Goal: Task Accomplishment & Management: Manage account settings

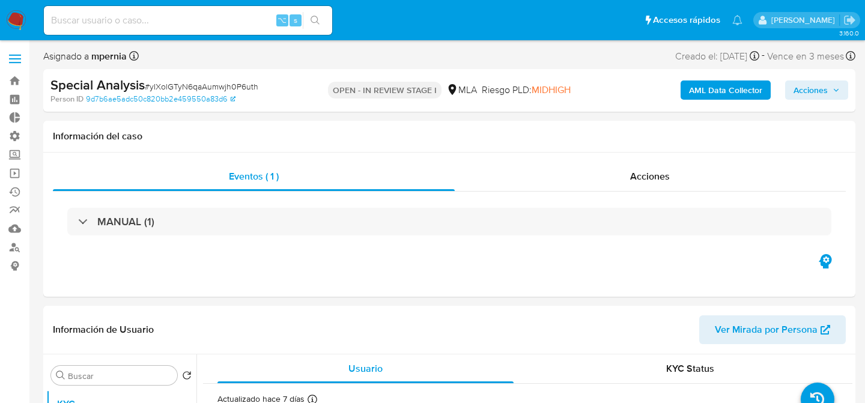
select select "10"
click at [210, 26] on input at bounding box center [188, 21] width 288 height 16
select select "10"
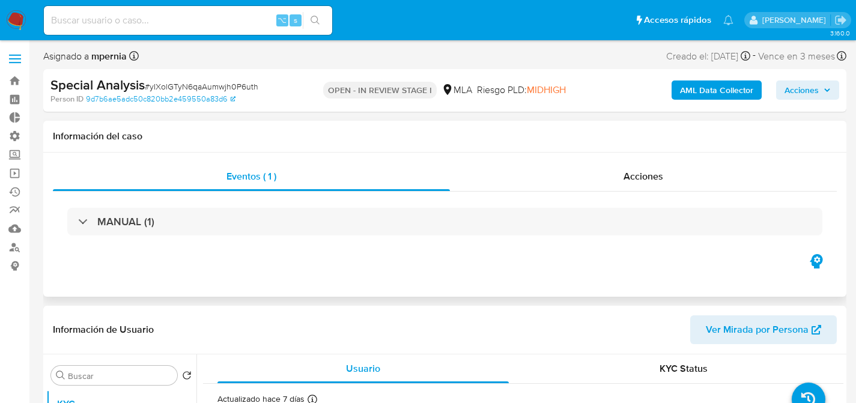
click at [488, 285] on div "Eventos ( 1 ) Acciones MANUAL (1)" at bounding box center [444, 225] width 803 height 144
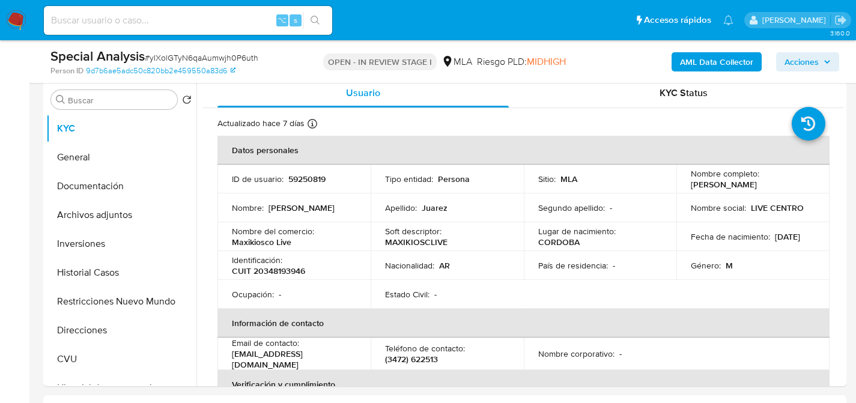
scroll to position [249, 0]
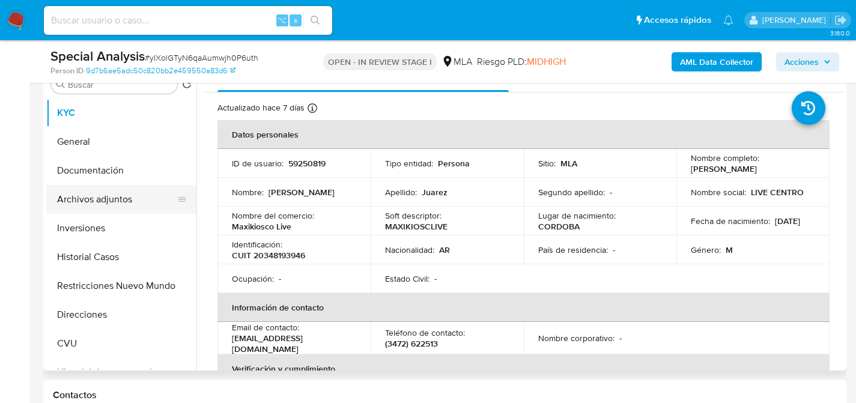
click at [124, 202] on button "Archivos adjuntos" at bounding box center [116, 199] width 141 height 29
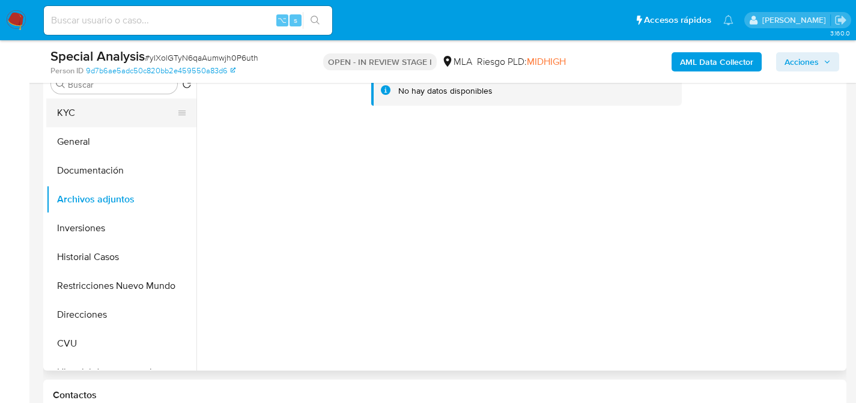
click at [80, 108] on button "KYC" at bounding box center [116, 113] width 141 height 29
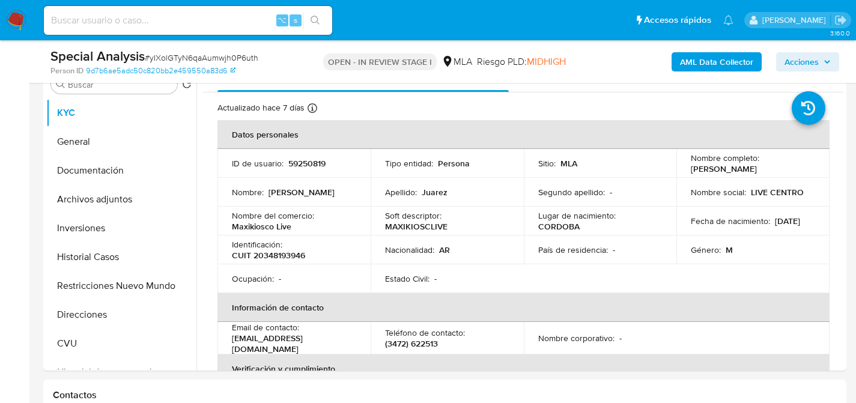
click at [211, 14] on input at bounding box center [188, 21] width 288 height 16
paste input "9Fo2KlWGdjJHP1dGwDnQsfBK"
type input "9Fo2KlWGdjJHP1dGwDnQsfBK"
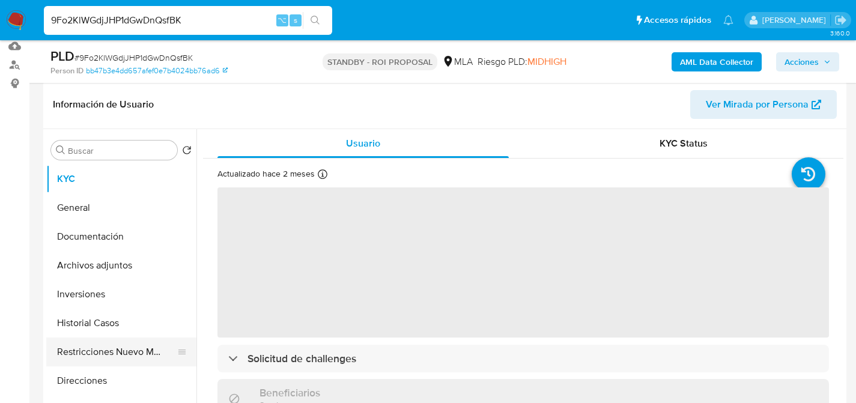
select select "10"
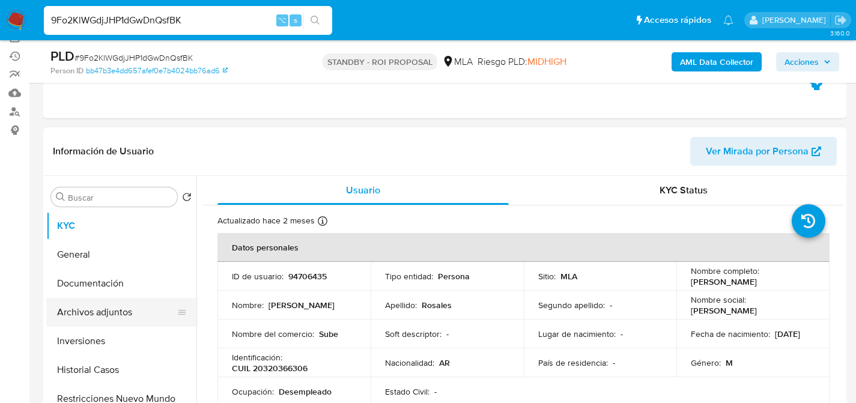
click at [95, 314] on button "Archivos adjuntos" at bounding box center [116, 312] width 141 height 29
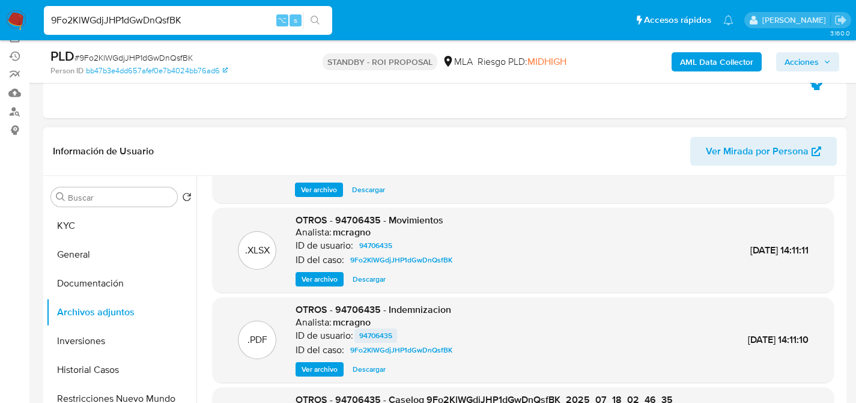
scroll to position [371, 0]
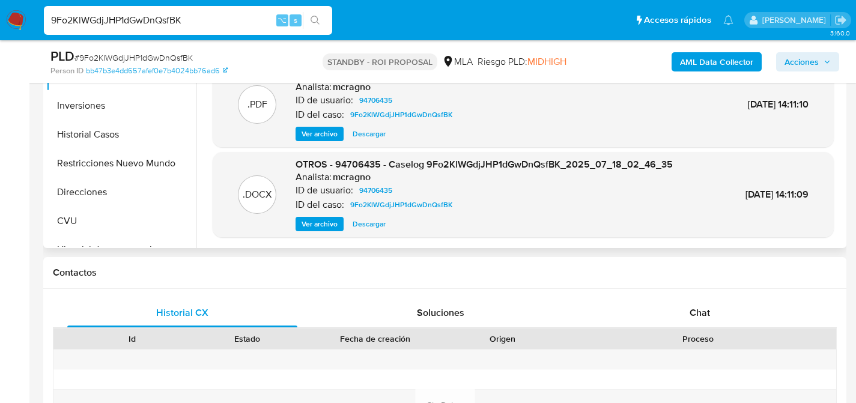
click at [359, 218] on span "Descargar" at bounding box center [369, 224] width 33 height 12
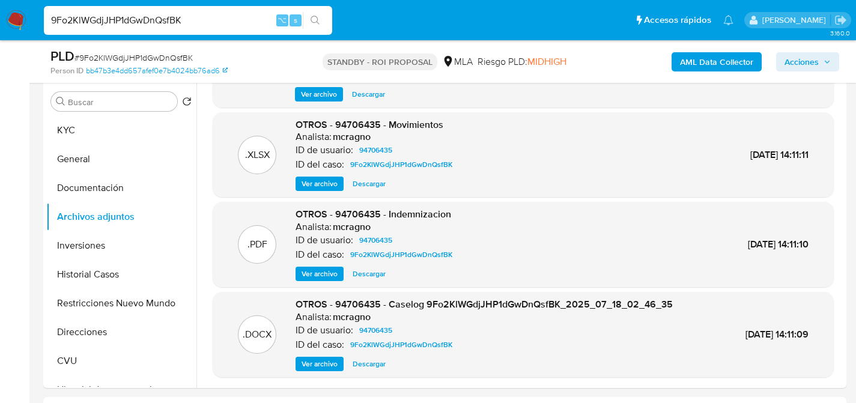
scroll to position [230, 0]
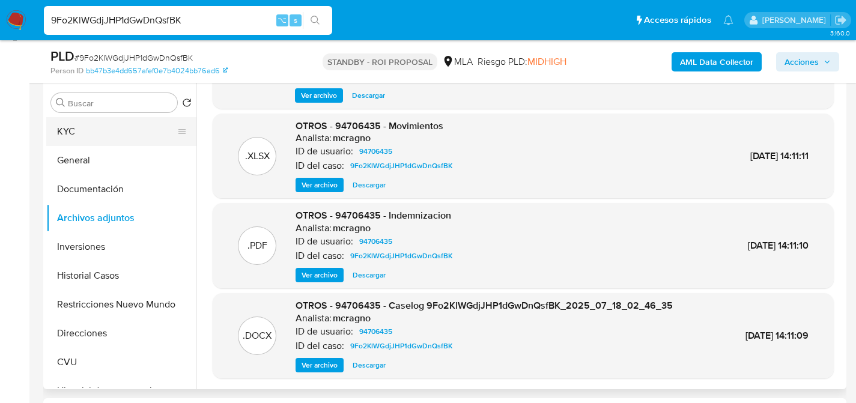
click at [79, 127] on button "KYC" at bounding box center [116, 131] width 141 height 29
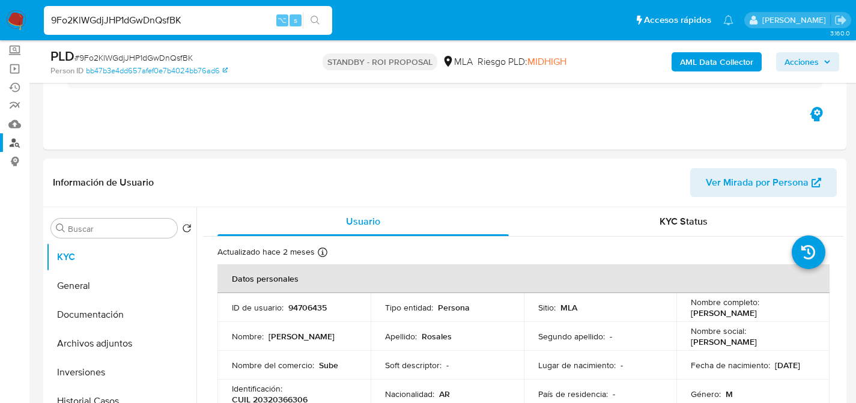
scroll to position [0, 0]
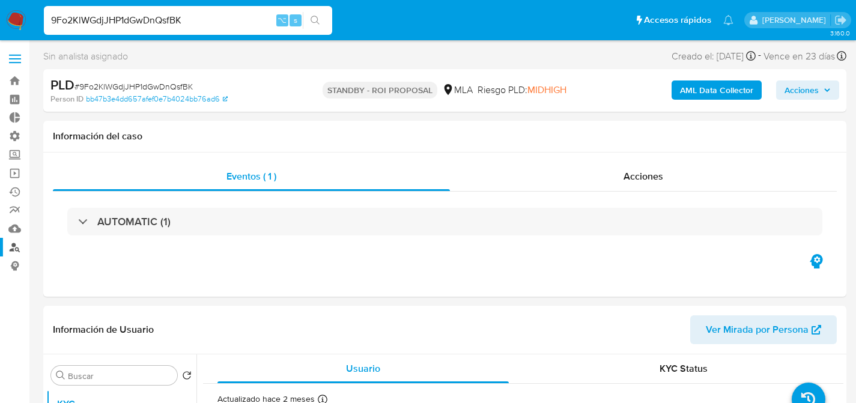
click at [8, 241] on link "Buscador de personas" at bounding box center [71, 247] width 143 height 19
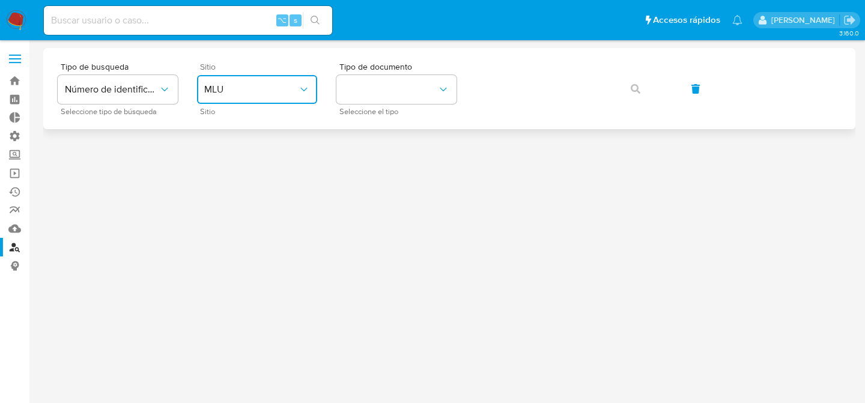
click at [297, 96] on button "MLU" at bounding box center [257, 89] width 120 height 29
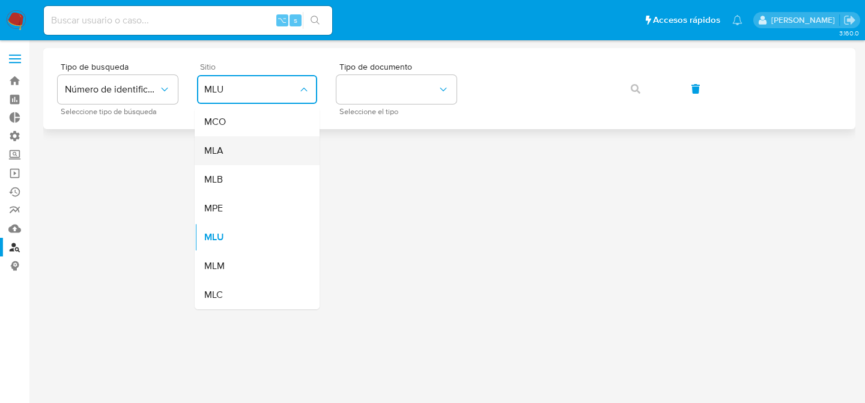
click at [266, 141] on div "MLA" at bounding box center [253, 150] width 99 height 29
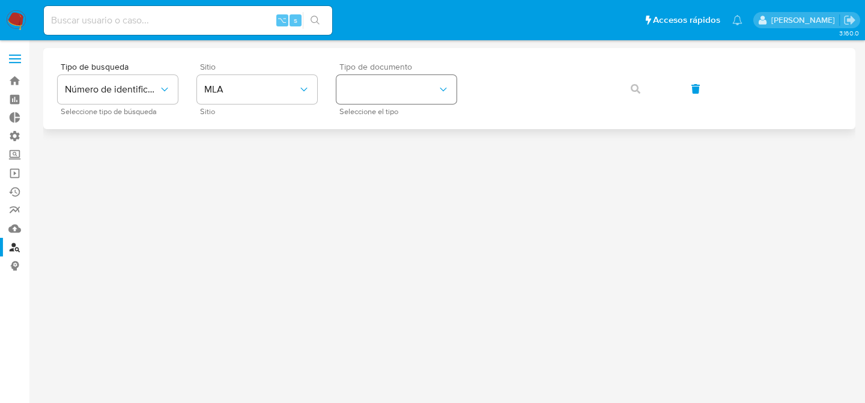
drag, startPoint x: 339, startPoint y: 105, endPoint x: 348, endPoint y: 100, distance: 11.0
click at [341, 104] on div "Tipo de documento Seleccione el tipo" at bounding box center [396, 88] width 120 height 52
click at [369, 91] on button "identificationType" at bounding box center [396, 89] width 120 height 29
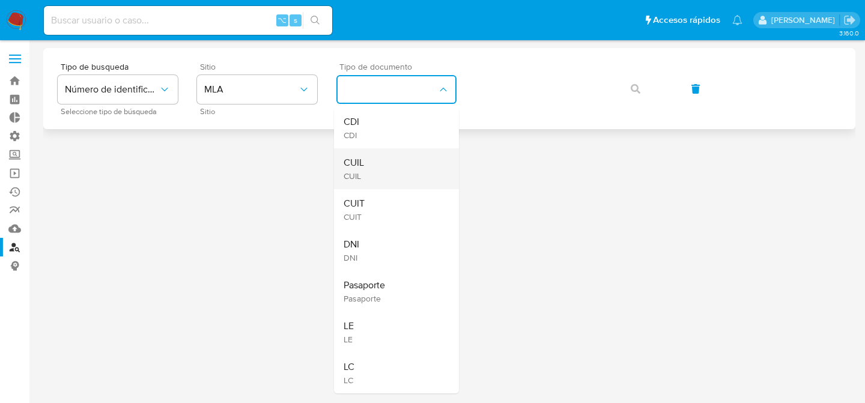
click at [380, 168] on div "CUIL CUIL" at bounding box center [393, 168] width 99 height 41
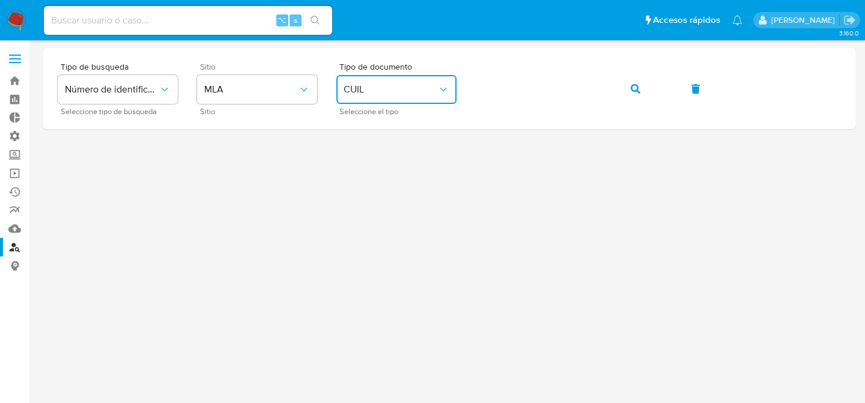
click at [615, 74] on button "button" at bounding box center [635, 88] width 41 height 29
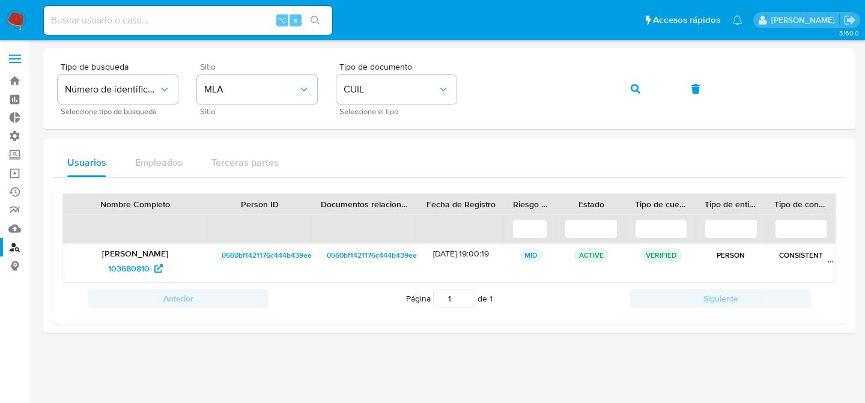
click at [21, 8] on nav "Pausado Ver notificaciones ⌥ s Accesos rápidos Presiona las siguientes teclas p…" at bounding box center [432, 20] width 865 height 40
click at [20, 13] on img at bounding box center [16, 20] width 20 height 20
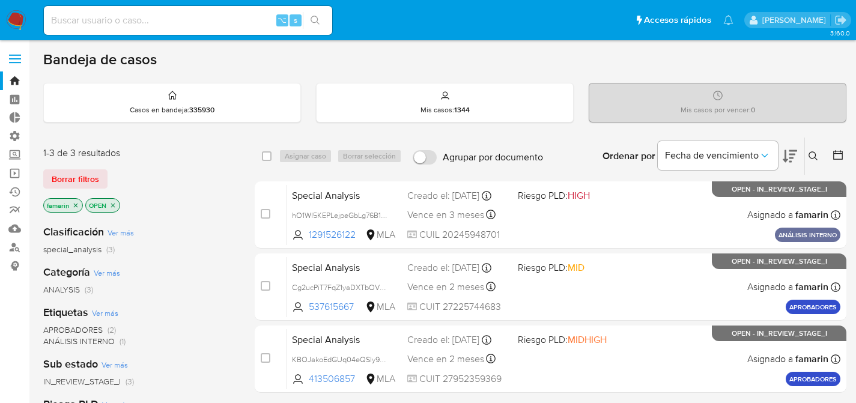
click at [150, 201] on div "famarin OPEN" at bounding box center [139, 206] width 192 height 17
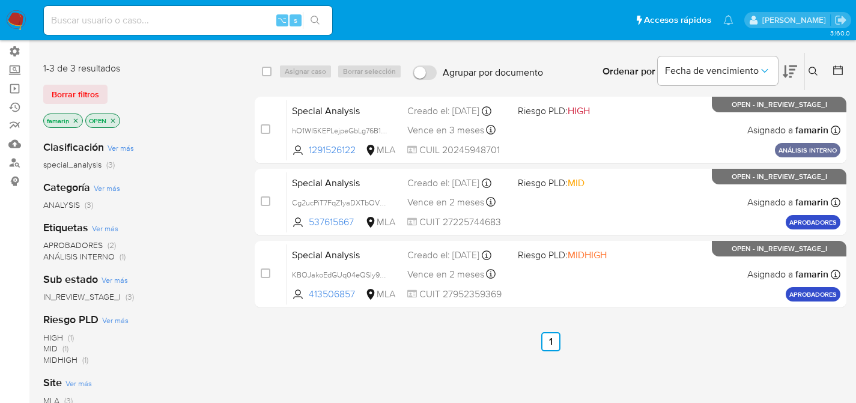
scroll to position [74, 0]
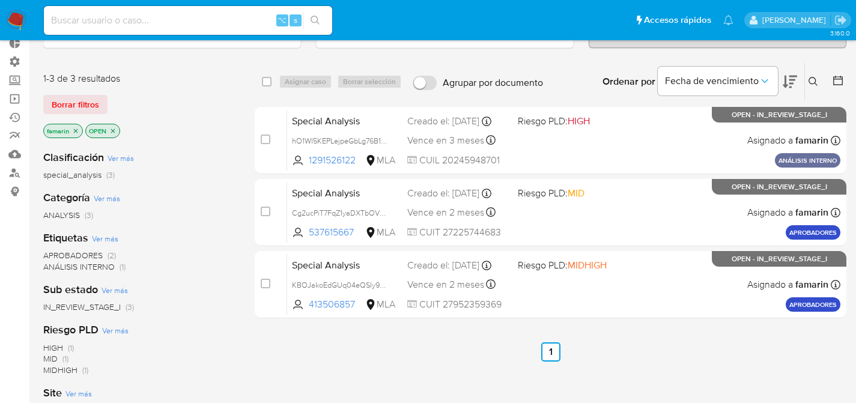
click at [165, 131] on div "famarin OPEN" at bounding box center [139, 132] width 192 height 17
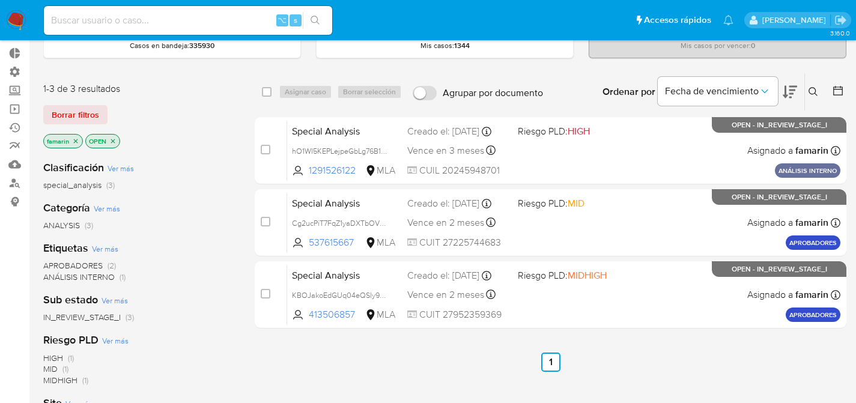
scroll to position [67, 0]
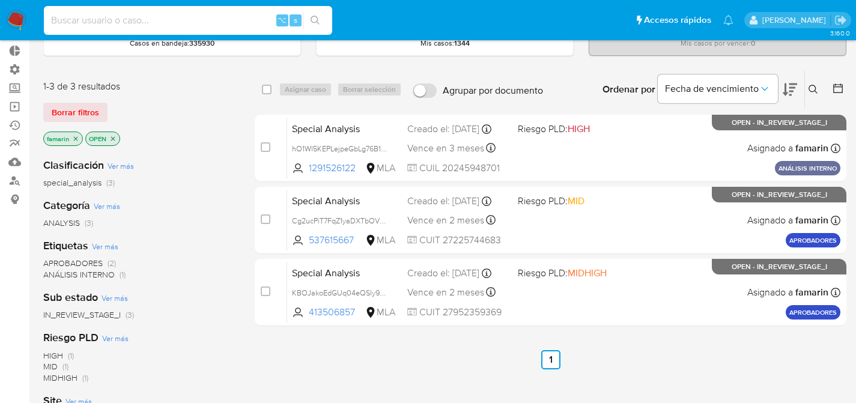
click at [100, 25] on input at bounding box center [188, 21] width 288 height 16
paste input "502174592"
type input "502174592"
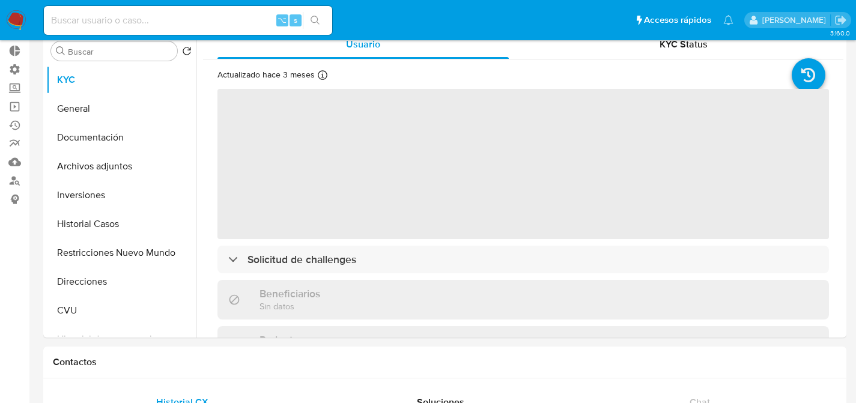
select select "10"
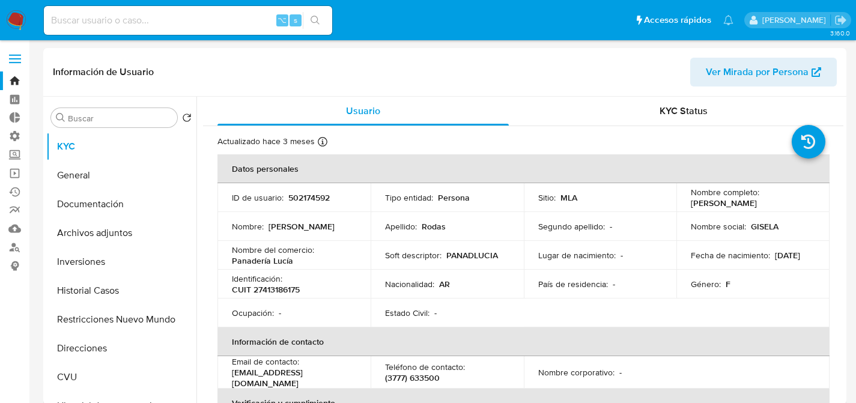
click at [228, 32] on div "⌥ s" at bounding box center [188, 20] width 288 height 29
click at [221, 8] on div "⌥ s" at bounding box center [188, 20] width 288 height 29
click at [223, 19] on input at bounding box center [188, 21] width 288 height 16
paste input "502174592"
type input "502174592"
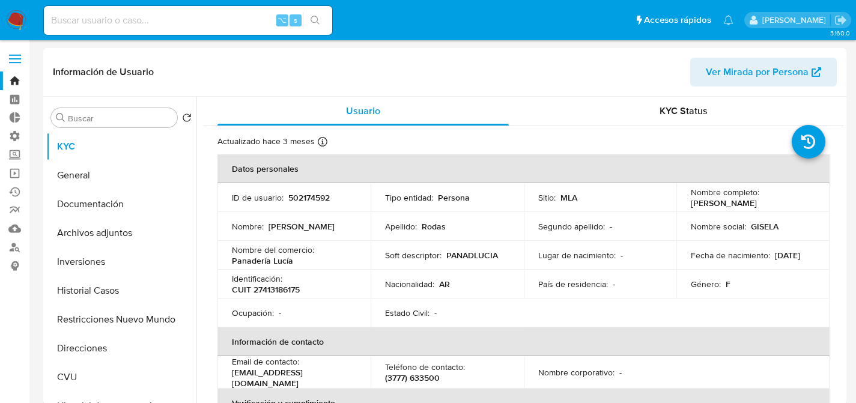
click at [99, 282] on button "Historial Casos" at bounding box center [116, 290] width 141 height 29
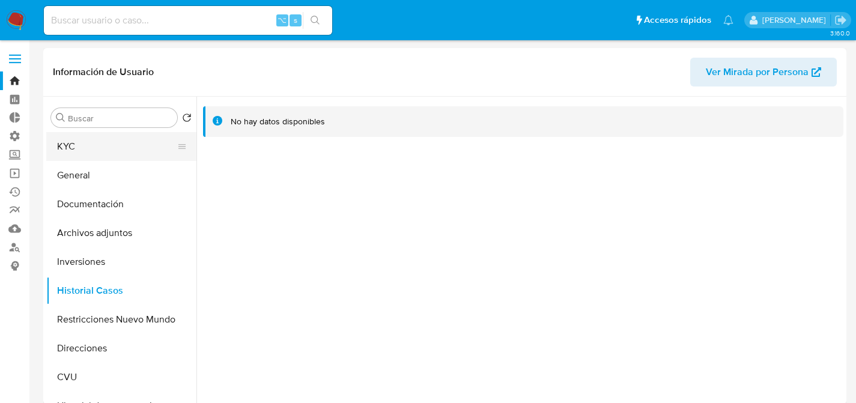
click at [91, 148] on button "KYC" at bounding box center [116, 146] width 141 height 29
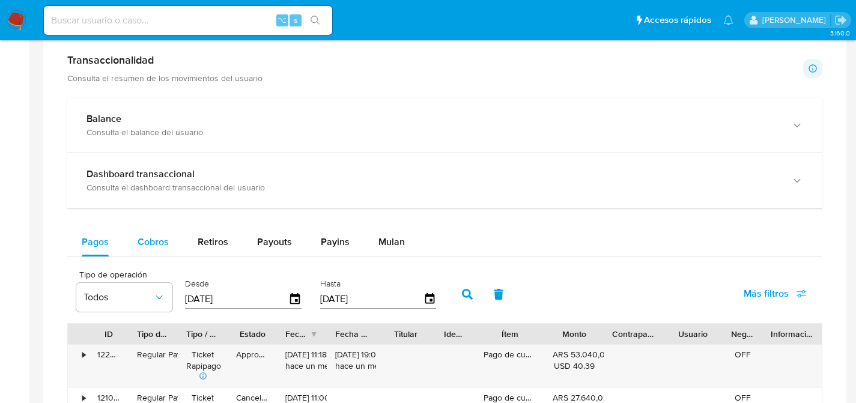
scroll to position [629, 0]
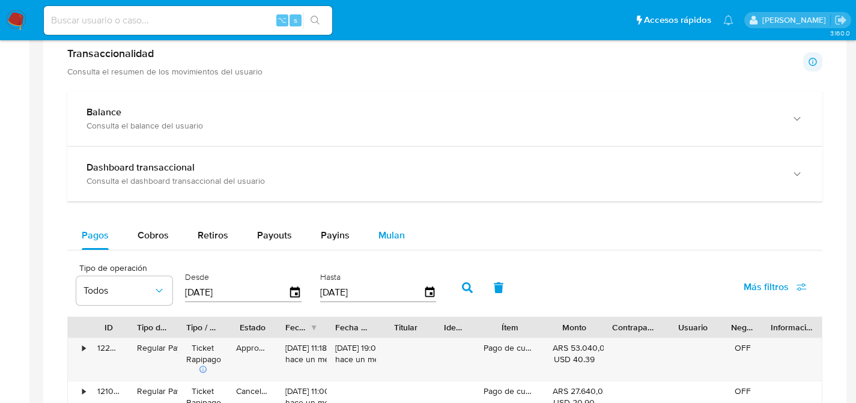
click at [404, 240] on button "Mulan" at bounding box center [391, 235] width 55 height 29
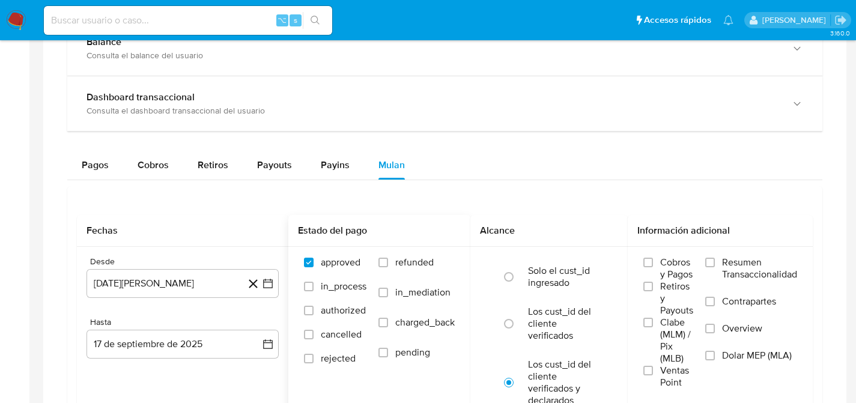
scroll to position [729, 0]
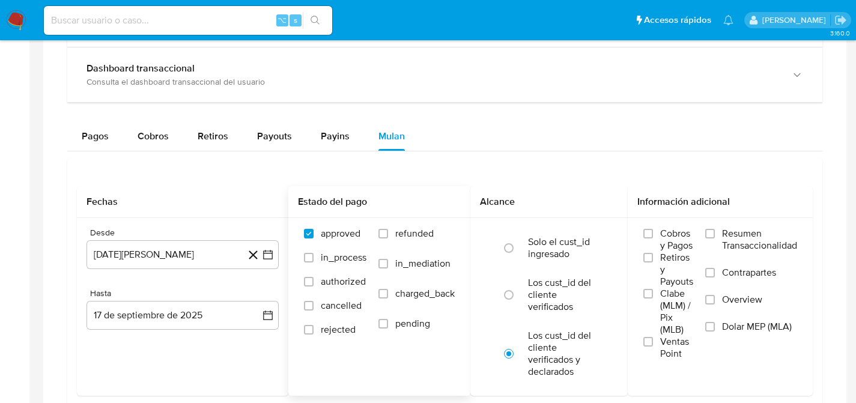
click at [387, 241] on label "refunded" at bounding box center [416, 243] width 76 height 30
click at [387, 238] on input "refunded" at bounding box center [383, 234] width 10 height 10
checkbox input "true"
click at [514, 291] on input "radio" at bounding box center [508, 294] width 19 height 19
radio input "true"
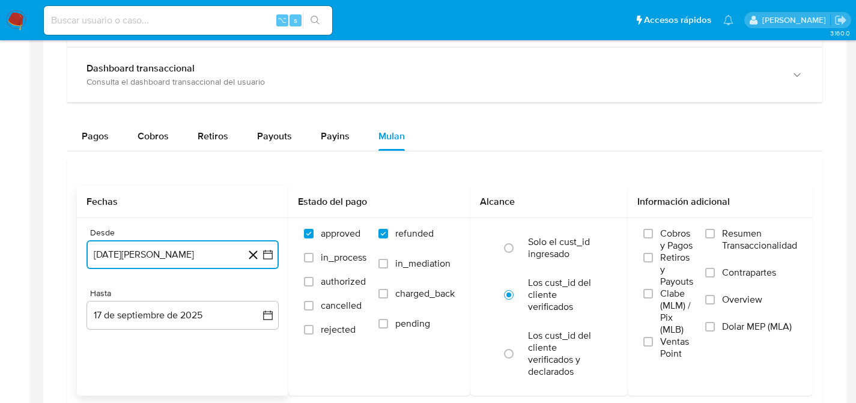
click at [126, 265] on button "17 de agosto de 2024" at bounding box center [182, 254] width 192 height 29
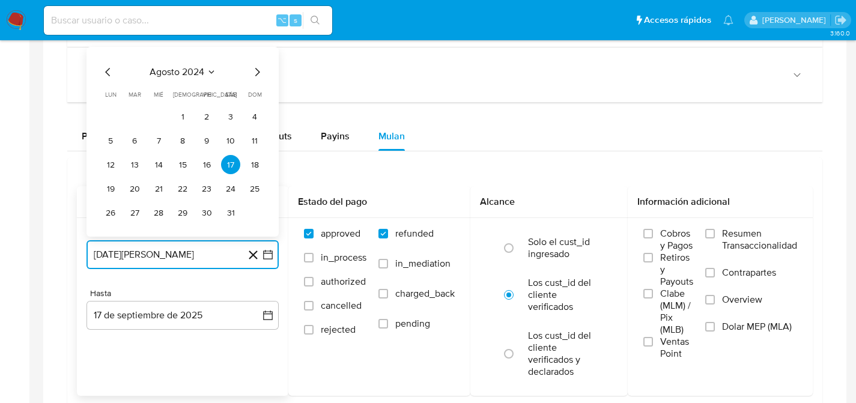
click at [258, 71] on icon "Mes siguiente" at bounding box center [257, 72] width 14 height 14
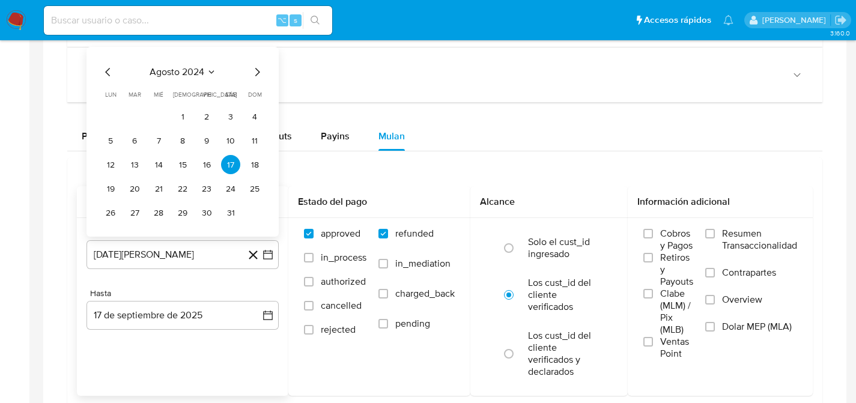
click at [258, 90] on span "dom" at bounding box center [255, 94] width 14 height 9
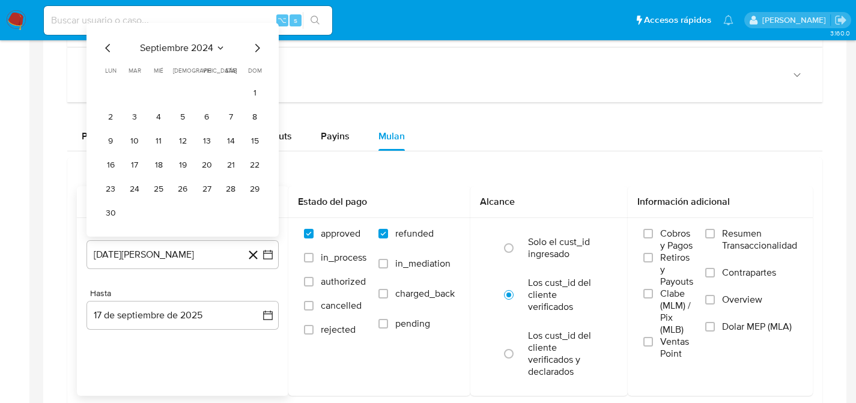
click at [259, 71] on span "dom" at bounding box center [255, 70] width 14 height 9
click at [263, 57] on div "septiembre 2024 septiembre 2024 lun lunes mar martes mié miércoles jue jueves v…" at bounding box center [182, 131] width 163 height 181
click at [261, 56] on div "septiembre 2024 septiembre 2024 lun lunes mar martes mié miércoles jue jueves v…" at bounding box center [182, 131] width 163 height 181
click at [259, 53] on icon "Mes siguiente" at bounding box center [257, 48] width 14 height 14
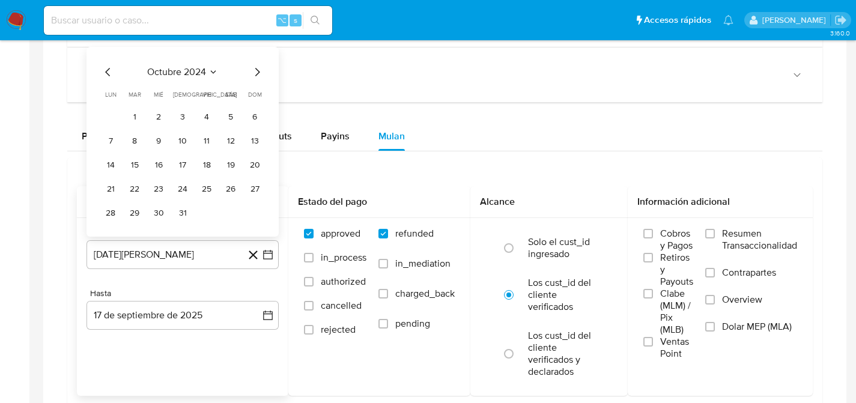
click at [256, 71] on icon "Mes siguiente" at bounding box center [257, 72] width 14 height 14
click at [256, 72] on icon "Mes siguiente" at bounding box center [257, 72] width 14 height 14
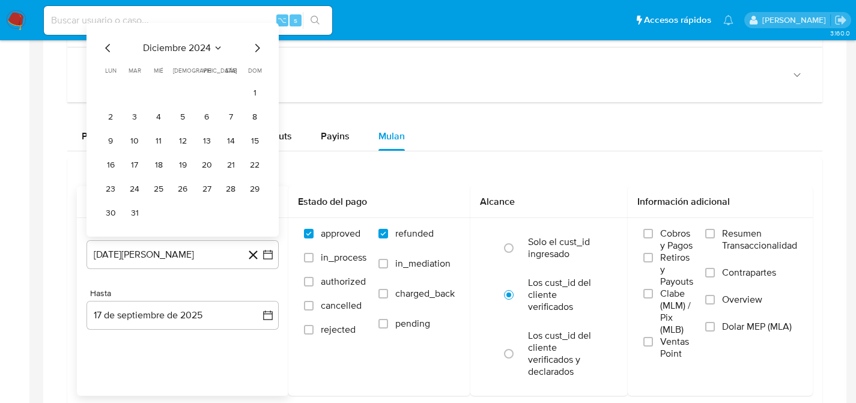
click at [255, 52] on icon "Mes siguiente" at bounding box center [257, 48] width 5 height 8
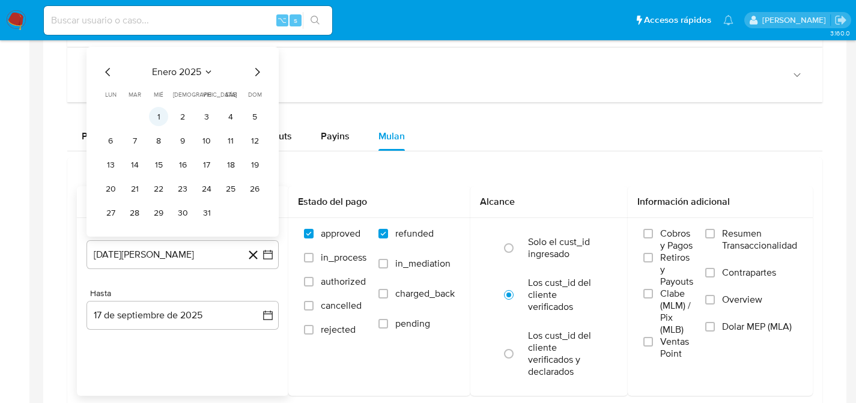
click at [154, 111] on button "1" at bounding box center [158, 116] width 19 height 19
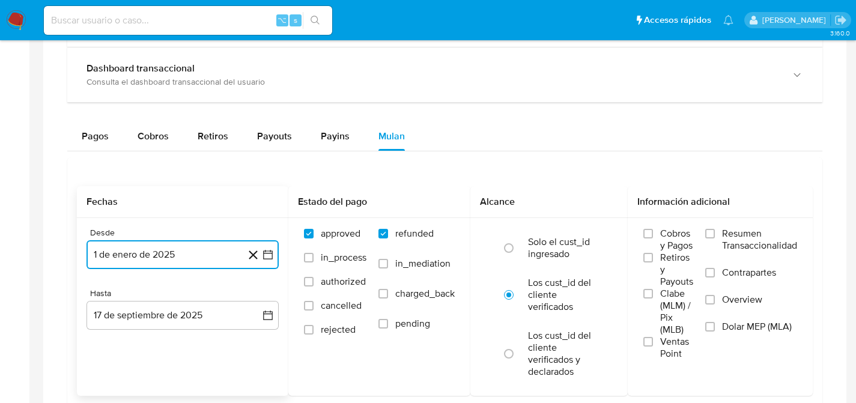
click at [203, 264] on button "1 de enero de 2025" at bounding box center [182, 254] width 192 height 29
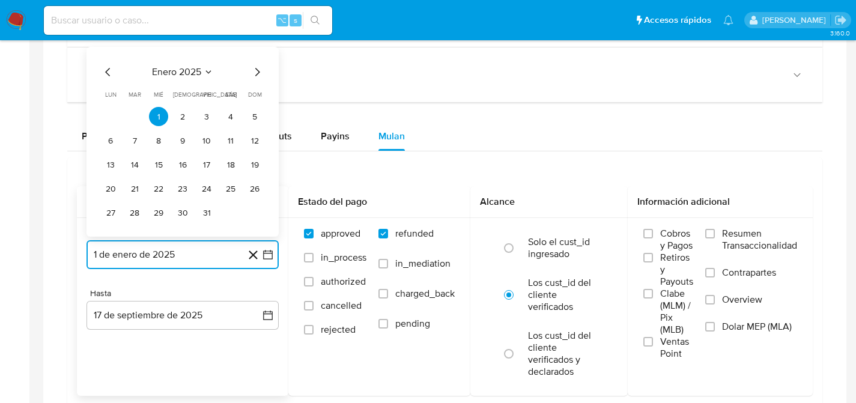
click at [255, 74] on icon "Mes siguiente" at bounding box center [257, 72] width 14 height 14
click at [256, 74] on icon "Mes siguiente" at bounding box center [257, 72] width 14 height 14
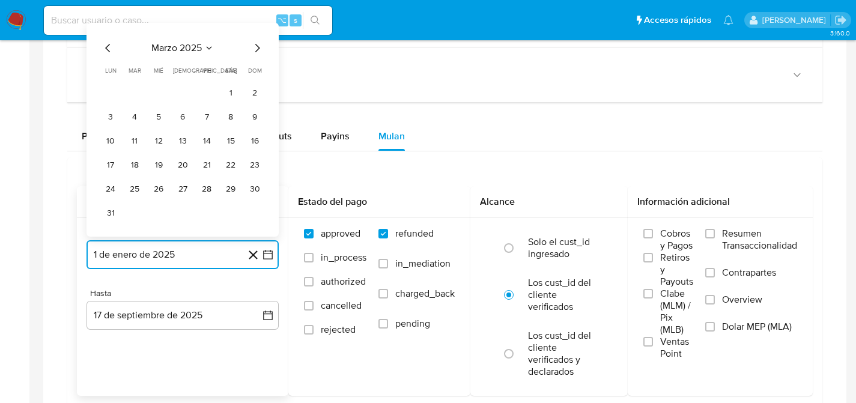
click at [259, 50] on icon "Mes siguiente" at bounding box center [257, 48] width 14 height 14
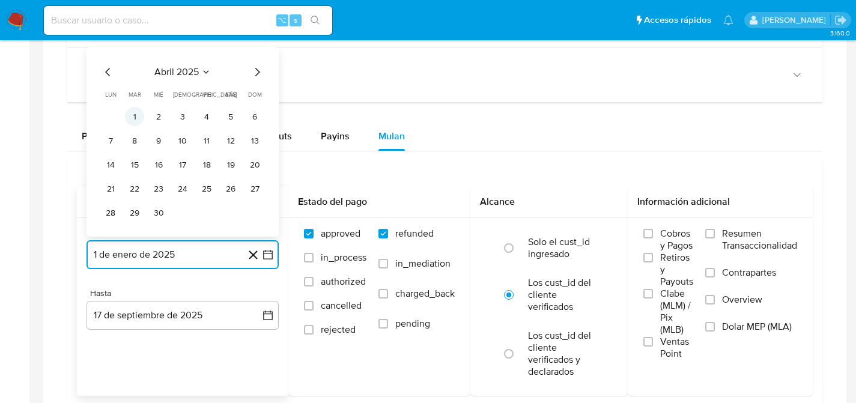
click at [134, 108] on button "1" at bounding box center [134, 116] width 19 height 19
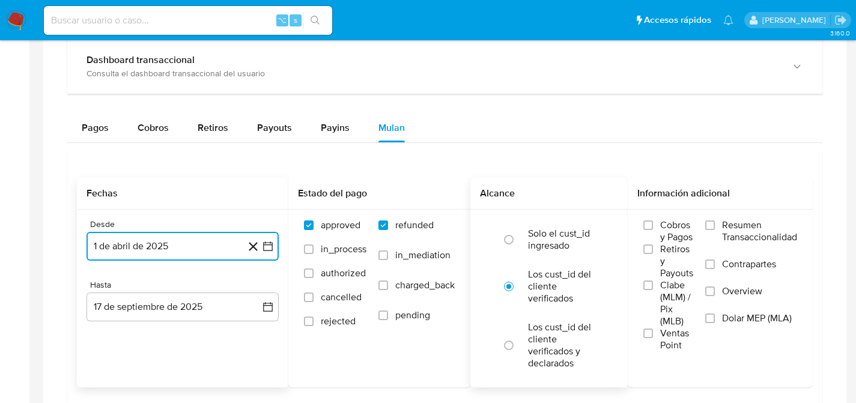
scroll to position [738, 0]
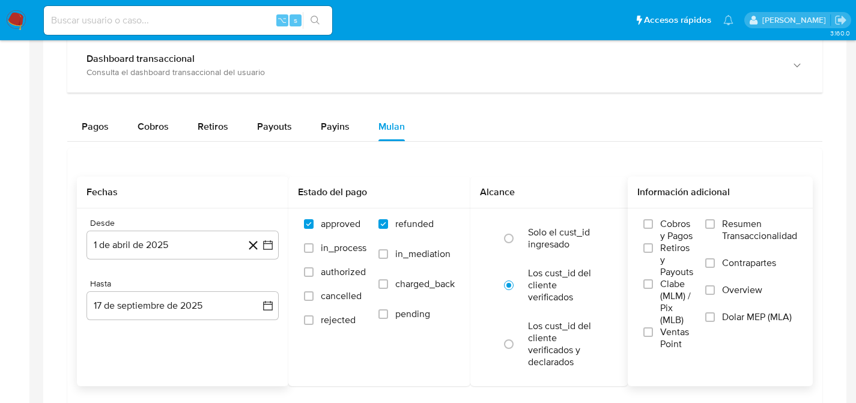
click at [731, 315] on span "Dolar MEP (MLA)" at bounding box center [757, 317] width 70 height 12
click at [715, 315] on input "Dolar MEP (MLA)" at bounding box center [710, 317] width 10 height 10
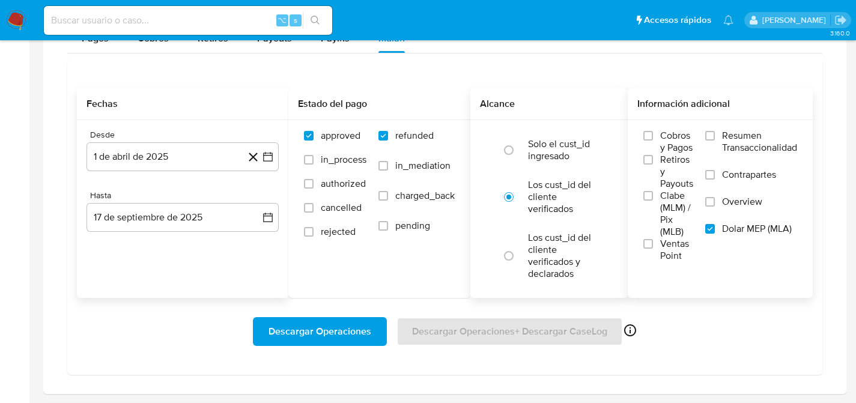
scroll to position [831, 0]
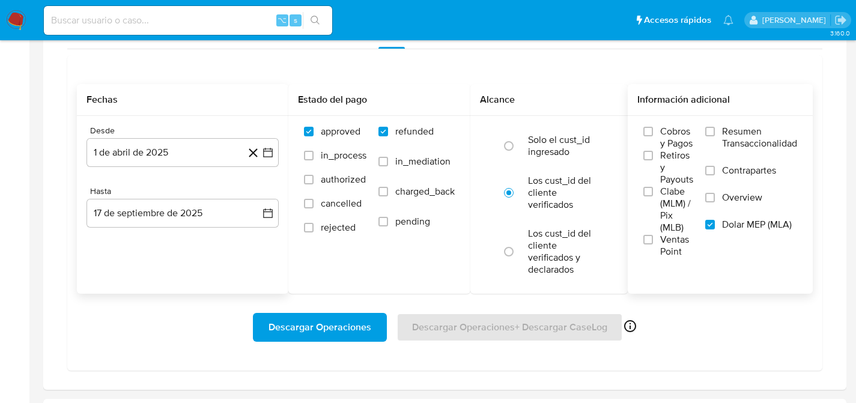
click at [320, 319] on span "Descargar Operaciones" at bounding box center [319, 327] width 103 height 26
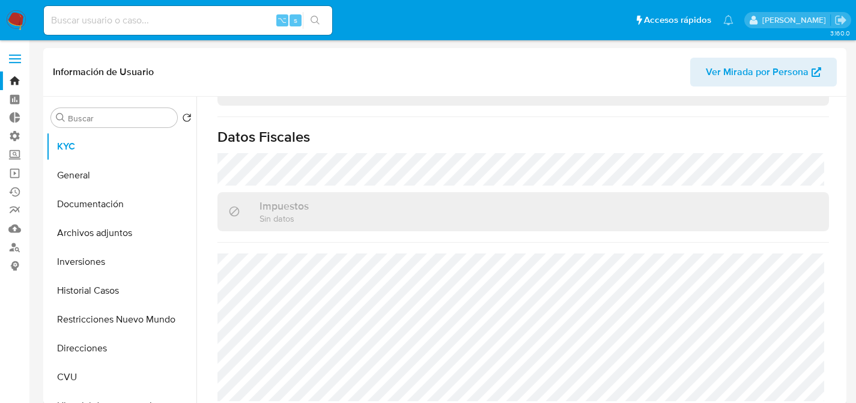
scroll to position [228, 0]
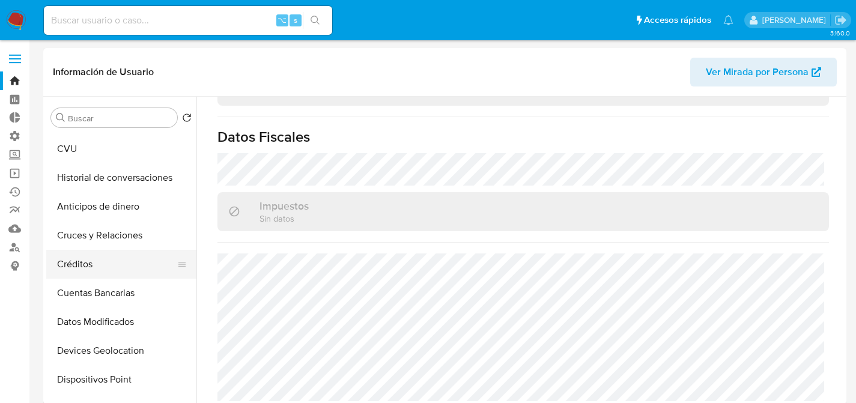
click at [70, 257] on button "Créditos" at bounding box center [116, 264] width 141 height 29
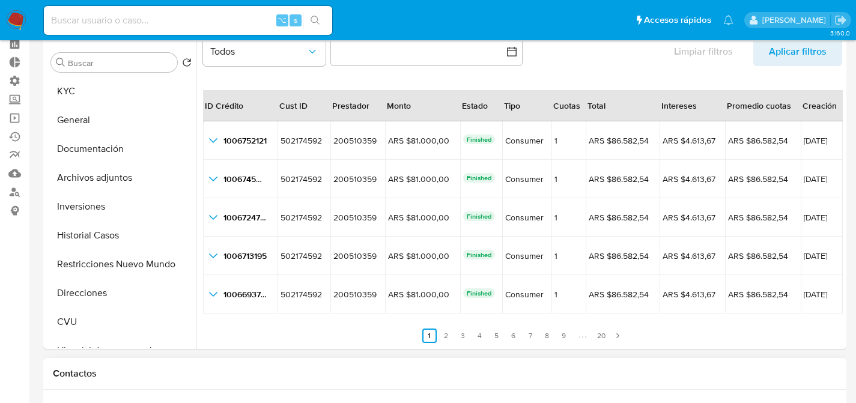
scroll to position [204, 0]
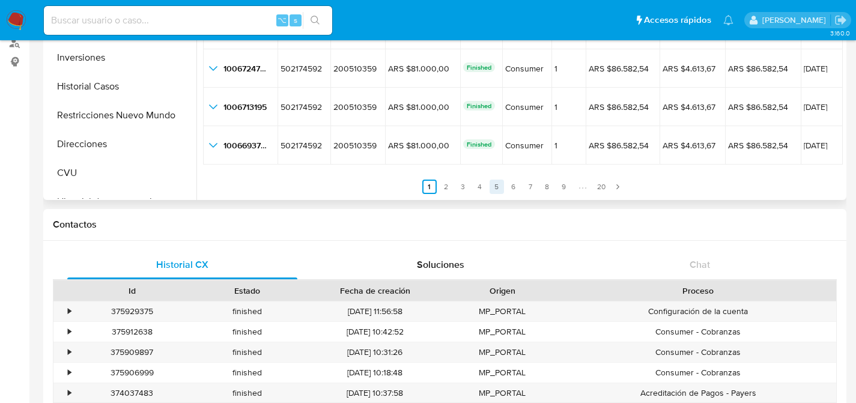
click at [490, 189] on link "5" at bounding box center [497, 187] width 14 height 14
click at [607, 185] on link "20" at bounding box center [609, 187] width 16 height 14
click at [444, 180] on link "1" at bounding box center [451, 187] width 14 height 14
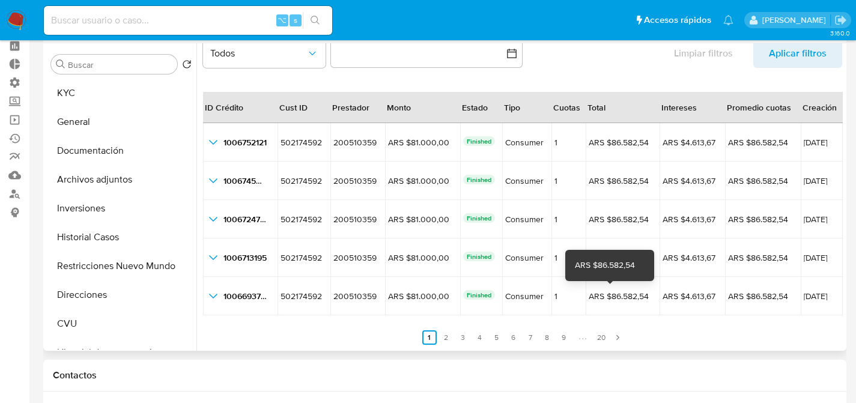
scroll to position [63, 0]
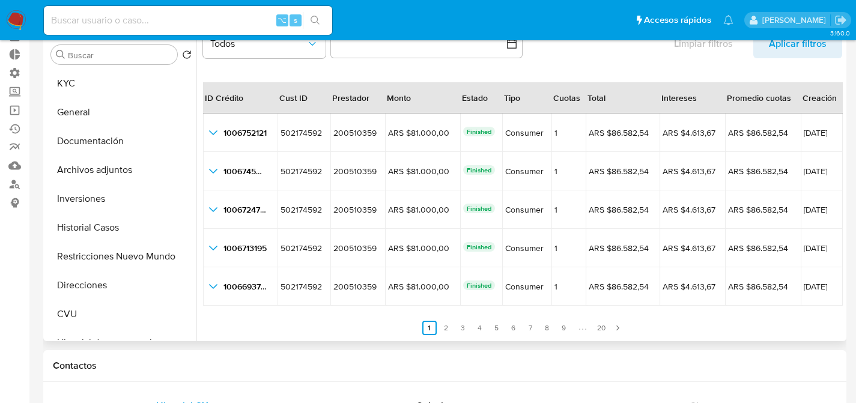
click at [553, 320] on ul "Anterior 1 2 3 4 5 6 7 8 9 20 Siguiente" at bounding box center [522, 320] width 639 height 29
click at [553, 322] on ul "Anterior 1 2 3 4 5 6 7 8 9 20 Siguiente" at bounding box center [522, 320] width 639 height 29
click at [548, 324] on link "8" at bounding box center [547, 328] width 14 height 14
click at [557, 326] on link "8" at bounding box center [554, 328] width 14 height 14
click at [573, 326] on link "9" at bounding box center [571, 328] width 14 height 14
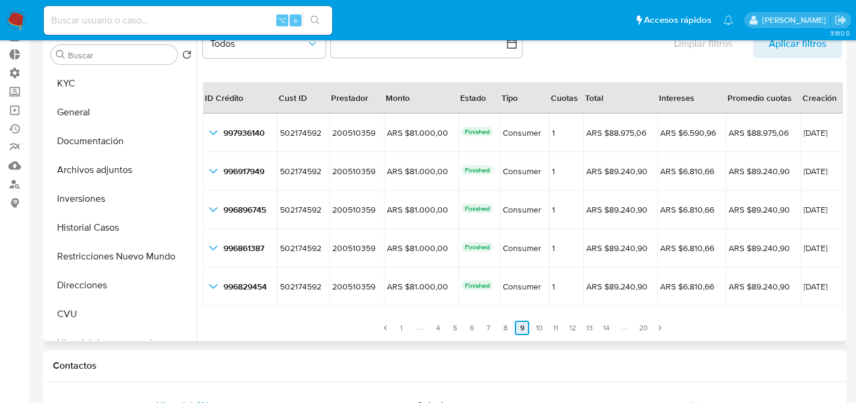
click at [573, 326] on link "12" at bounding box center [572, 328] width 14 height 14
click at [593, 328] on link "16" at bounding box center [590, 328] width 14 height 14
click at [603, 327] on link "20" at bounding box center [601, 328] width 16 height 14
click at [452, 332] on link "1" at bounding box center [451, 328] width 14 height 14
drag, startPoint x: 308, startPoint y: 337, endPoint x: 282, endPoint y: 262, distance: 79.4
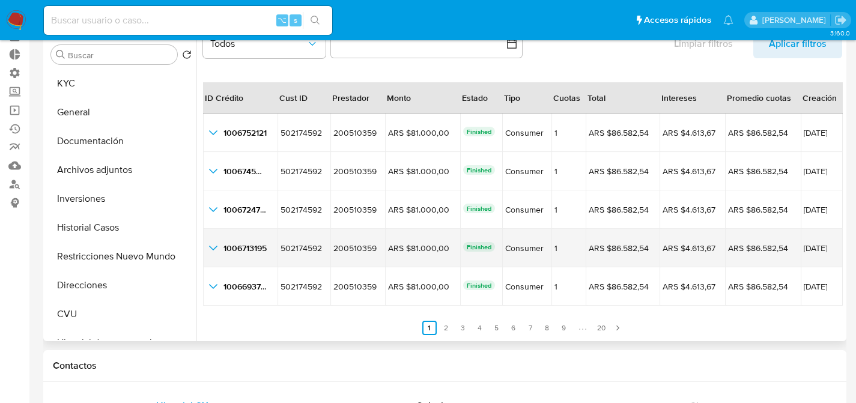
click at [308, 337] on div at bounding box center [519, 188] width 647 height 308
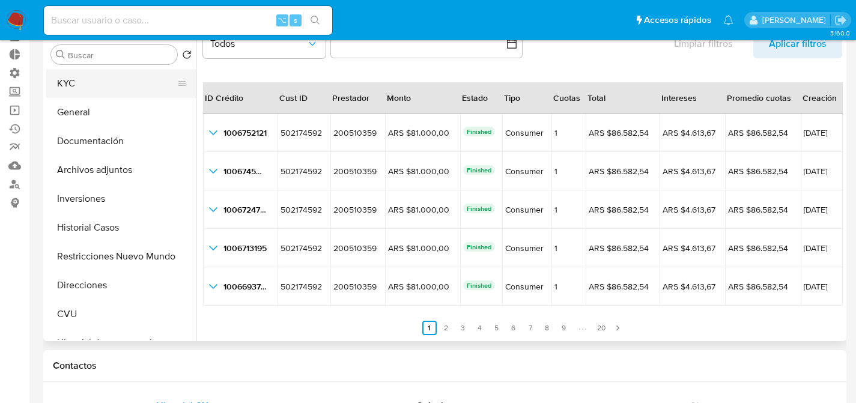
click at [123, 83] on button "KYC" at bounding box center [116, 83] width 141 height 29
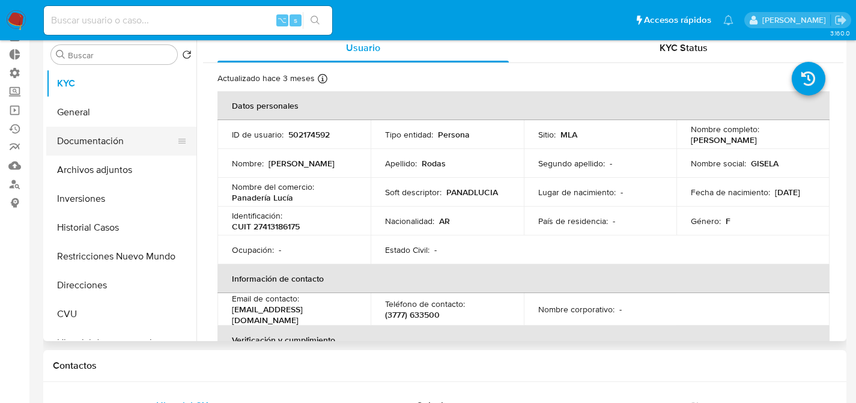
click at [124, 154] on button "Documentación" at bounding box center [116, 141] width 141 height 29
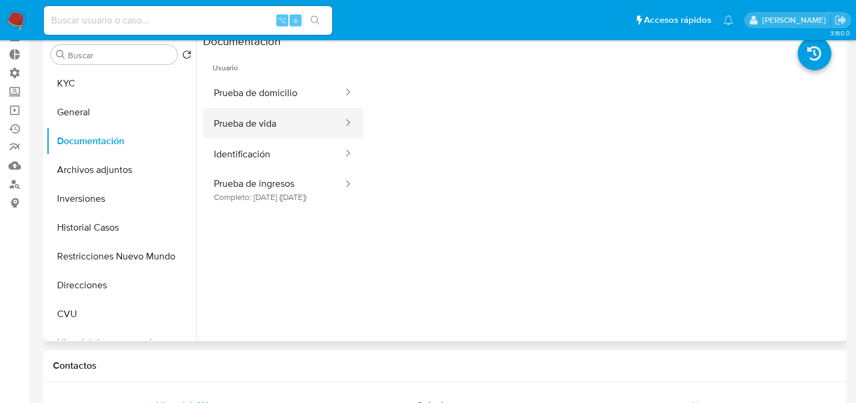
click at [272, 128] on button "Prueba de vida" at bounding box center [273, 123] width 141 height 31
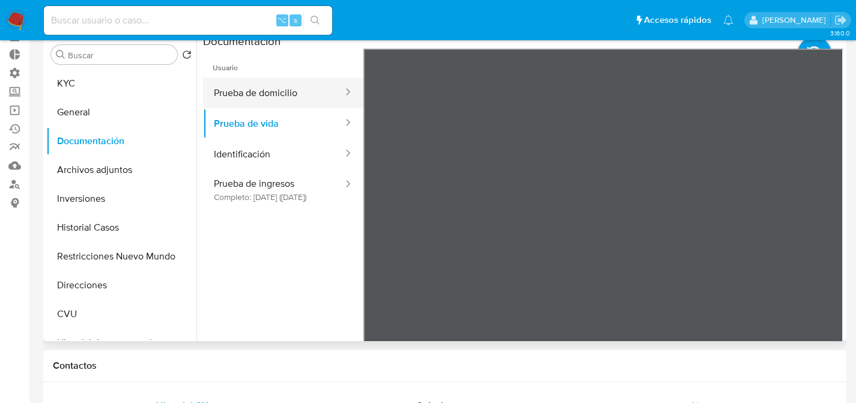
click at [285, 88] on button "Prueba de domicilio" at bounding box center [273, 92] width 141 height 31
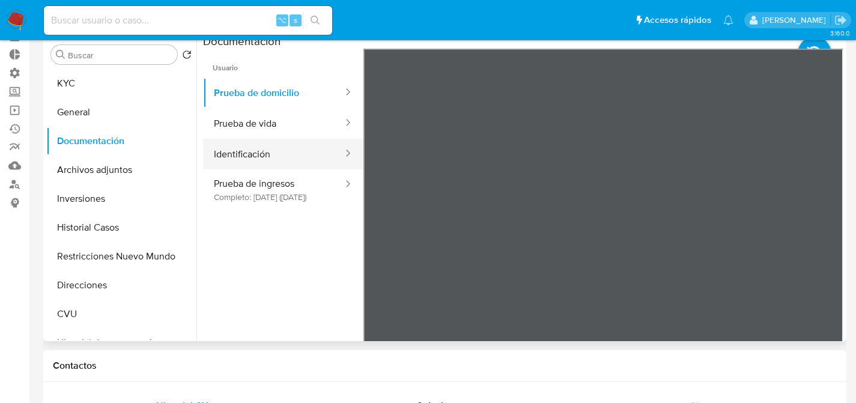
click at [260, 144] on button "Identificación" at bounding box center [273, 154] width 141 height 31
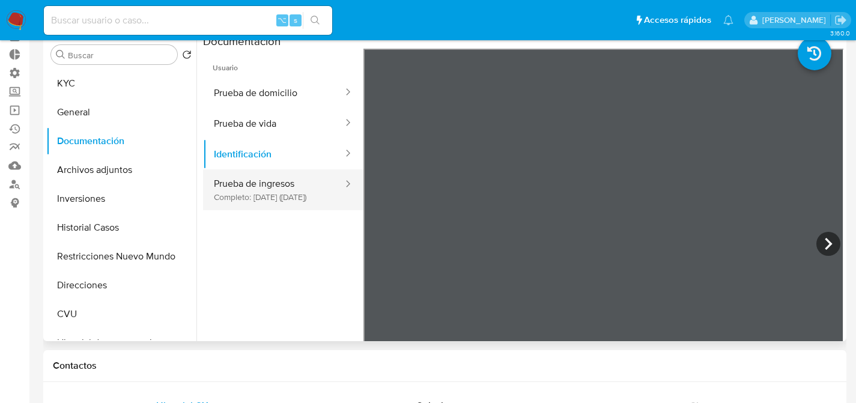
click at [268, 184] on button "Prueba de ingresos Completo: 02/04/2025 (hace 5 meses)" at bounding box center [273, 189] width 141 height 41
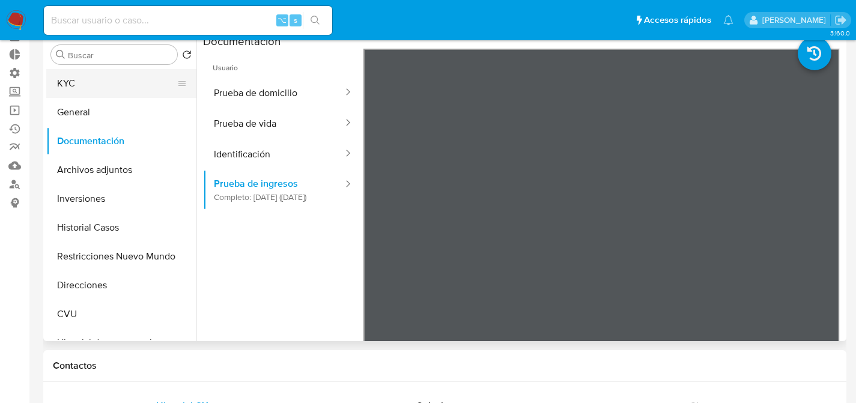
click at [89, 94] on button "KYC" at bounding box center [116, 83] width 141 height 29
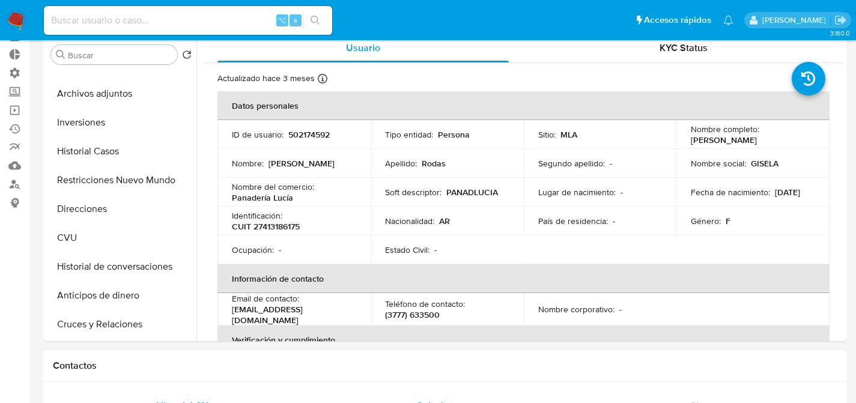
scroll to position [126, 0]
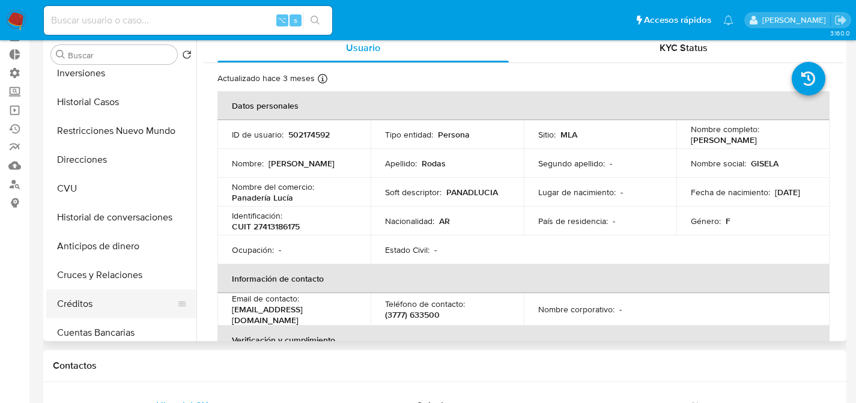
click at [71, 292] on button "Créditos" at bounding box center [116, 303] width 141 height 29
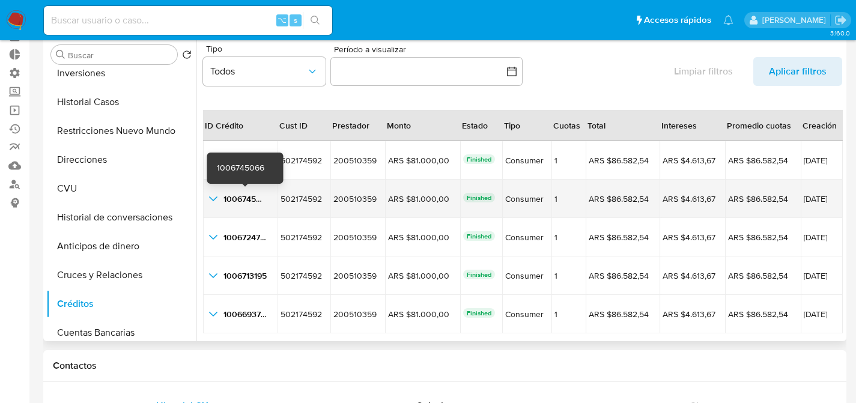
click at [225, 214] on td "1006745066 1006745066" at bounding box center [240, 199] width 74 height 38
click at [230, 204] on span "1006745066" at bounding box center [246, 199] width 47 height 12
click at [210, 196] on icon "button_show_hidden_detail_by_id_1" at bounding box center [213, 199] width 14 height 14
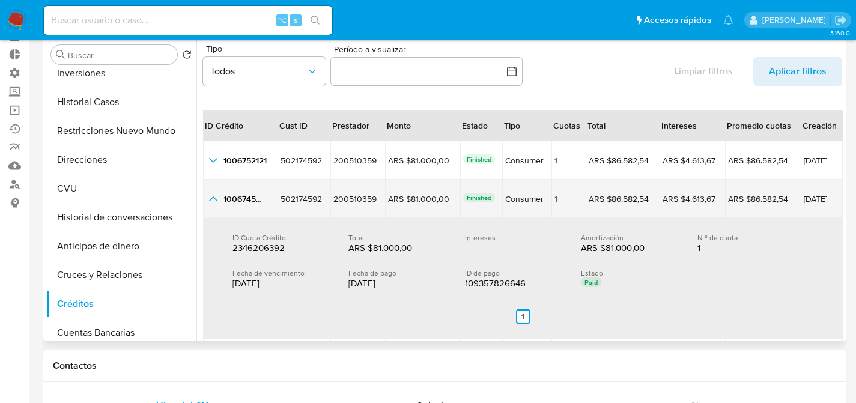
click at [210, 196] on icon "button_show_hidden_detail_by_id_1" at bounding box center [213, 199] width 14 height 14
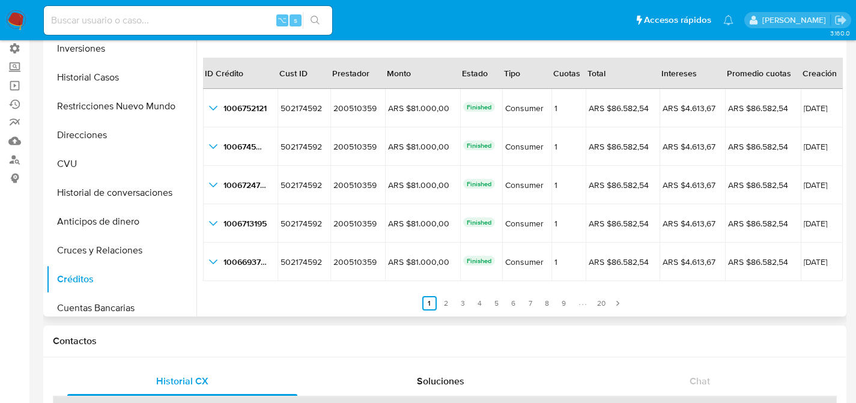
scroll to position [88, 0]
click at [502, 300] on ul "Anterior 1 2 3 4 5 6 7 8 9 20 Siguiente" at bounding box center [522, 296] width 639 height 29
click at [500, 301] on link "5" at bounding box center [497, 303] width 14 height 14
click at [500, 301] on link "5" at bounding box center [504, 303] width 14 height 14
click at [518, 300] on link "6" at bounding box center [521, 303] width 14 height 14
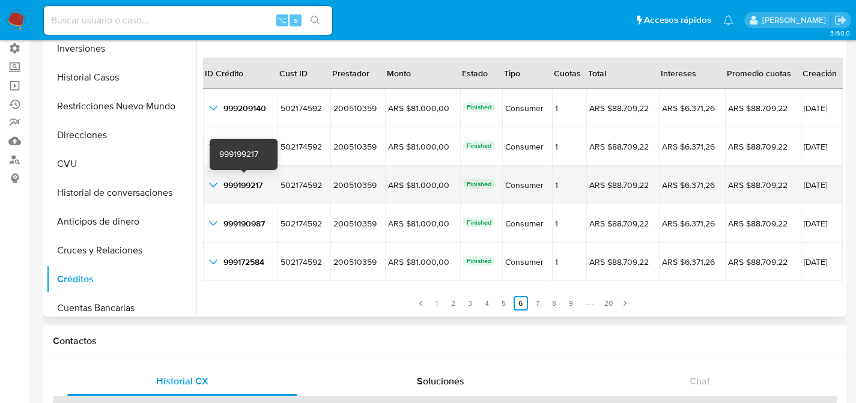
click at [247, 189] on span "999199217" at bounding box center [242, 185] width 39 height 12
click at [218, 184] on icon "button_show_hidden_detail_by_id_2" at bounding box center [213, 185] width 14 height 14
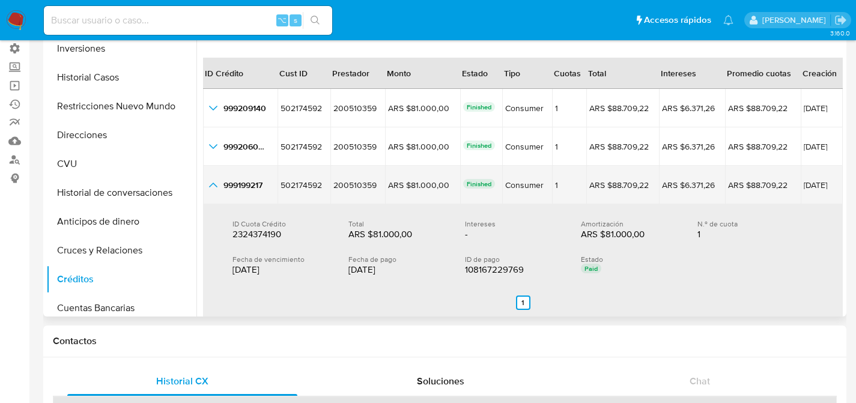
click at [218, 183] on icon "button_show_hidden_detail_by_id_2" at bounding box center [213, 185] width 14 height 14
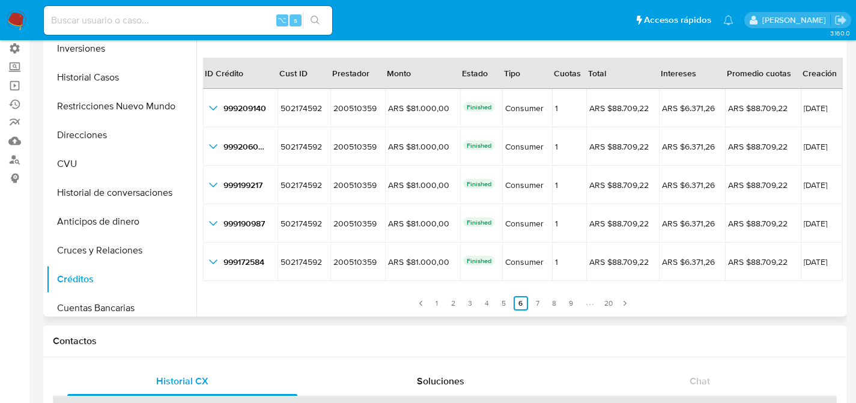
scroll to position [0, 0]
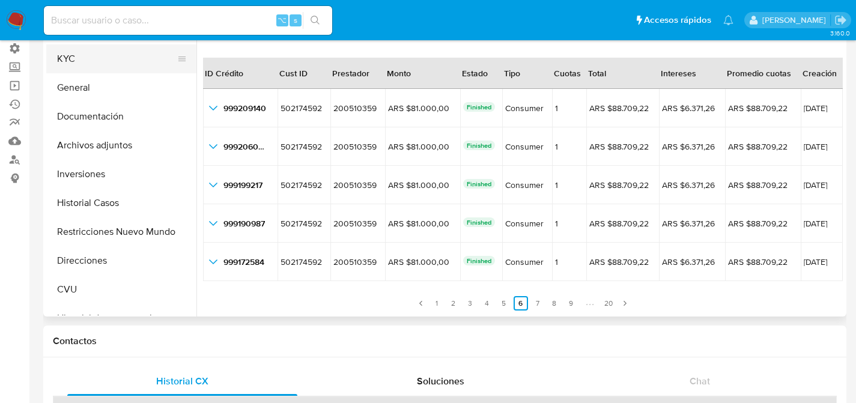
click at [100, 67] on button "KYC" at bounding box center [116, 58] width 141 height 29
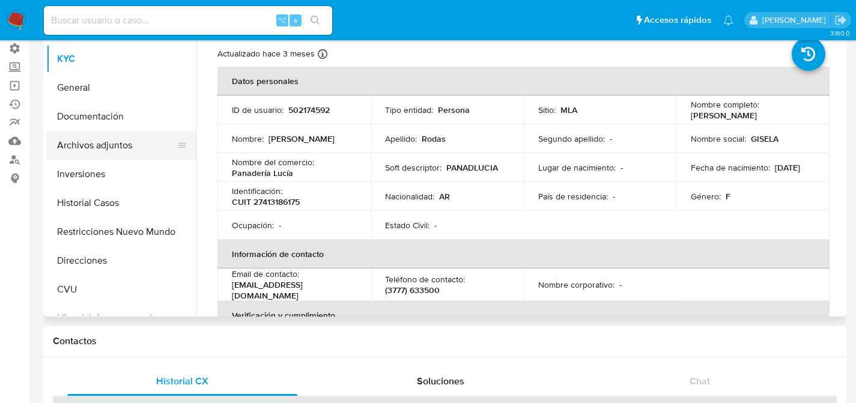
click at [78, 153] on button "Archivos adjuntos" at bounding box center [116, 145] width 141 height 29
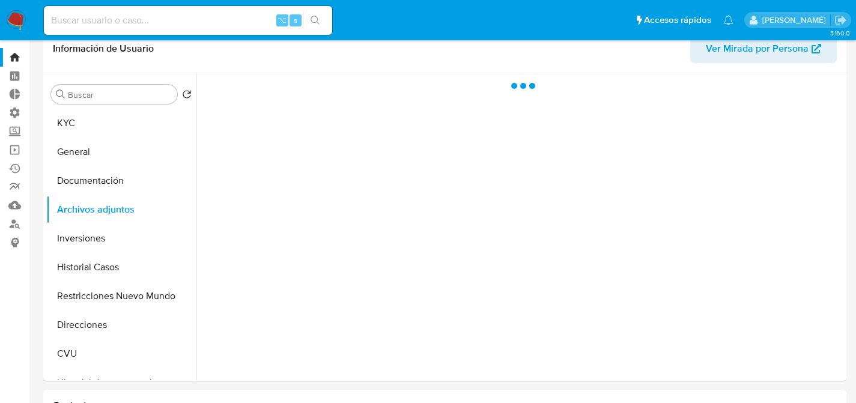
scroll to position [3, 0]
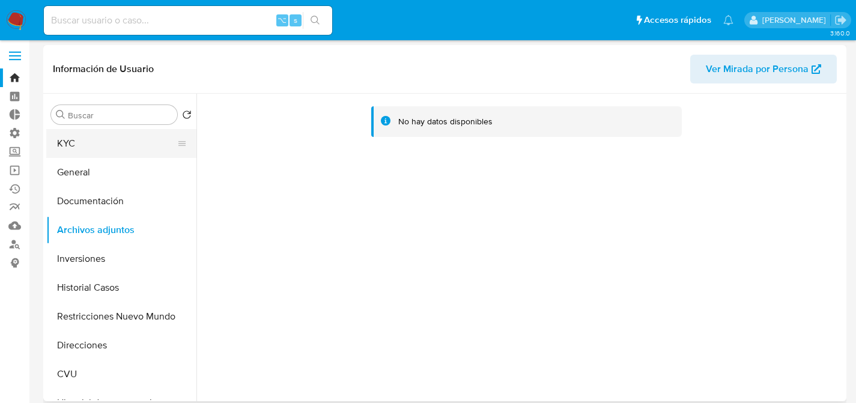
click at [53, 153] on button "KYC" at bounding box center [116, 143] width 141 height 29
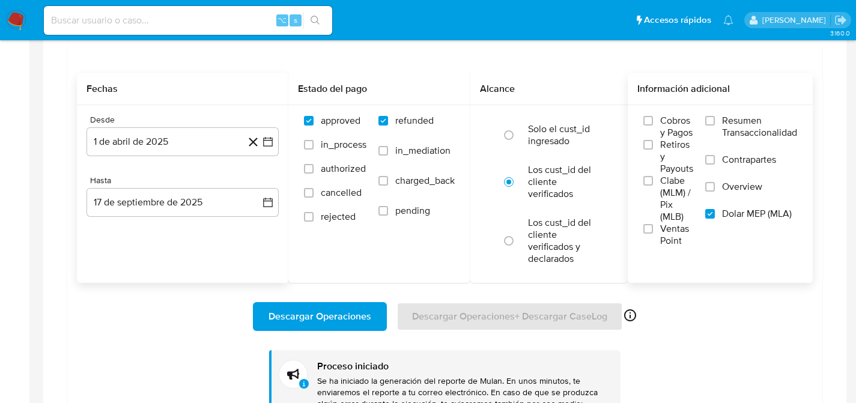
scroll to position [848, 0]
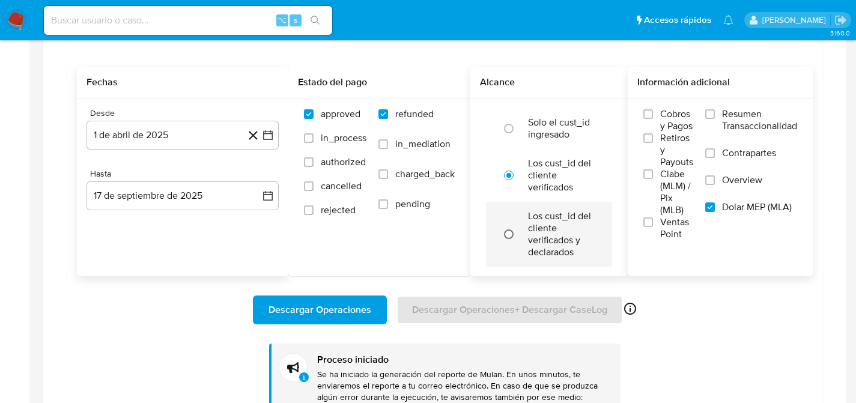
click at [506, 234] on input "radio" at bounding box center [508, 234] width 19 height 19
radio input "true"
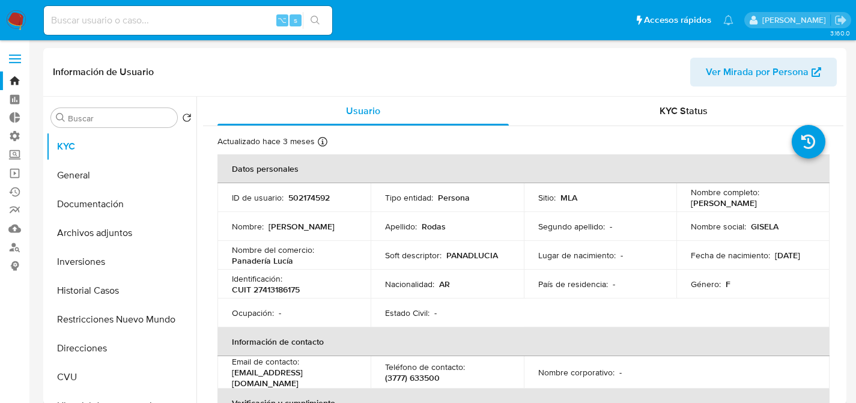
scroll to position [226, 0]
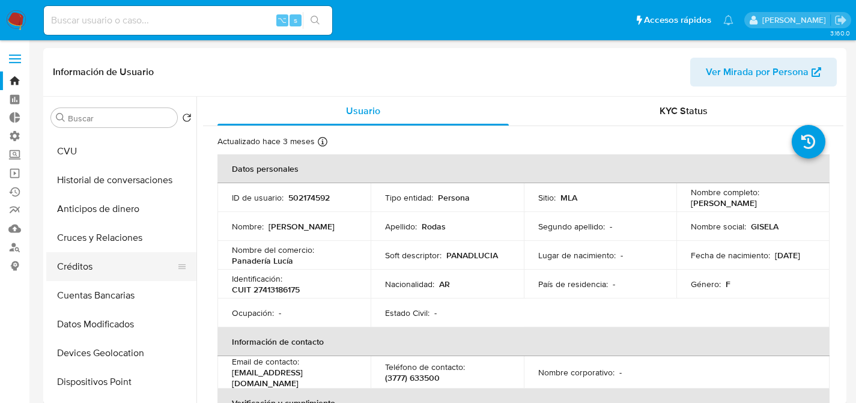
click at [77, 268] on button "Créditos" at bounding box center [116, 266] width 141 height 29
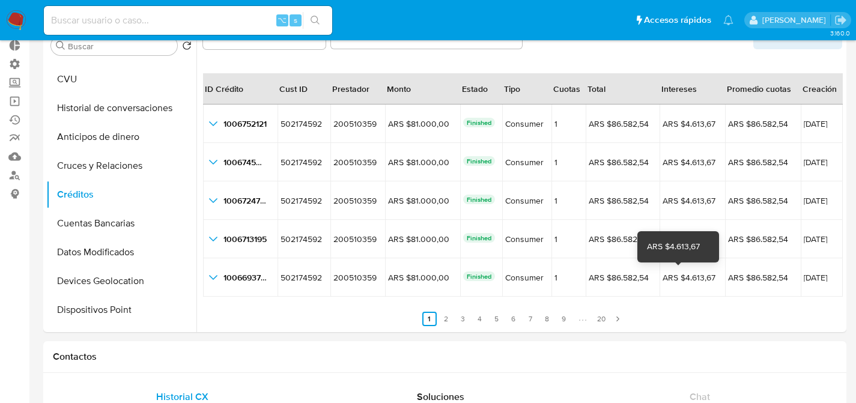
scroll to position [74, 0]
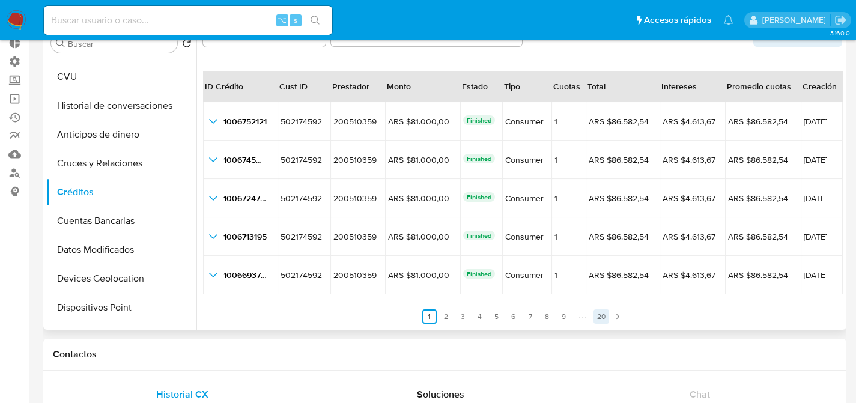
click at [599, 314] on link "20" at bounding box center [601, 316] width 16 height 14
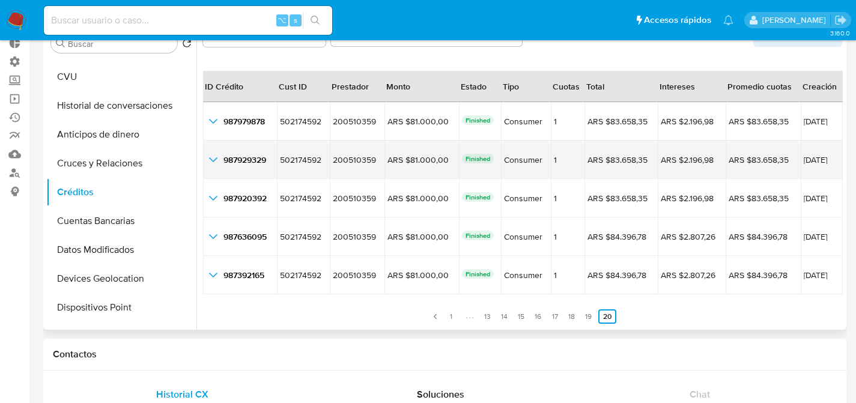
click at [400, 167] on td "ARS $81.000,00 ARS $81.000,00" at bounding box center [421, 160] width 74 height 38
drag, startPoint x: 607, startPoint y: 163, endPoint x: 651, endPoint y: 162, distance: 43.9
click at [651, 162] on tr "987929329 987929329 502174592 502174592 200510359 200510359 ARS $81.000,00 ARS …" at bounding box center [523, 160] width 640 height 38
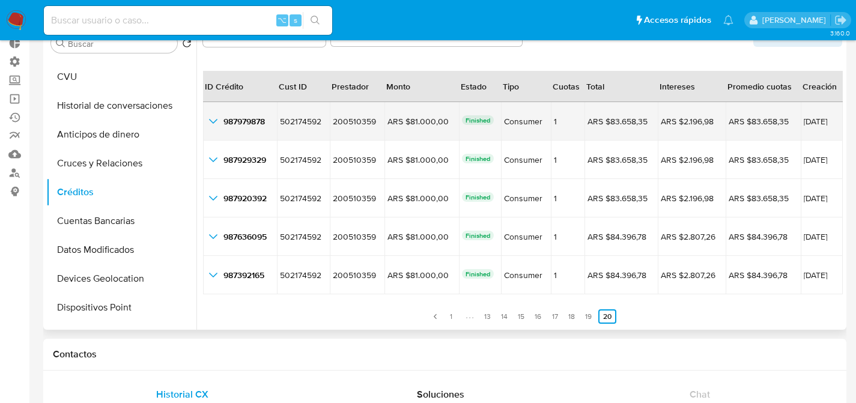
click at [209, 121] on icon "button_show_hidden_detail_by_id_0" at bounding box center [213, 121] width 14 height 14
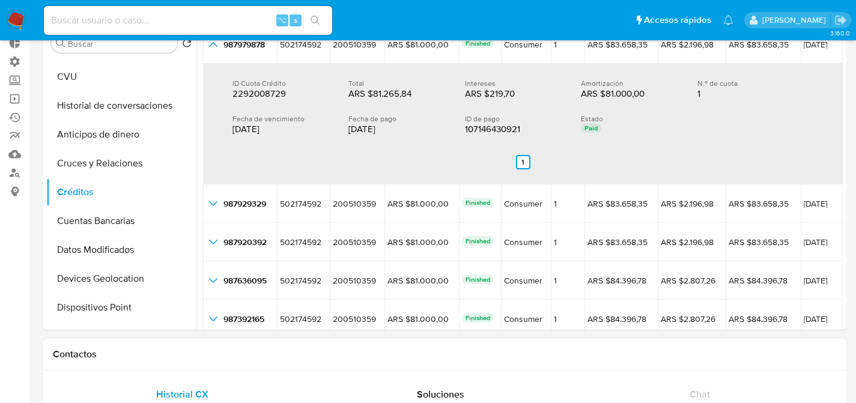
scroll to position [148, 0]
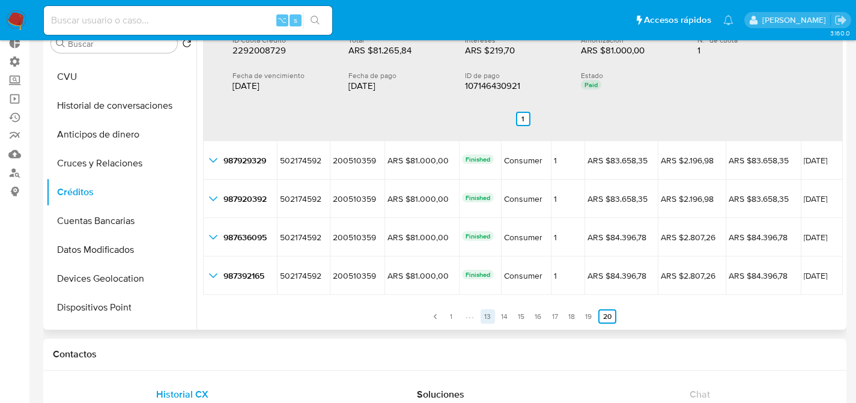
click at [486, 315] on link "13" at bounding box center [487, 316] width 14 height 14
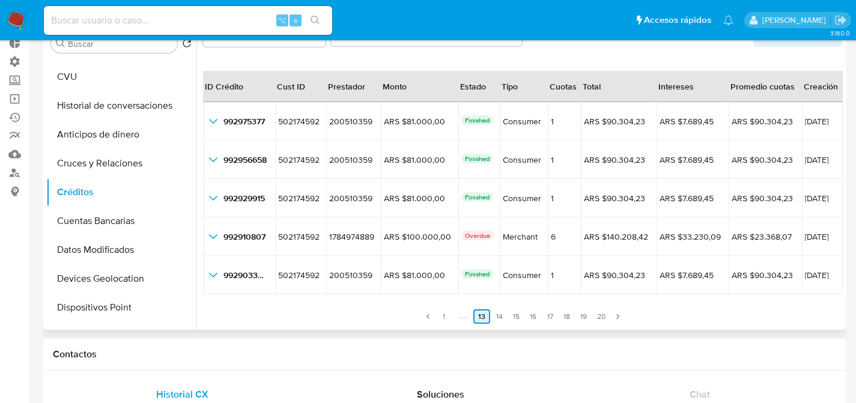
scroll to position [28, 0]
click at [456, 310] on li "Paginación" at bounding box center [462, 316] width 20 height 13
click at [461, 315] on icon "Paginación" at bounding box center [462, 317] width 3 height 10
click at [440, 313] on link "1" at bounding box center [444, 316] width 14 height 14
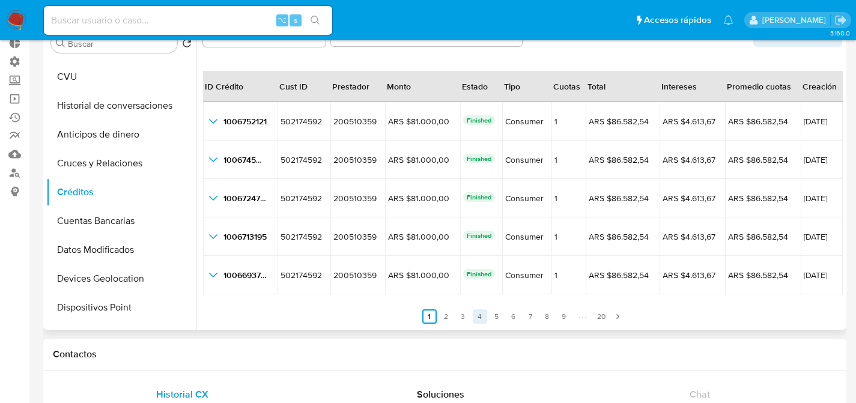
click at [473, 318] on link "4" at bounding box center [480, 316] width 14 height 14
click at [472, 318] on link "3" at bounding box center [470, 316] width 14 height 14
click at [463, 318] on link "3" at bounding box center [470, 316] width 14 height 14
click at [454, 317] on link "2" at bounding box center [453, 316] width 14 height 14
click at [497, 319] on link "5" at bounding box center [504, 316] width 14 height 14
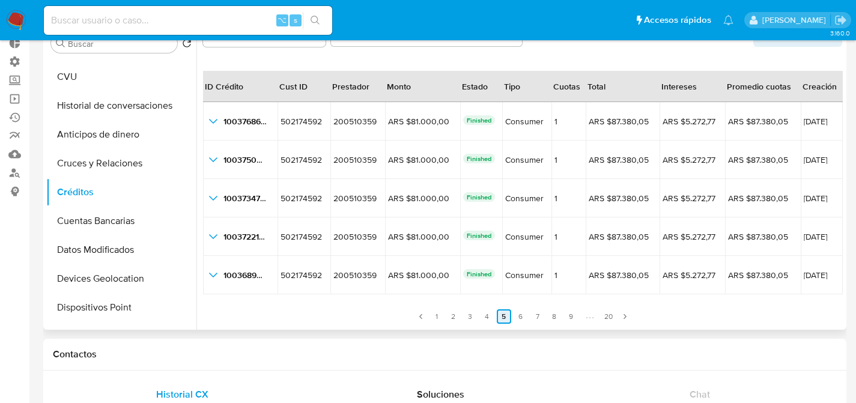
click at [504, 317] on link "5" at bounding box center [504, 316] width 14 height 14
click at [514, 317] on link "6" at bounding box center [521, 316] width 14 height 14
click at [534, 317] on link "7" at bounding box center [537, 316] width 14 height 14
click at [553, 318] on link "8" at bounding box center [554, 316] width 14 height 14
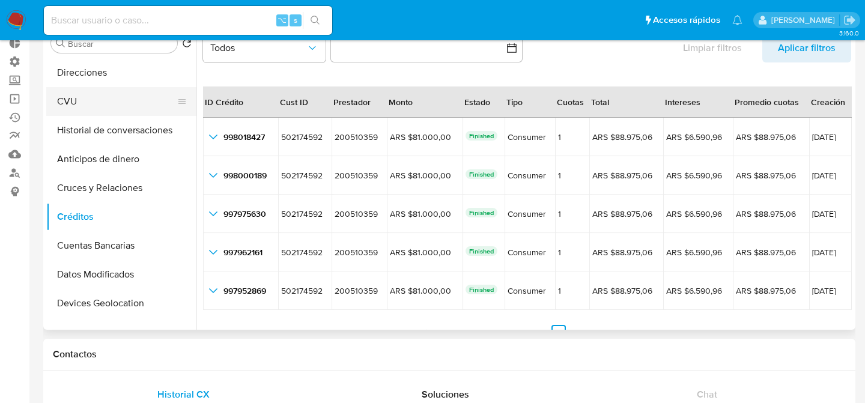
scroll to position [0, 0]
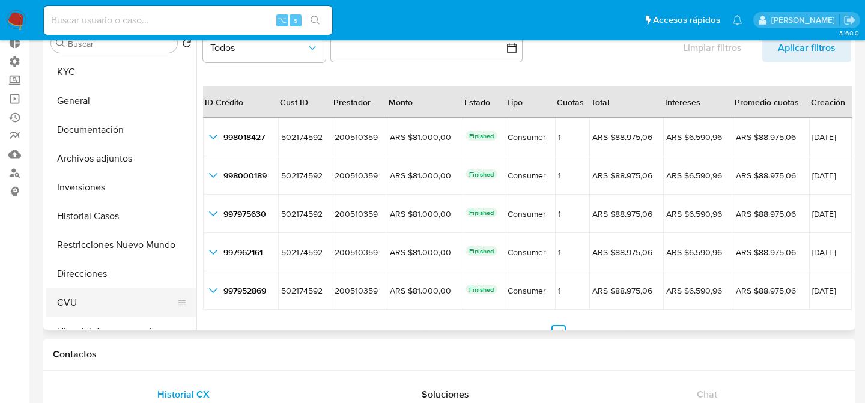
click at [71, 77] on button "KYC" at bounding box center [121, 72] width 150 height 29
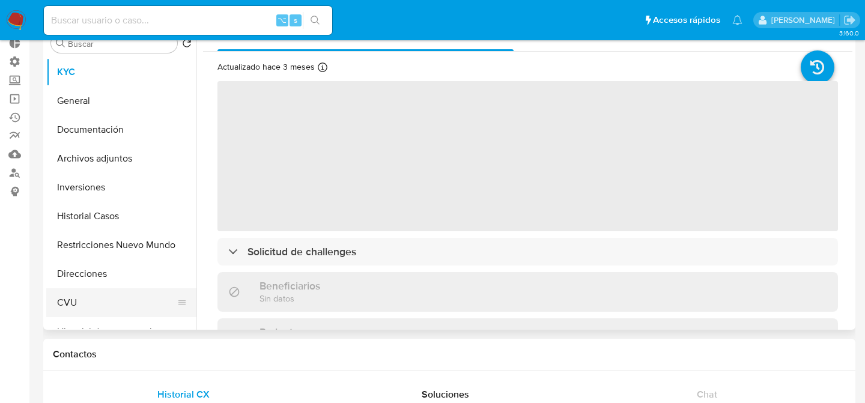
click at [67, 295] on button "CVU" at bounding box center [116, 302] width 141 height 29
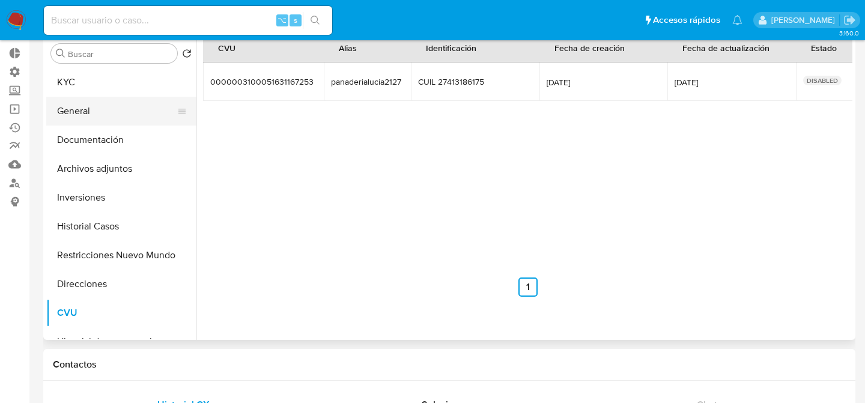
scroll to position [60, 0]
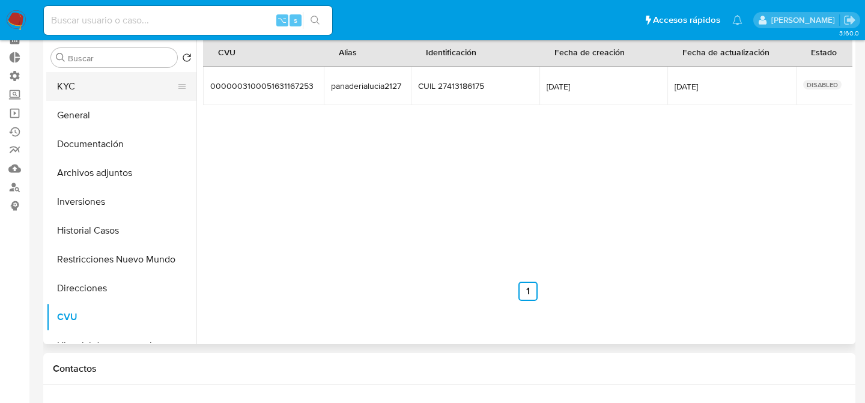
click at [69, 94] on button "KYC" at bounding box center [116, 86] width 141 height 29
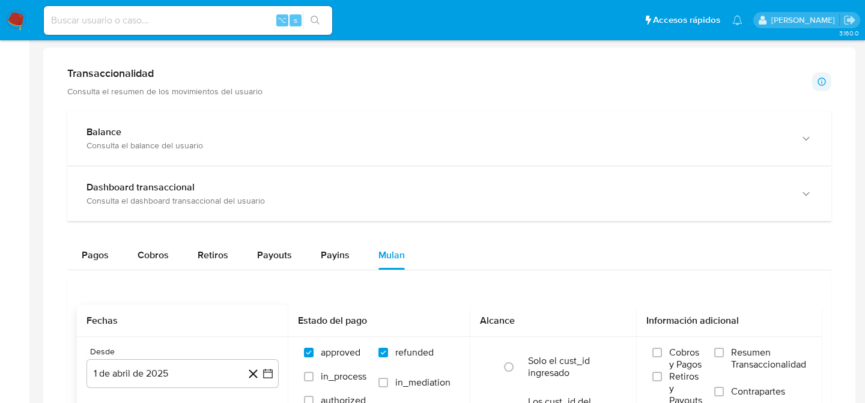
scroll to position [611, 0]
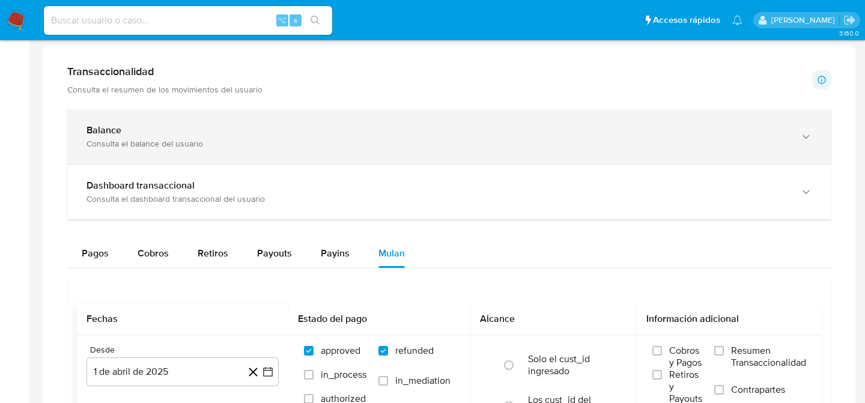
click at [107, 148] on div "Consulta el balance del usuario" at bounding box center [437, 143] width 702 height 11
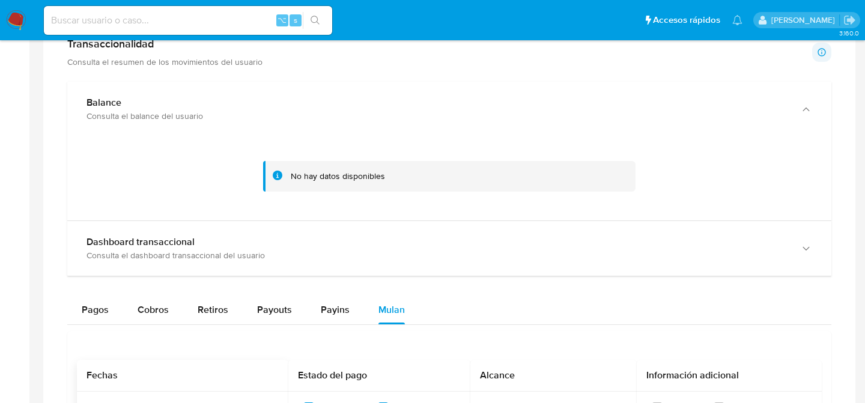
scroll to position [621, 0]
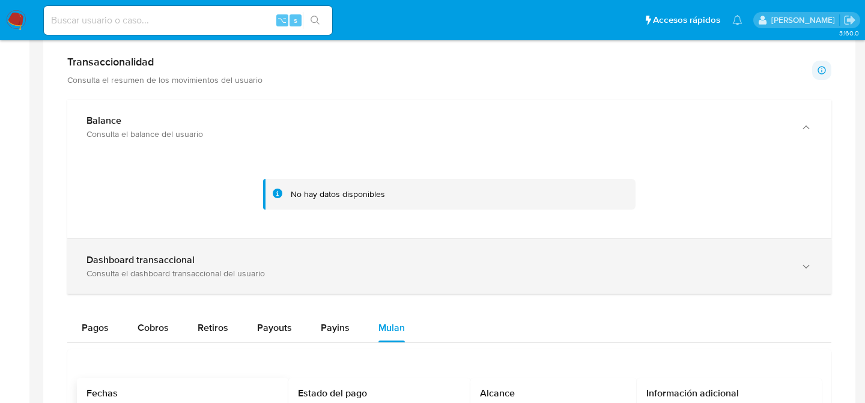
click at [116, 277] on div "Consulta el dashboard transaccional del usuario" at bounding box center [437, 273] width 702 height 11
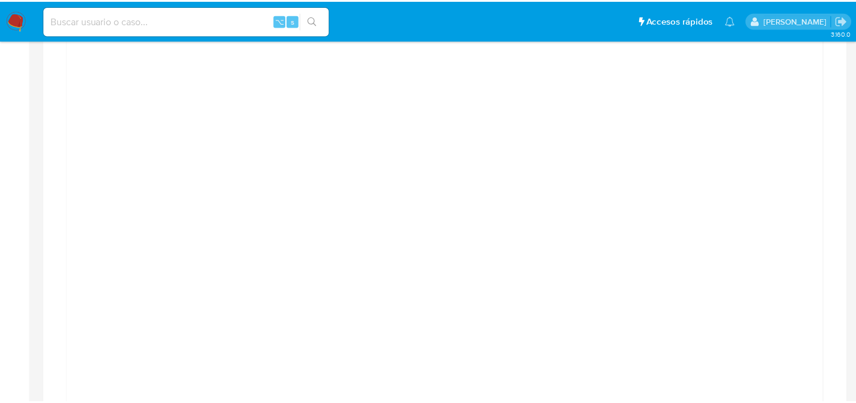
scroll to position [935, 0]
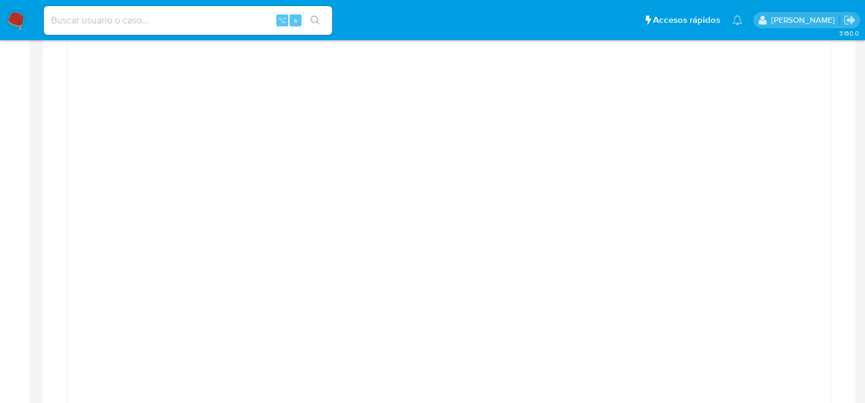
click at [56, 273] on div "Transaccionalidad Consulta el resumen de los movimientos del usuario Informació…" at bounding box center [449, 356] width 793 height 1249
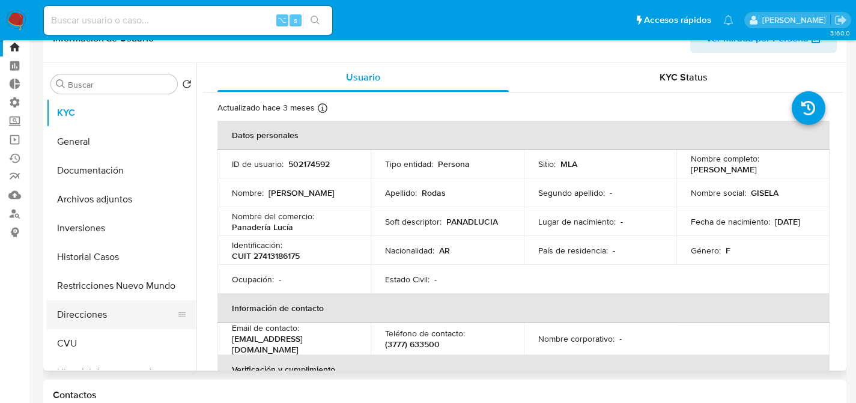
scroll to position [224, 0]
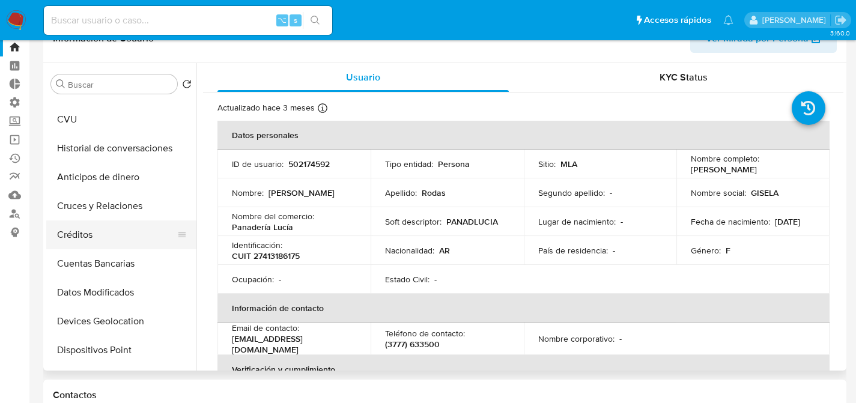
click at [77, 245] on button "Créditos" at bounding box center [116, 234] width 141 height 29
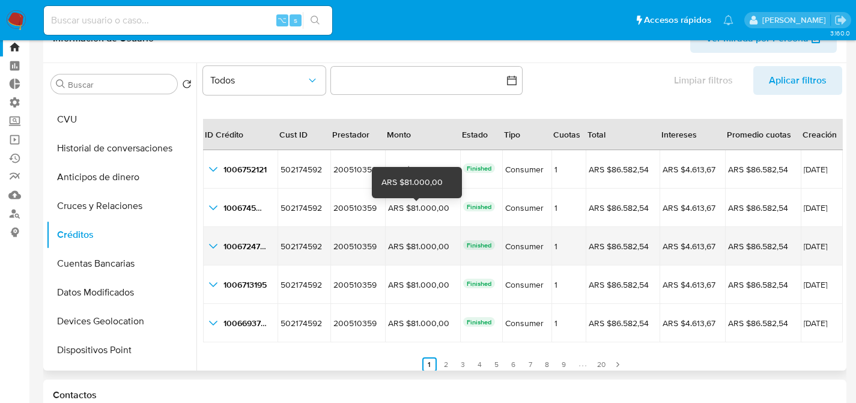
scroll to position [28, 0]
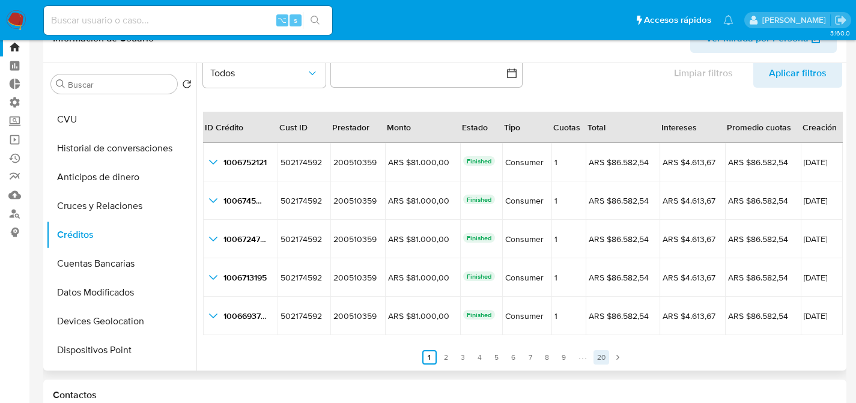
click at [602, 351] on link "20" at bounding box center [601, 357] width 16 height 14
click at [444, 362] on link "1" at bounding box center [451, 357] width 14 height 14
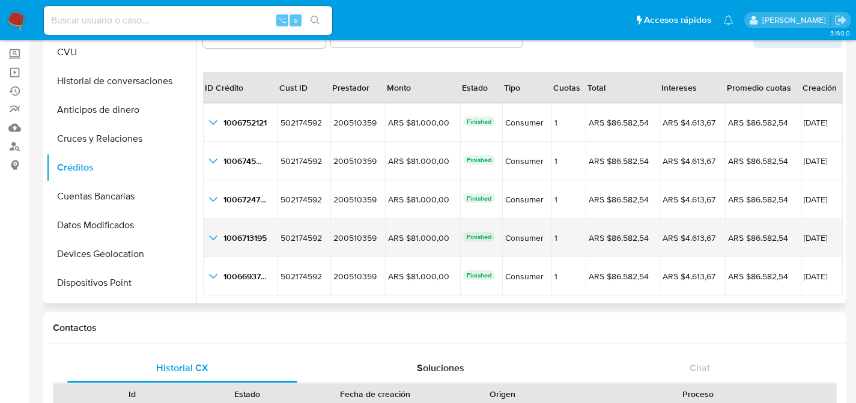
scroll to position [93, 0]
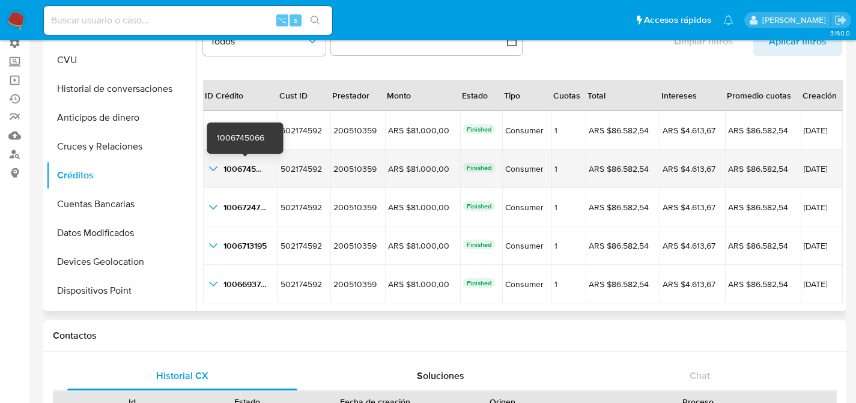
click at [258, 173] on span "1006745066" at bounding box center [246, 169] width 47 height 12
click at [228, 155] on td "1006745066 1006745066" at bounding box center [240, 169] width 74 height 38
click at [218, 165] on icon "button_show_hidden_detail_by_id_1" at bounding box center [213, 169] width 14 height 14
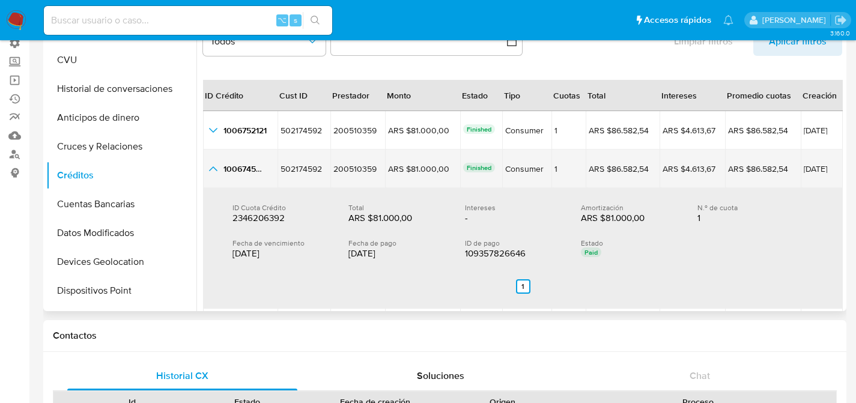
click at [218, 165] on icon "button_show_hidden_detail_by_id_1" at bounding box center [213, 169] width 14 height 14
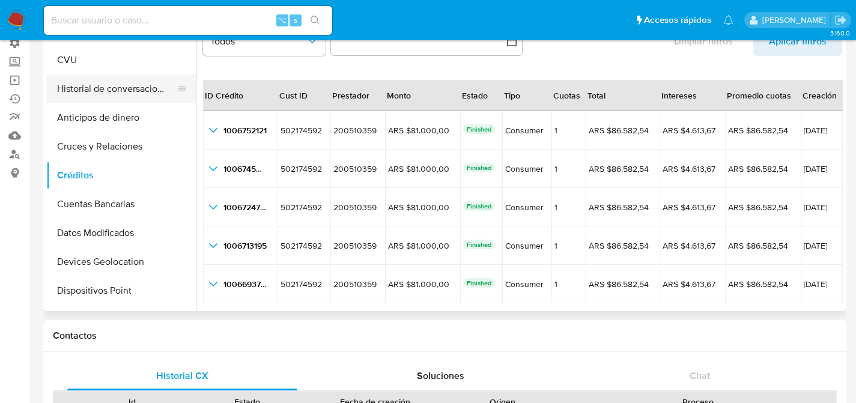
click at [134, 96] on button "Historial de conversaciones" at bounding box center [116, 88] width 141 height 29
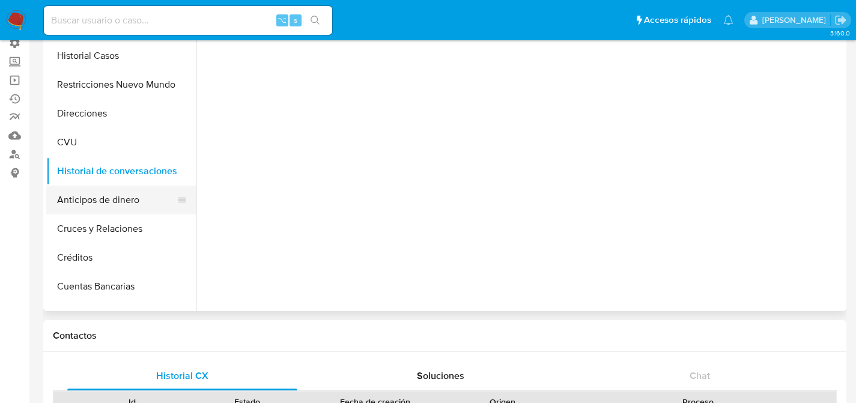
scroll to position [0, 0]
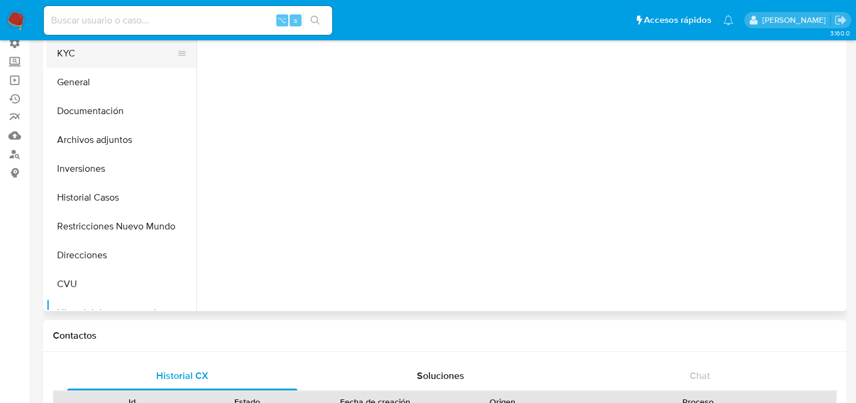
click at [83, 47] on button "KYC" at bounding box center [116, 53] width 141 height 29
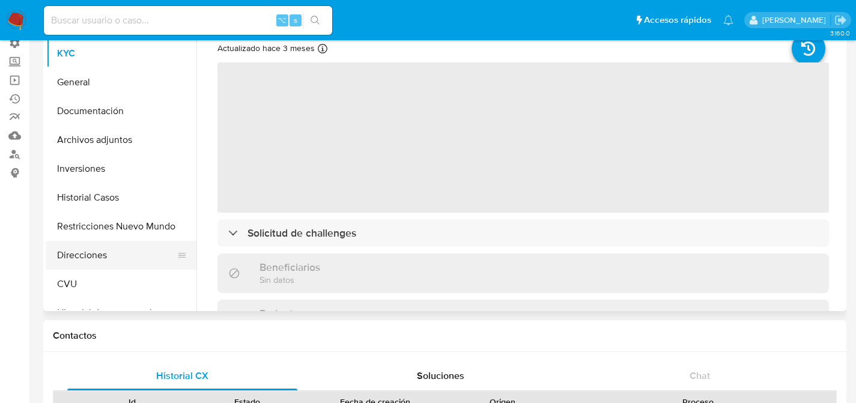
click at [104, 261] on button "Direcciones" at bounding box center [116, 255] width 141 height 29
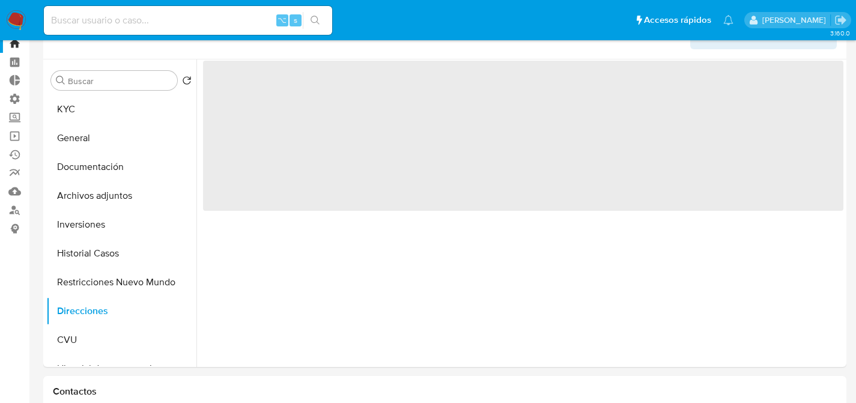
scroll to position [26, 0]
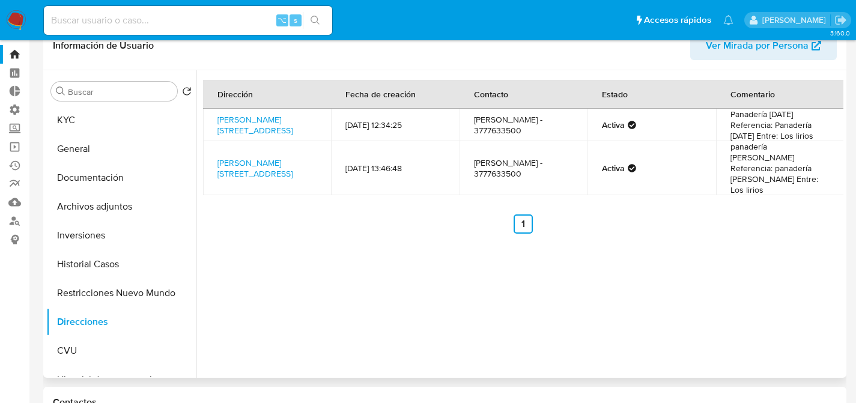
click at [466, 232] on div "Dirección Fecha de creación Contacto Estado Comentario Hipolito Yrigoyen 587, E…" at bounding box center [519, 224] width 647 height 308
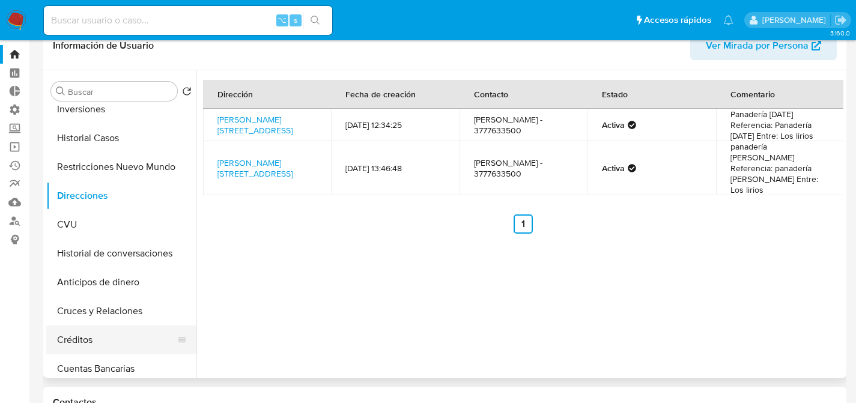
scroll to position [136, 0]
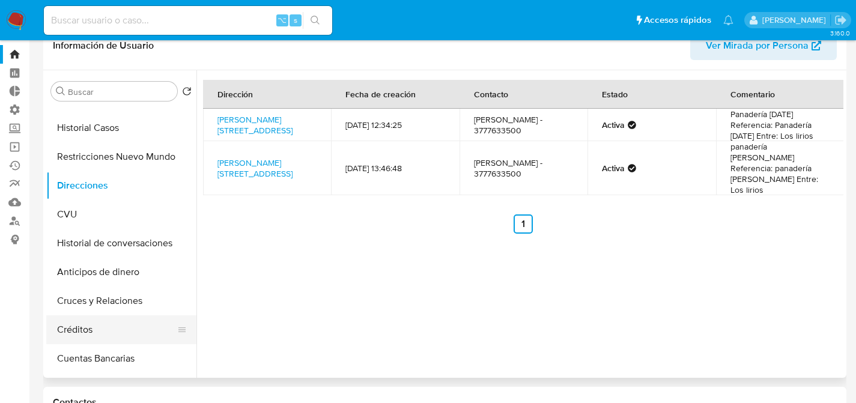
click at [93, 333] on button "Créditos" at bounding box center [116, 329] width 141 height 29
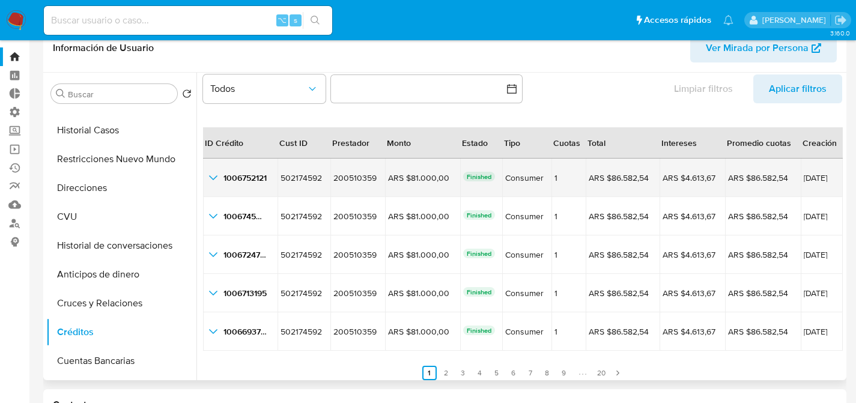
scroll to position [28, 0]
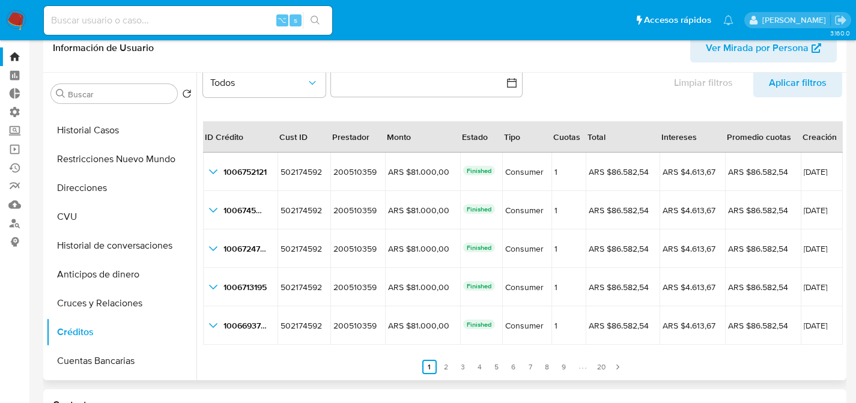
click at [363, 360] on ul "Anterior 1 2 3 4 5 6 7 8 9 20 Siguiente" at bounding box center [522, 359] width 639 height 29
click at [355, 353] on ul "Anterior 1 2 3 4 5 6 7 8 9 20 Siguiente" at bounding box center [522, 359] width 639 height 29
click at [356, 353] on ul "Anterior 1 2 3 4 5 6 7 8 9 20 Siguiente" at bounding box center [522, 359] width 639 height 29
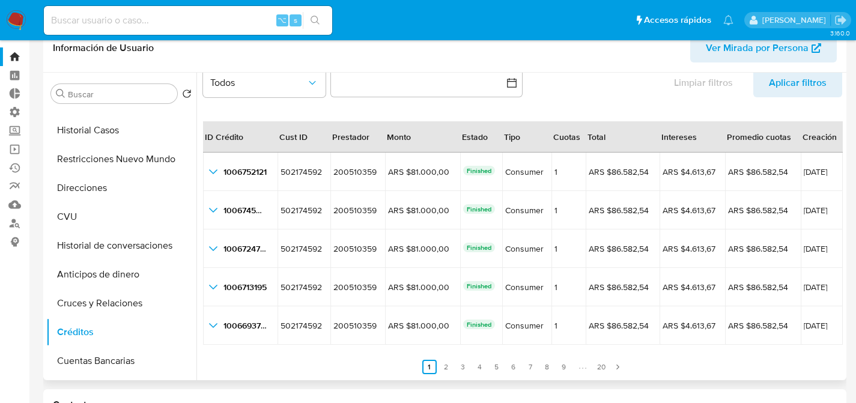
click at [354, 354] on ul "Anterior 1 2 3 4 5 6 7 8 9 20 Siguiente" at bounding box center [522, 359] width 639 height 29
drag, startPoint x: 366, startPoint y: 370, endPoint x: 354, endPoint y: 386, distance: 20.2
click at [353, 366] on ul "Anterior 1 2 3 4 5 6 7 8 9 20 Siguiente" at bounding box center [522, 359] width 639 height 29
click at [353, 367] on ul "Anterior 1 2 3 4 5 6 7 8 9 20 Siguiente" at bounding box center [522, 359] width 639 height 29
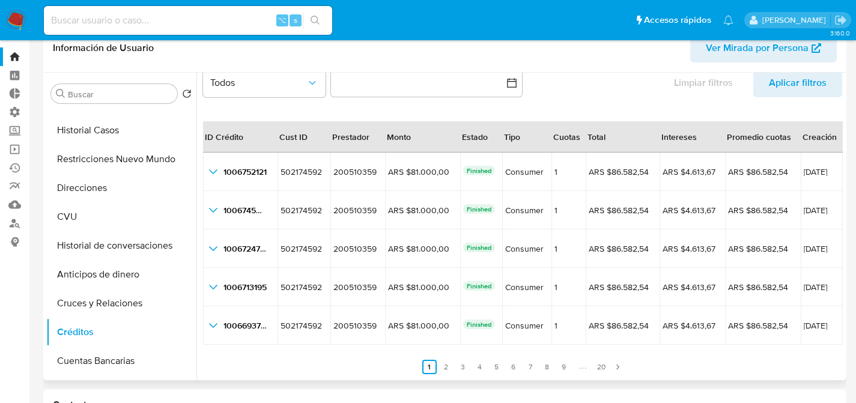
click at [353, 367] on ul "Anterior 1 2 3 4 5 6 7 8 9 20 Siguiente" at bounding box center [522, 359] width 639 height 29
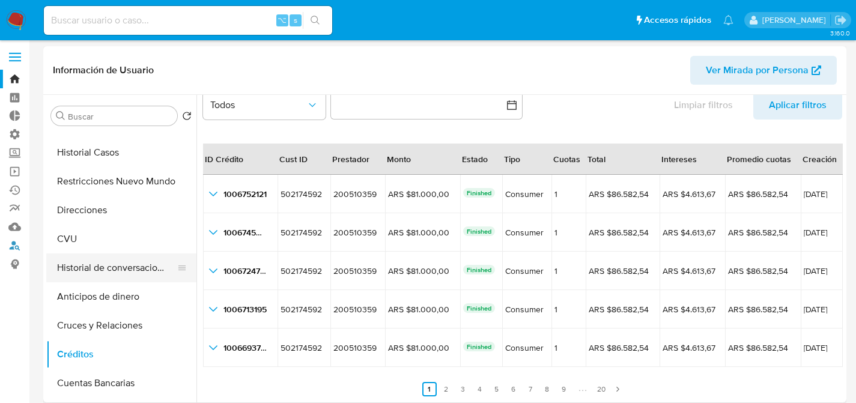
scroll to position [2, 0]
click at [137, 21] on input at bounding box center [188, 21] width 288 height 16
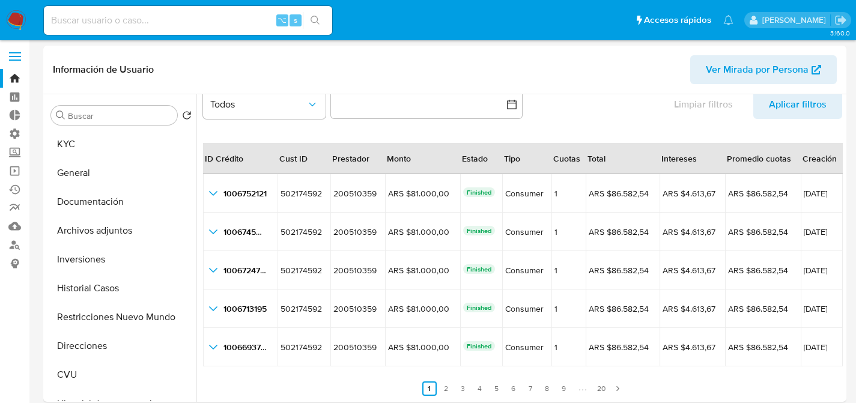
click at [139, 39] on nav "Pausado Ver notificaciones ⌥ s Accesos rápidos Presiona las siguientes teclas p…" at bounding box center [428, 20] width 856 height 40
click at [145, 28] on input at bounding box center [188, 21] width 288 height 16
paste input "b7hqAFOt7dnE3m5hYRC5a43T"
type input "b7hqAFOt7dnE3m5hYRC5a43T"
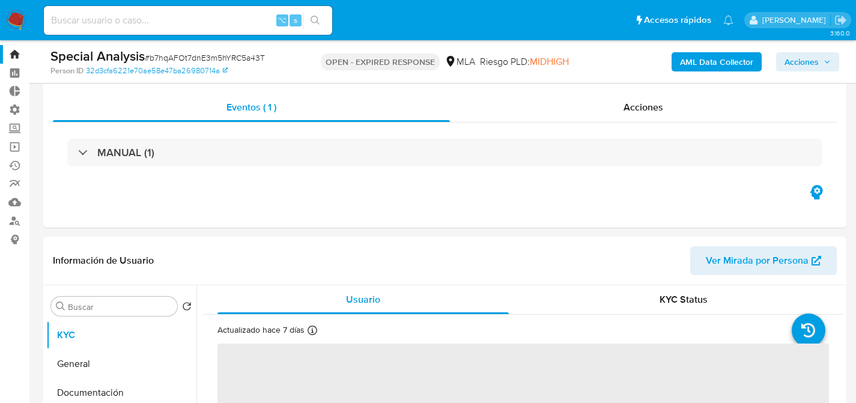
scroll to position [193, 0]
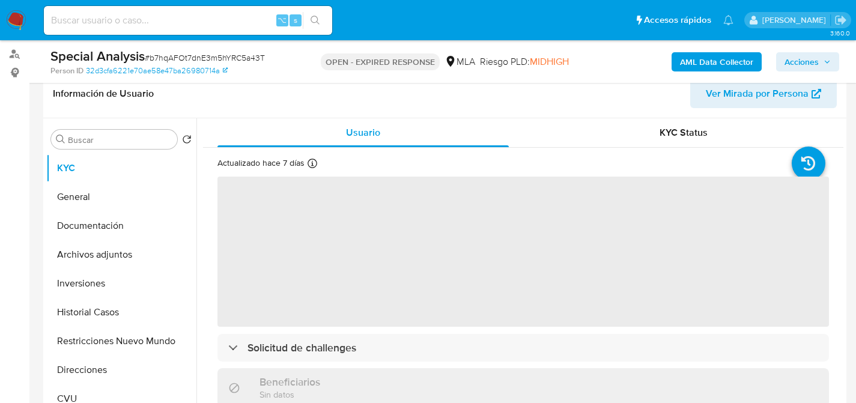
select select "10"
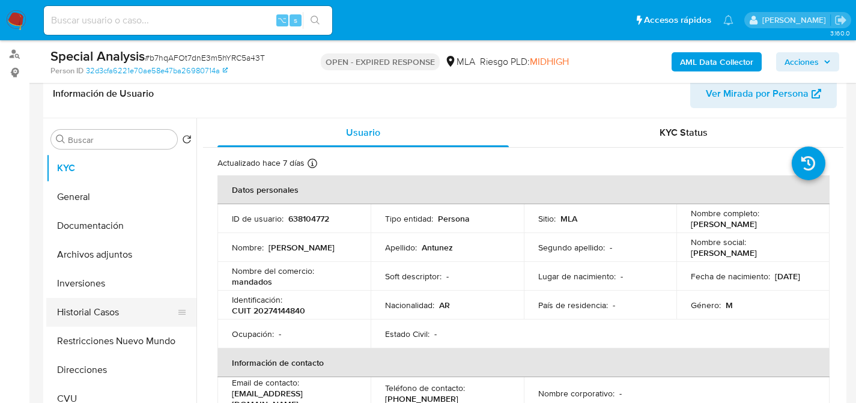
click at [78, 307] on button "Historial Casos" at bounding box center [116, 312] width 141 height 29
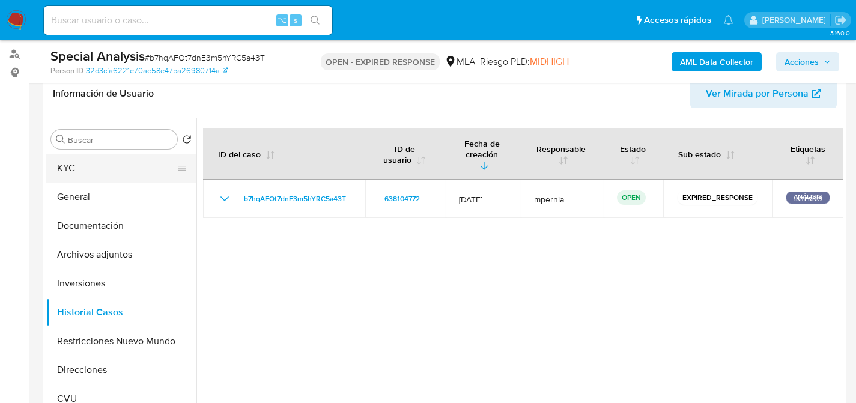
click at [70, 163] on button "KYC" at bounding box center [116, 168] width 141 height 29
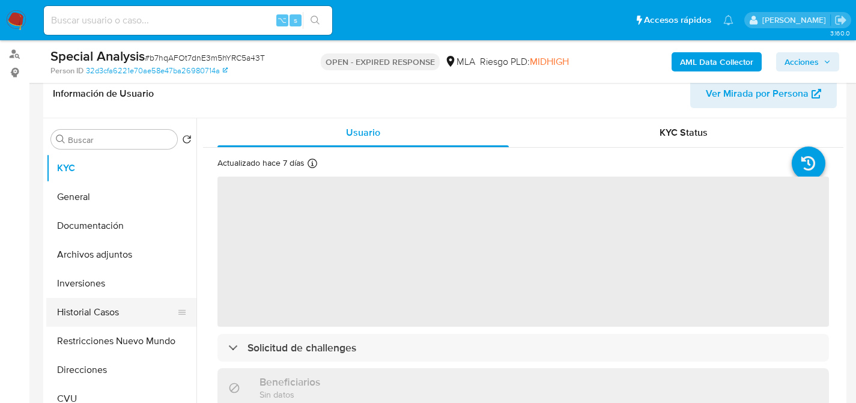
click at [89, 311] on button "Historial Casos" at bounding box center [116, 312] width 141 height 29
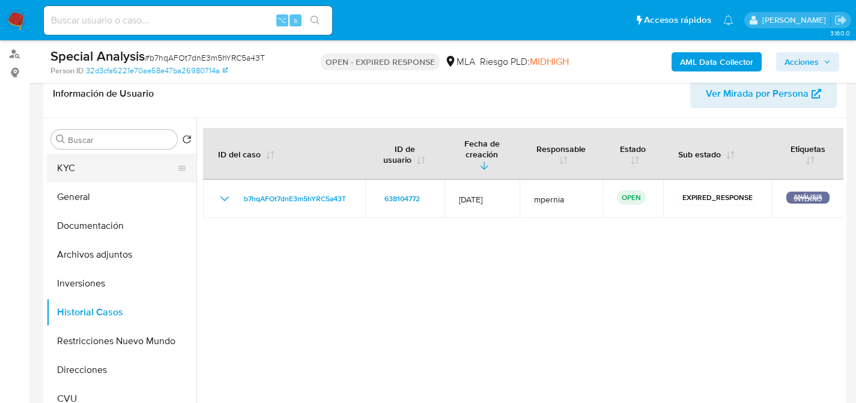
drag, startPoint x: 56, startPoint y: 175, endPoint x: 52, endPoint y: 181, distance: 7.5
click at [52, 181] on button "KYC" at bounding box center [116, 168] width 141 height 29
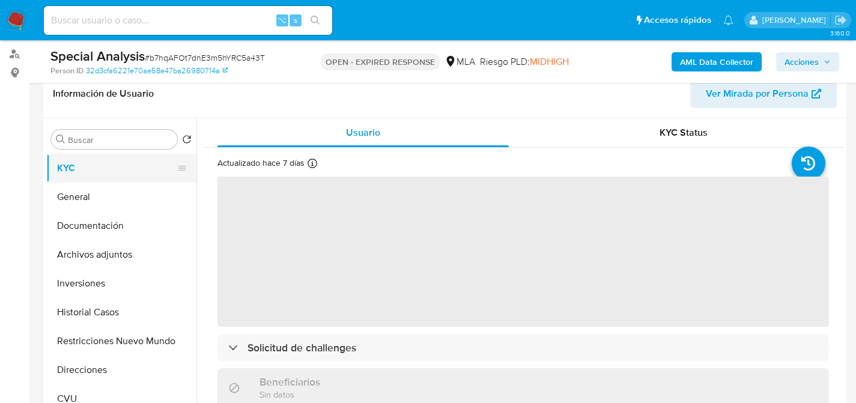
click at [47, 175] on button "KYC" at bounding box center [116, 168] width 141 height 29
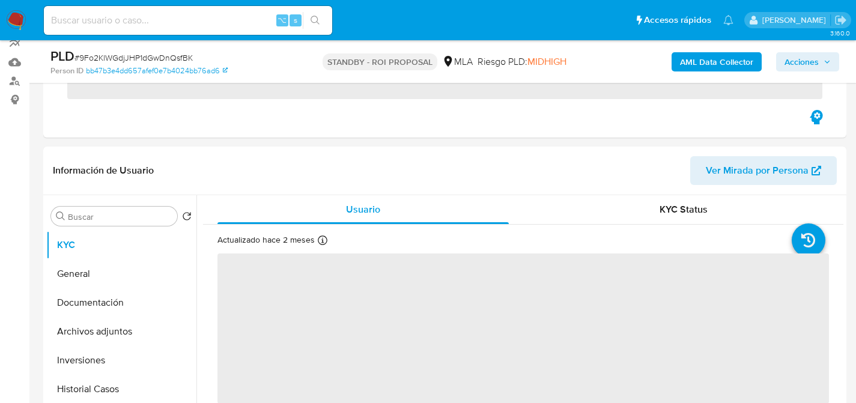
scroll to position [238, 0]
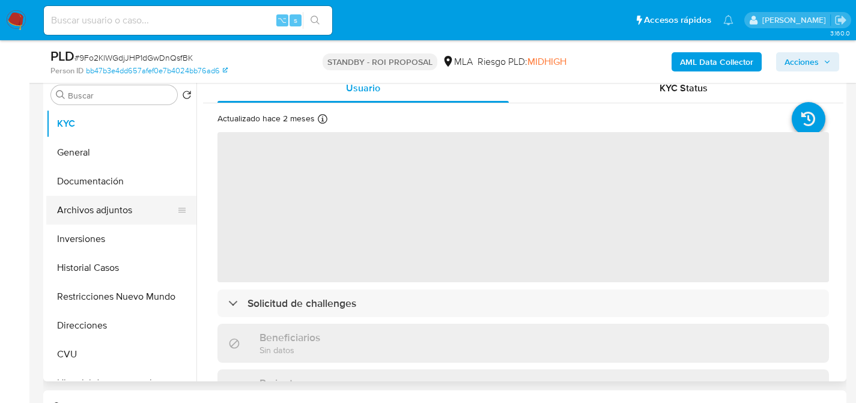
click at [60, 228] on button "Inversiones" at bounding box center [121, 239] width 150 height 29
select select "10"
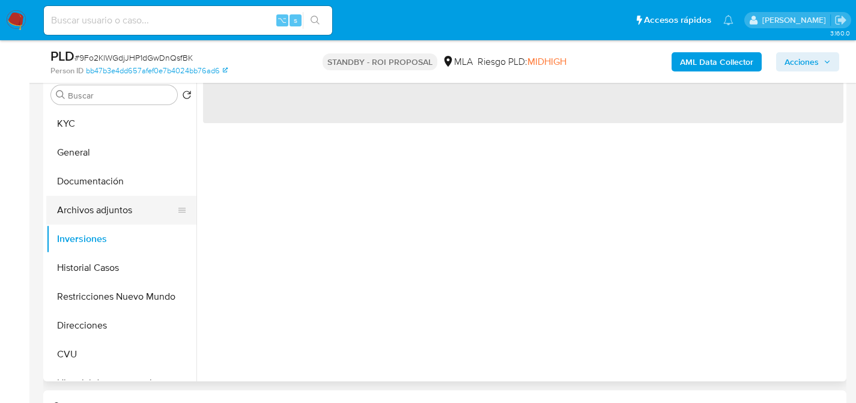
click at [61, 217] on button "Archivos adjuntos" at bounding box center [116, 210] width 141 height 29
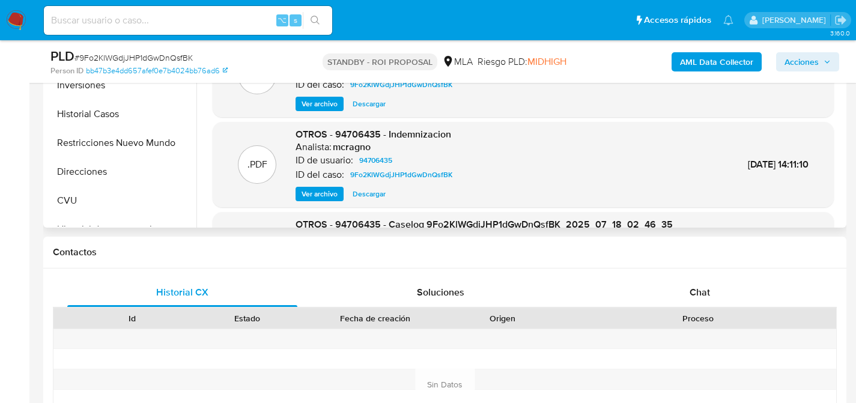
scroll to position [80, 0]
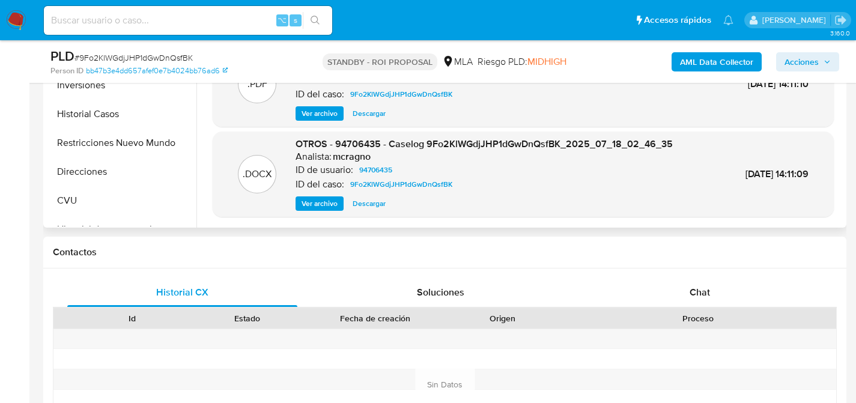
click at [384, 199] on span "Descargar" at bounding box center [369, 204] width 33 height 12
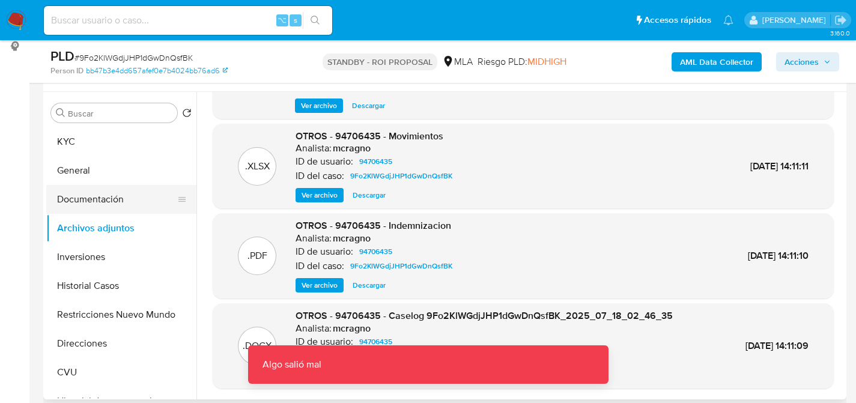
scroll to position [214, 0]
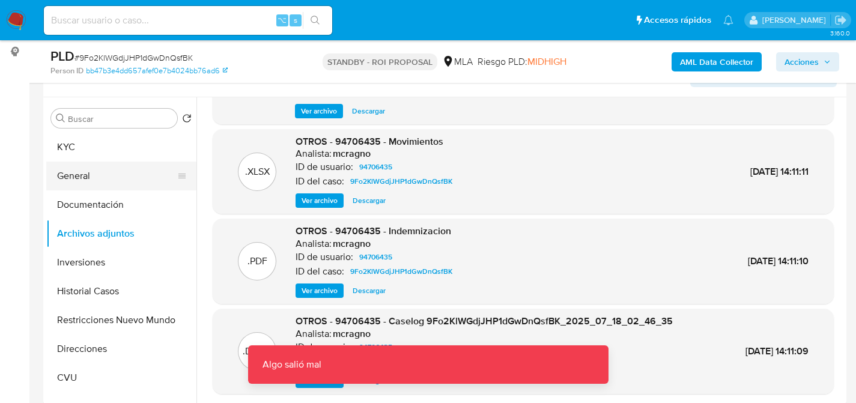
click at [73, 174] on button "General" at bounding box center [116, 176] width 141 height 29
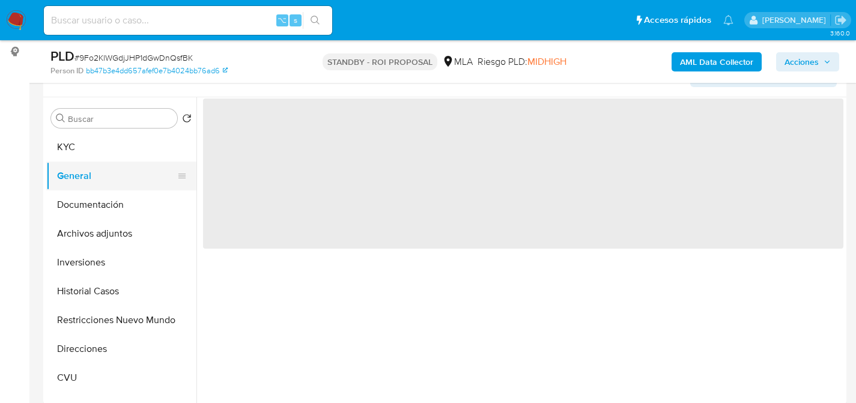
scroll to position [0, 0]
click at [71, 169] on button "General" at bounding box center [116, 176] width 141 height 29
click at [108, 163] on button "General" at bounding box center [116, 176] width 141 height 29
click at [110, 156] on button "KYC" at bounding box center [116, 147] width 141 height 29
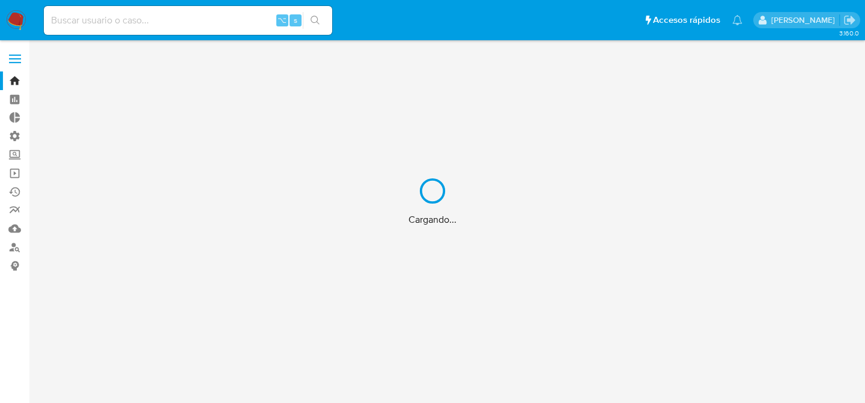
click at [145, 21] on div "Cargando..." at bounding box center [432, 201] width 865 height 403
click at [164, 19] on div "Cargando..." at bounding box center [432, 201] width 865 height 403
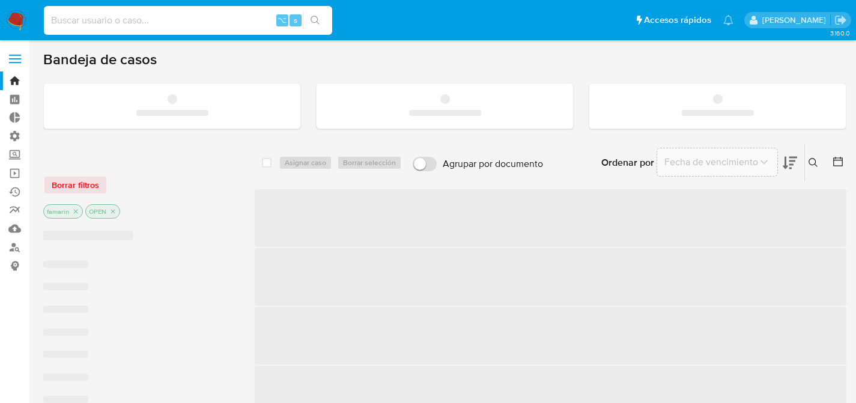
click at [168, 19] on input at bounding box center [188, 21] width 288 height 16
paste input "80431298"
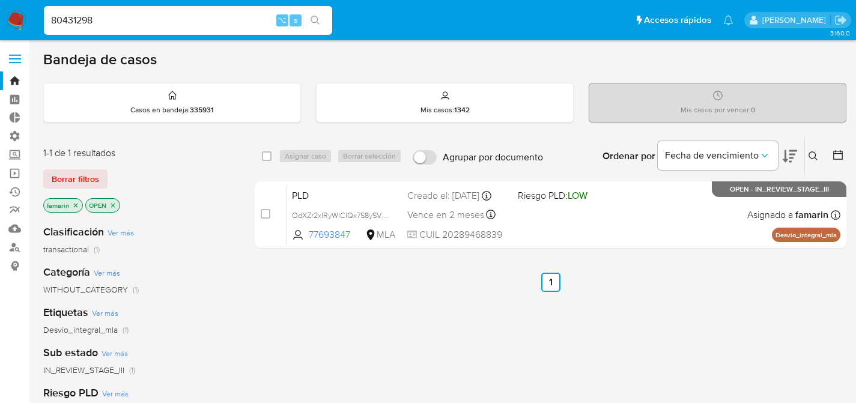
type input "80431298"
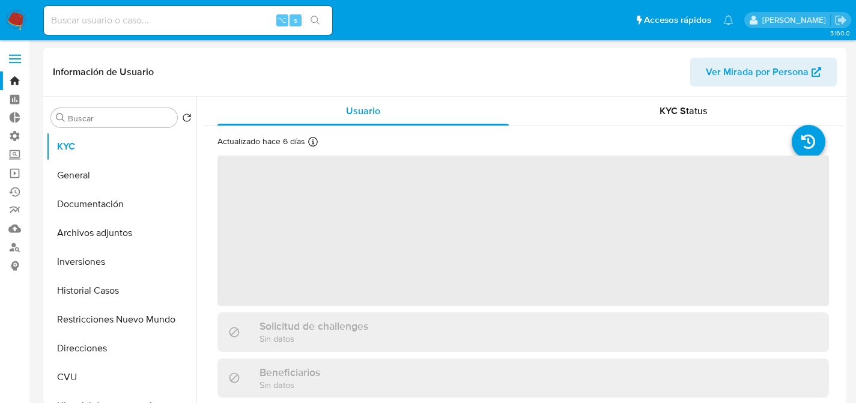
select select "10"
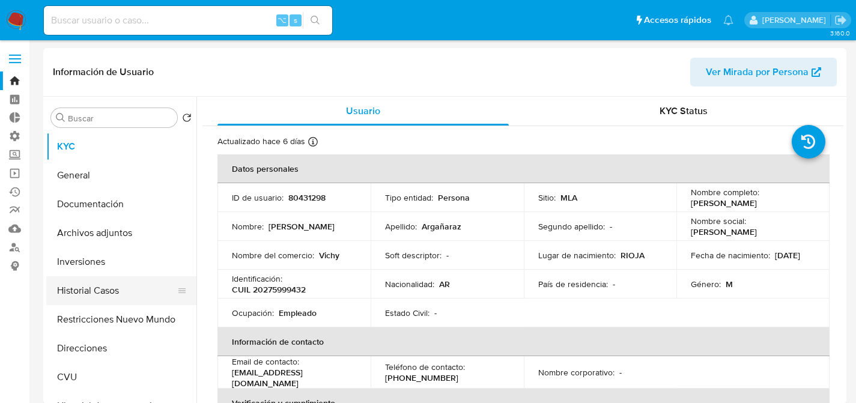
click at [78, 289] on button "Historial Casos" at bounding box center [116, 290] width 141 height 29
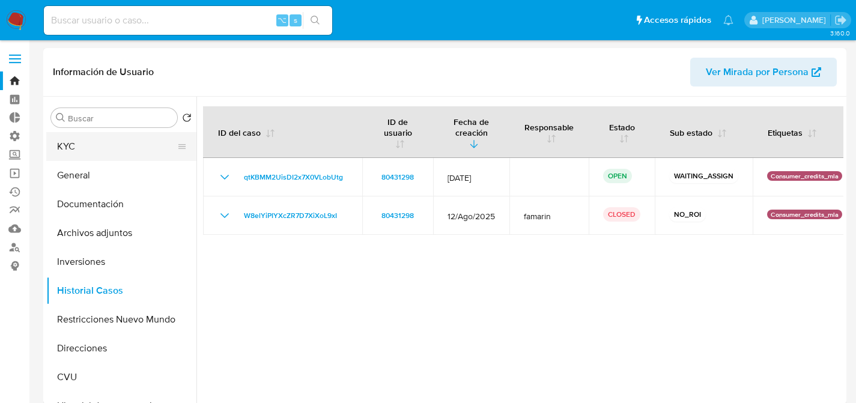
click at [71, 150] on button "KYC" at bounding box center [116, 146] width 141 height 29
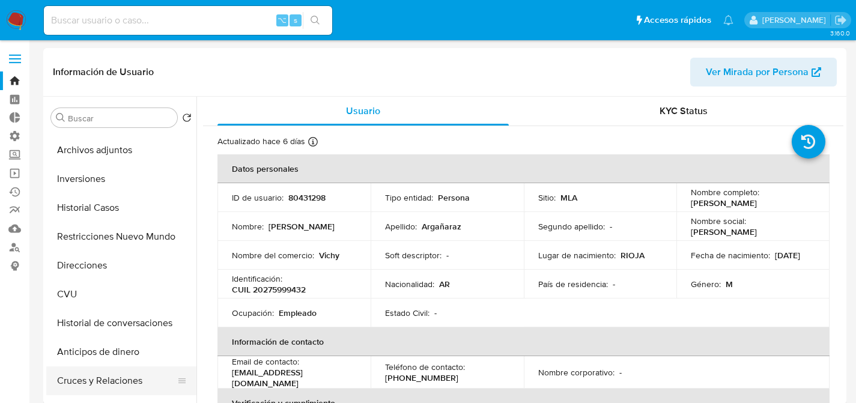
scroll to position [100, 0]
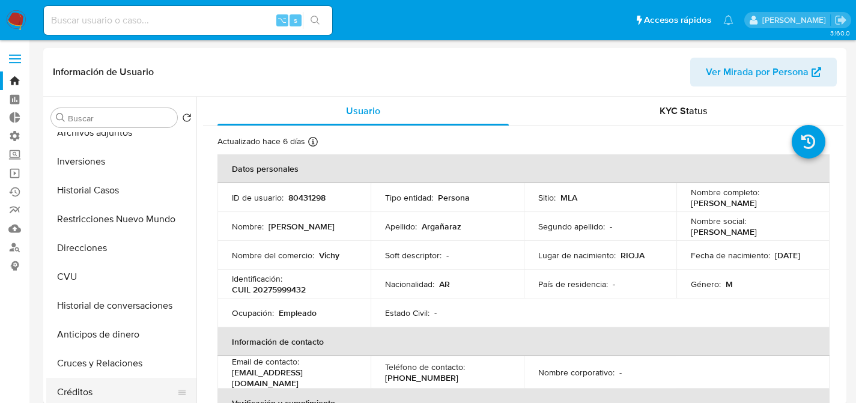
click at [70, 378] on button "Créditos" at bounding box center [116, 392] width 141 height 29
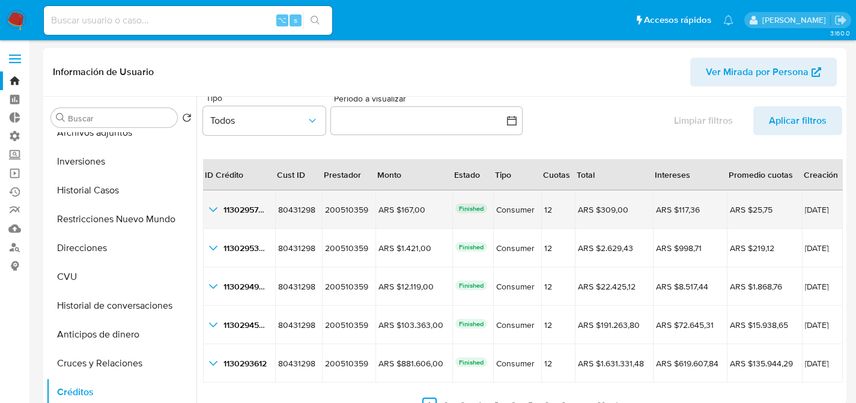
scroll to position [28, 0]
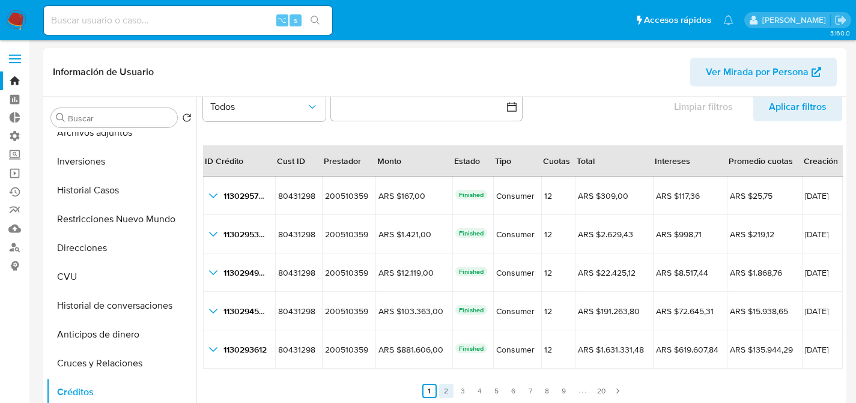
click at [441, 394] on link "2" at bounding box center [446, 391] width 14 height 14
click at [465, 391] on link "3" at bounding box center [470, 391] width 14 height 14
click at [483, 392] on link "4" at bounding box center [487, 391] width 14 height 14
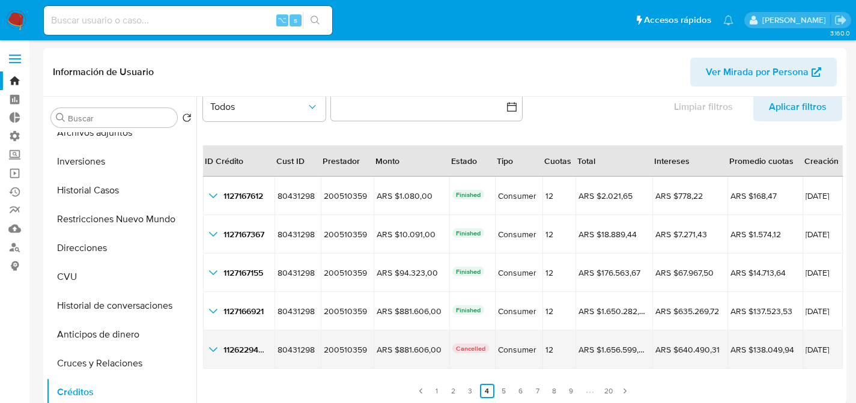
click at [205, 347] on td "1126229467 1126229467" at bounding box center [238, 349] width 71 height 38
click at [210, 347] on icon "button_show_hidden_detail_by_id_4" at bounding box center [213, 349] width 14 height 14
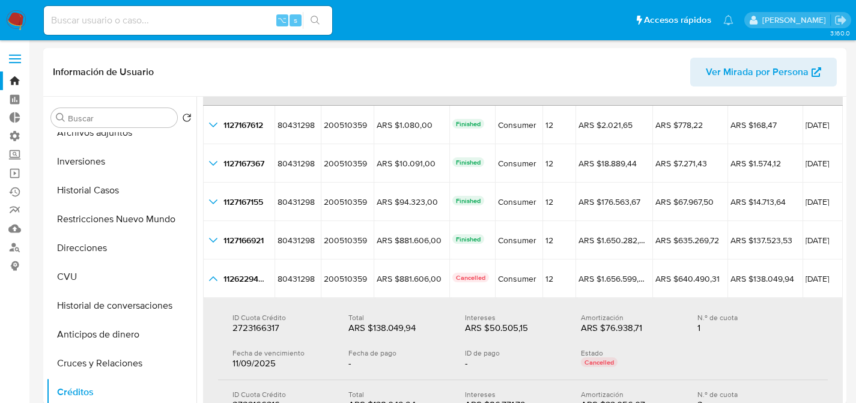
scroll to position [99, 0]
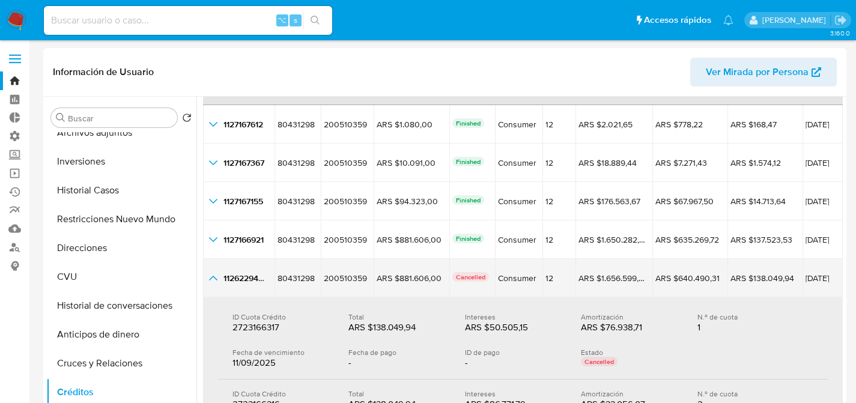
click at [215, 283] on icon "button_show_hidden_detail_by_id_4" at bounding box center [213, 278] width 14 height 14
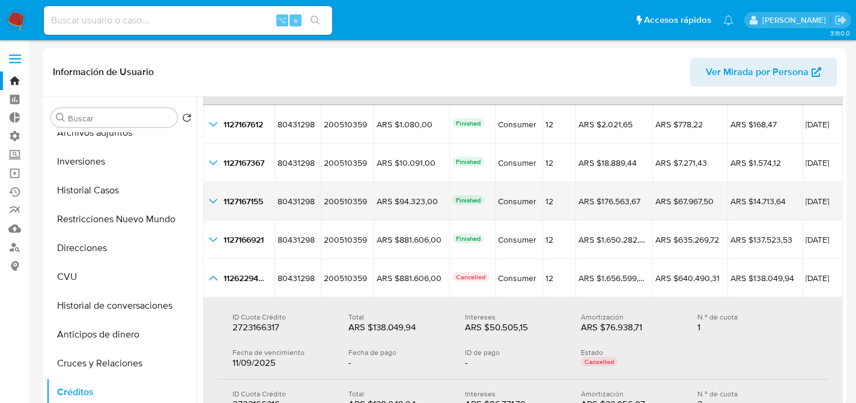
scroll to position [28, 0]
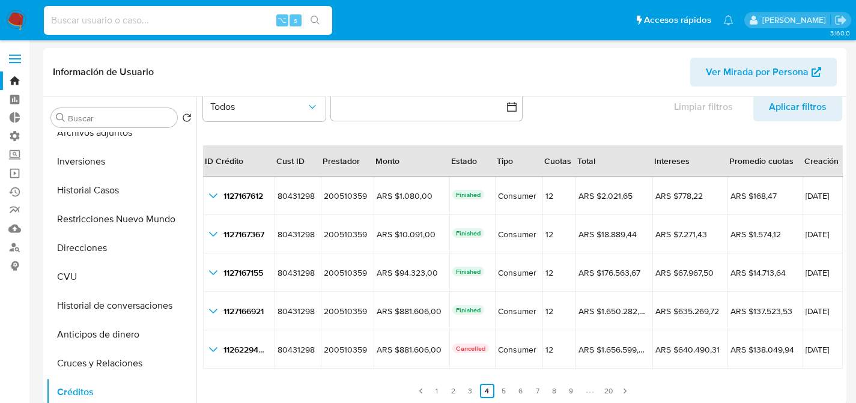
click at [219, 25] on input at bounding box center [188, 21] width 288 height 16
paste input "39849144"
type input "39849144"
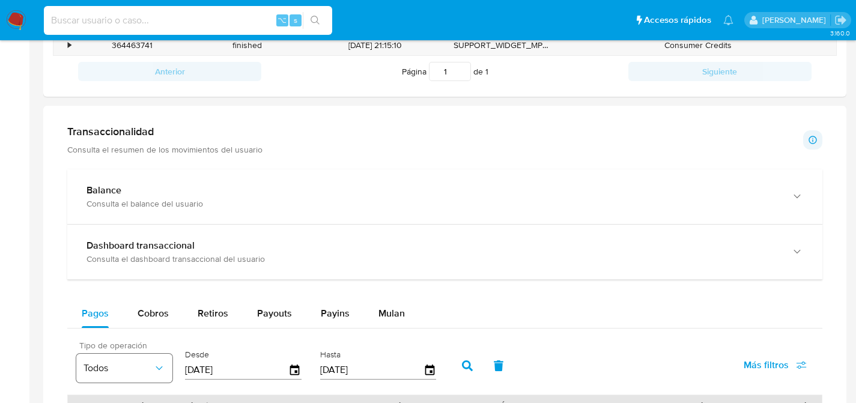
scroll to position [610, 0]
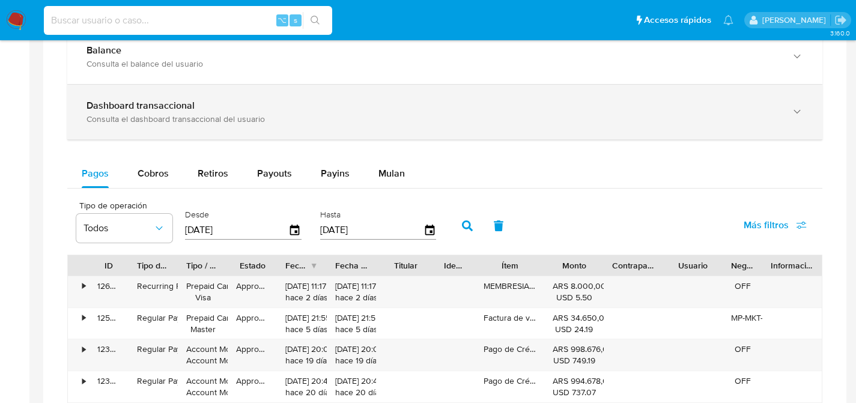
click at [144, 117] on div "Consulta el dashboard transaccional del usuario" at bounding box center [432, 119] width 693 height 11
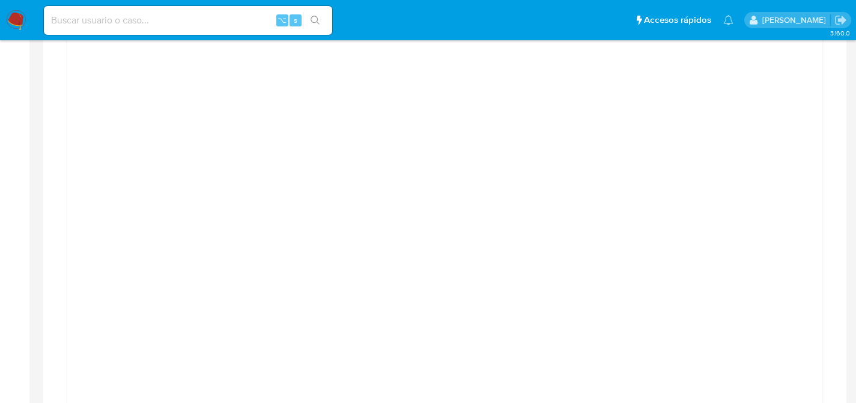
scroll to position [718, 0]
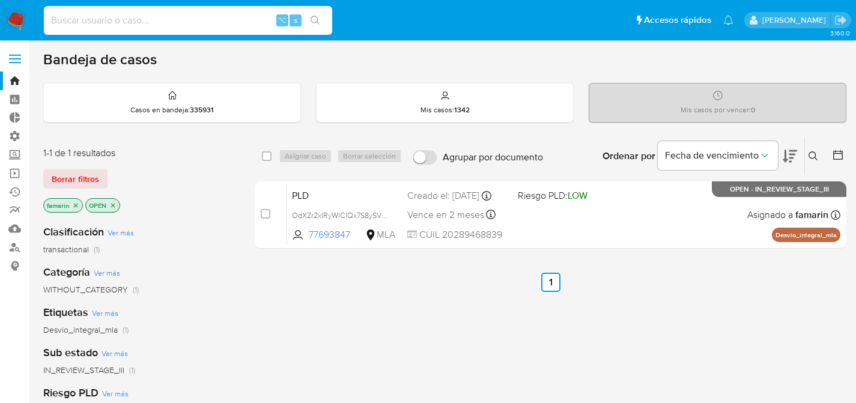
click at [184, 24] on input at bounding box center [188, 21] width 288 height 16
paste input "39849144"
type input "39849144"
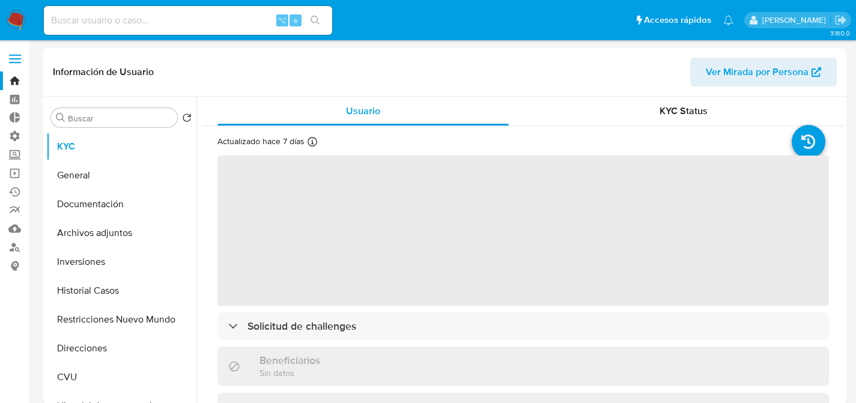
select select "10"
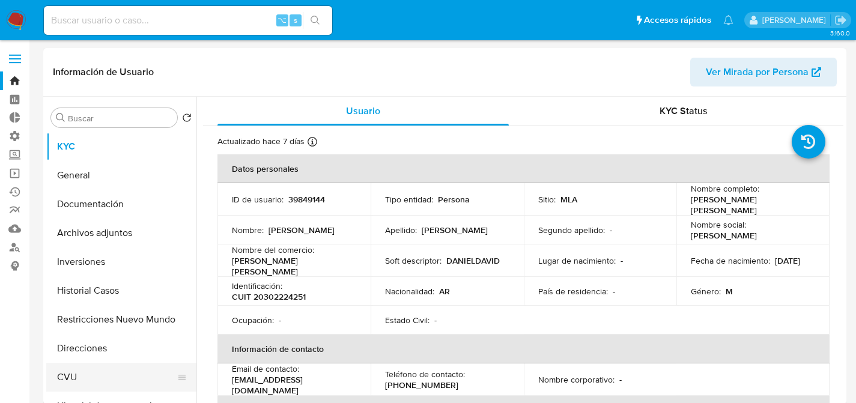
click at [80, 375] on button "CVU" at bounding box center [116, 377] width 141 height 29
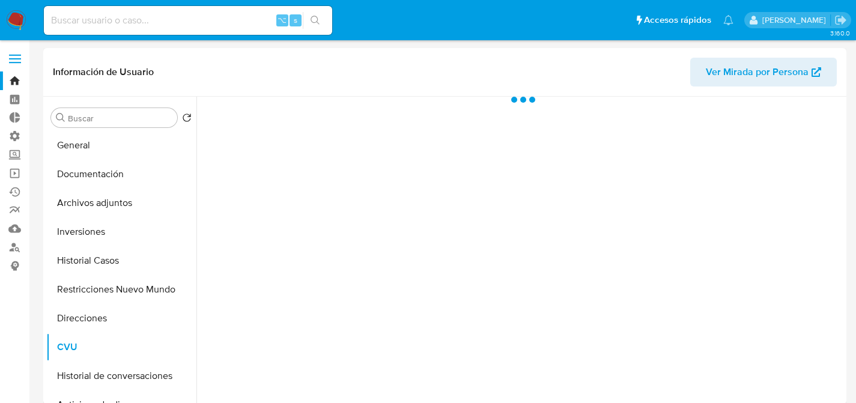
scroll to position [90, 0]
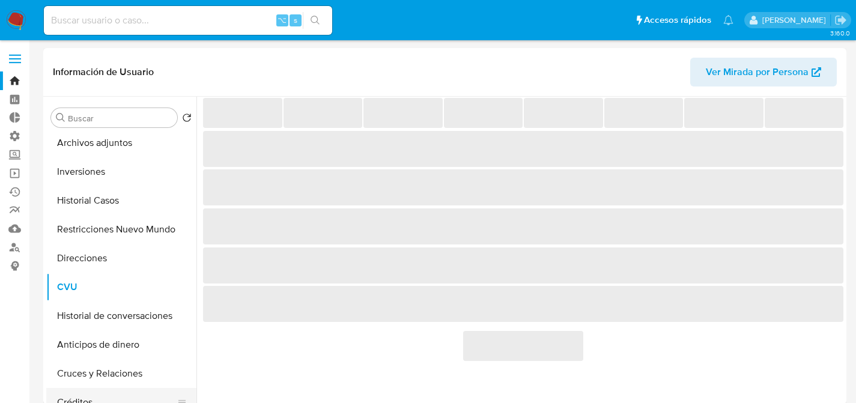
drag, startPoint x: 82, startPoint y: 383, endPoint x: 81, endPoint y: 390, distance: 6.7
click at [81, 384] on button "Cruces y Relaciones" at bounding box center [121, 373] width 150 height 29
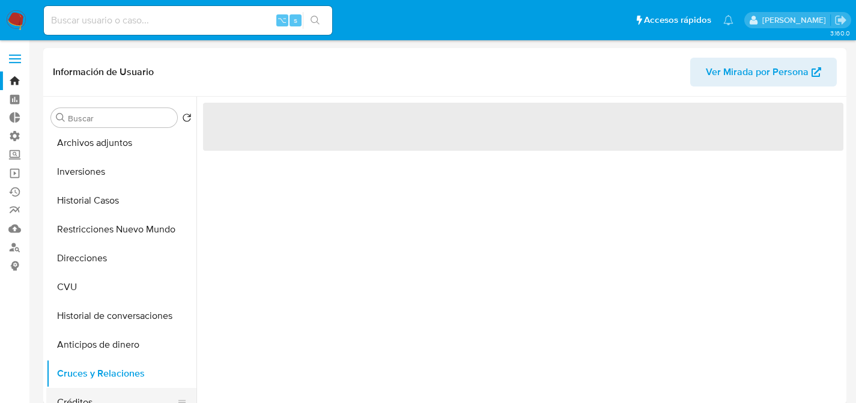
click at [82, 393] on button "Créditos" at bounding box center [116, 402] width 141 height 29
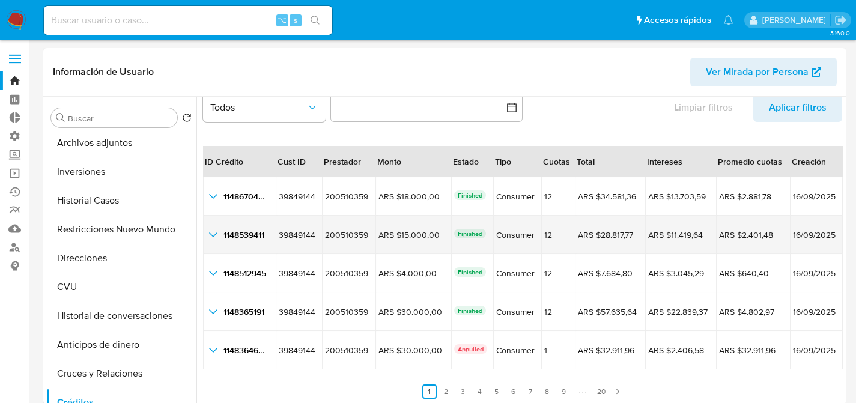
scroll to position [28, 0]
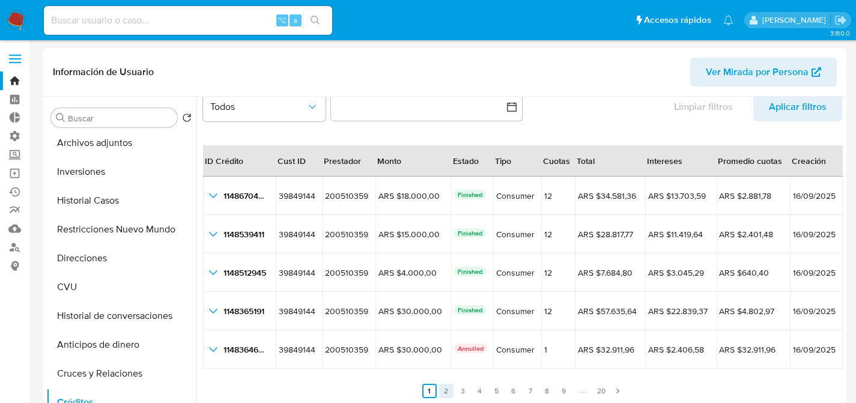
click at [440, 389] on link "2" at bounding box center [446, 391] width 14 height 14
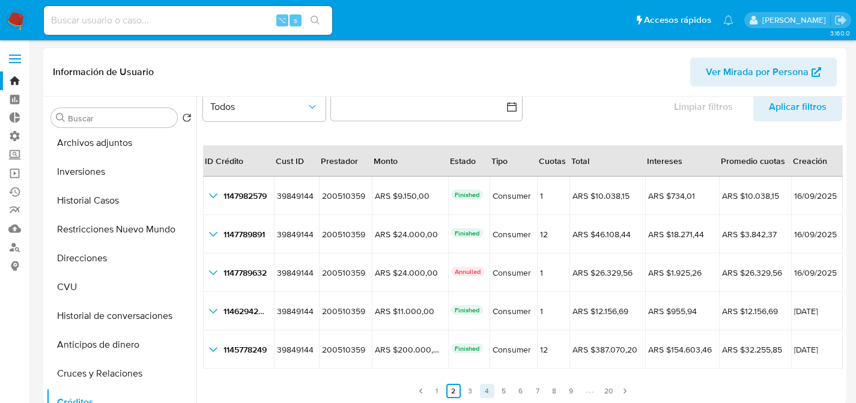
click at [483, 387] on link "4" at bounding box center [487, 391] width 14 height 14
click at [497, 386] on link "5" at bounding box center [504, 391] width 14 height 14
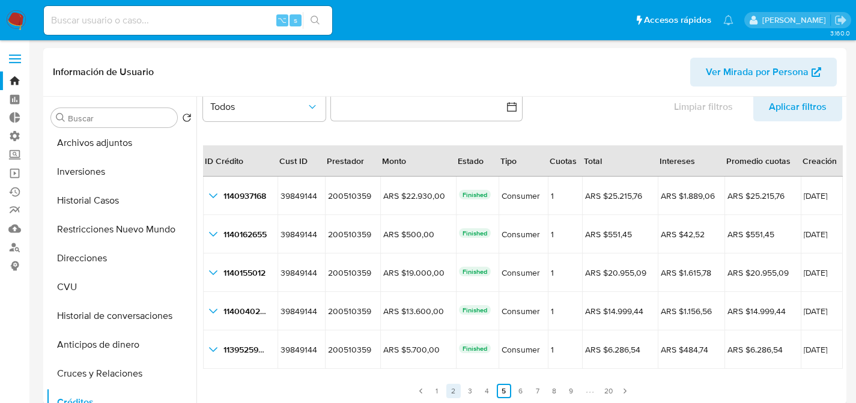
click at [456, 388] on link "2" at bounding box center [453, 391] width 14 height 14
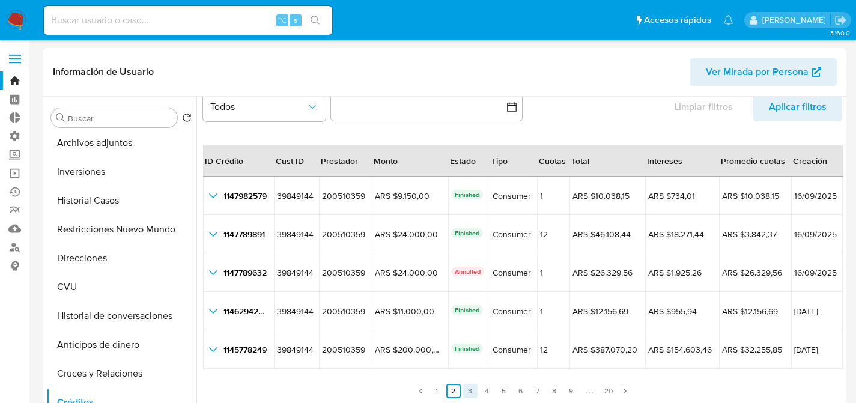
click at [468, 389] on link "3" at bounding box center [470, 391] width 14 height 14
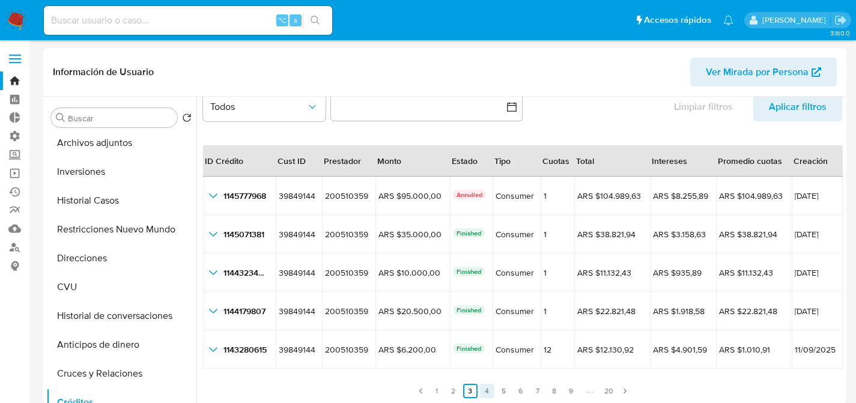
click at [490, 392] on link "4" at bounding box center [487, 391] width 14 height 14
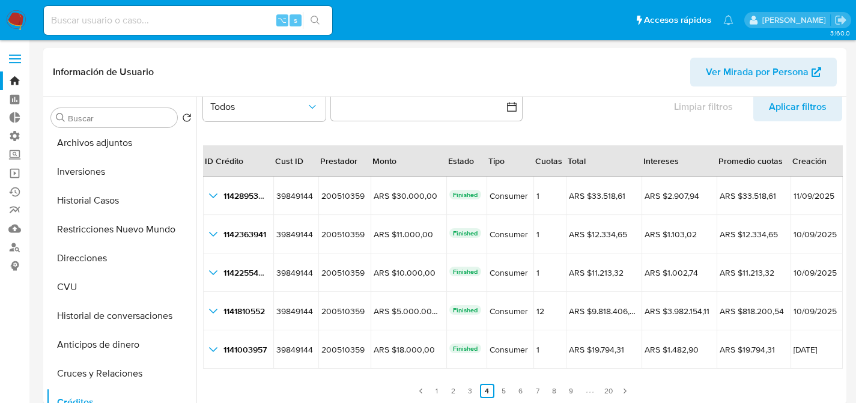
click at [509, 387] on ul "Anterior 1 2 3 4 5 6 7 8 9 20 Siguiente" at bounding box center [522, 383] width 639 height 29
click at [519, 389] on link "6" at bounding box center [521, 391] width 14 height 14
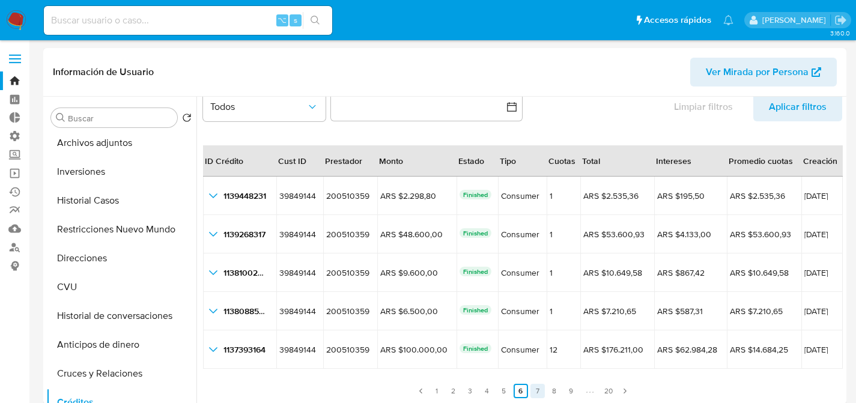
click at [534, 388] on link "7" at bounding box center [537, 391] width 14 height 14
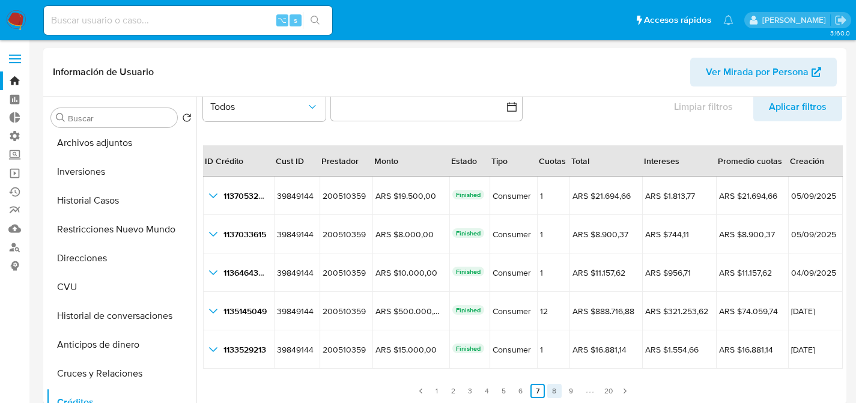
click at [547, 391] on link "8" at bounding box center [554, 391] width 14 height 14
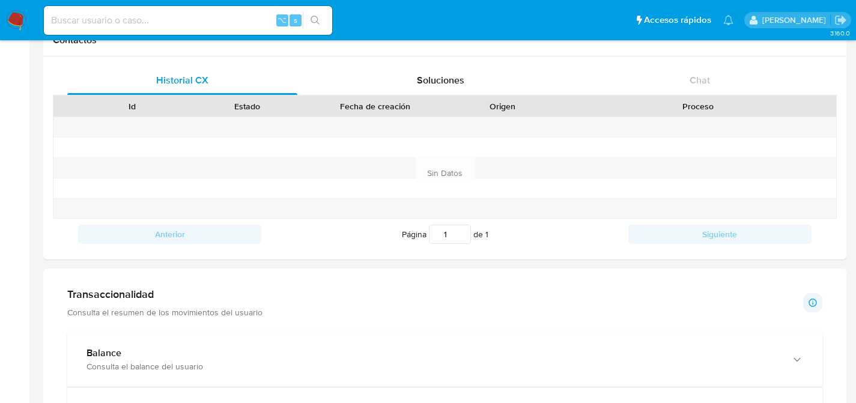
scroll to position [606, 0]
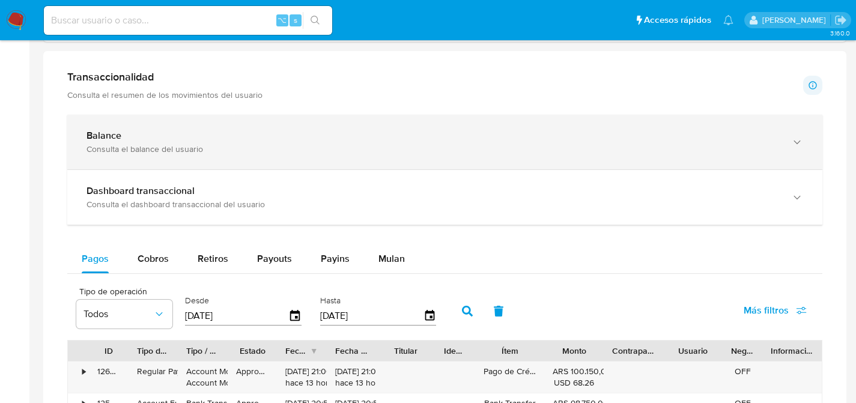
click at [159, 148] on div "Consulta el balance del usuario" at bounding box center [432, 149] width 693 height 11
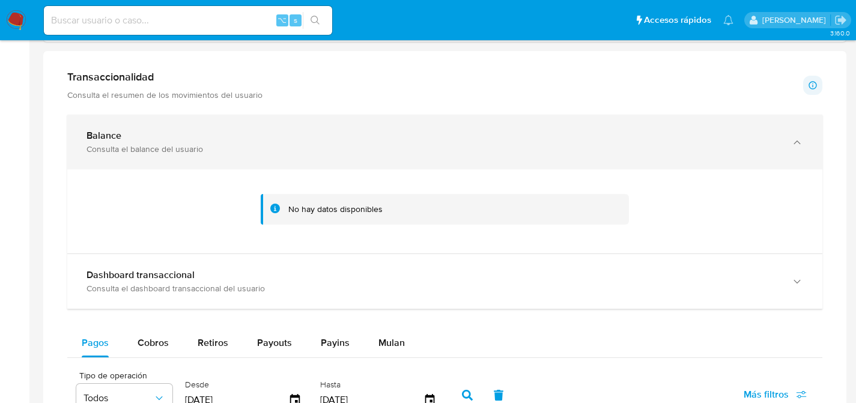
drag, startPoint x: 145, startPoint y: 108, endPoint x: 148, endPoint y: 123, distance: 15.4
click at [148, 145] on div "Consulta el balance del usuario" at bounding box center [432, 149] width 693 height 11
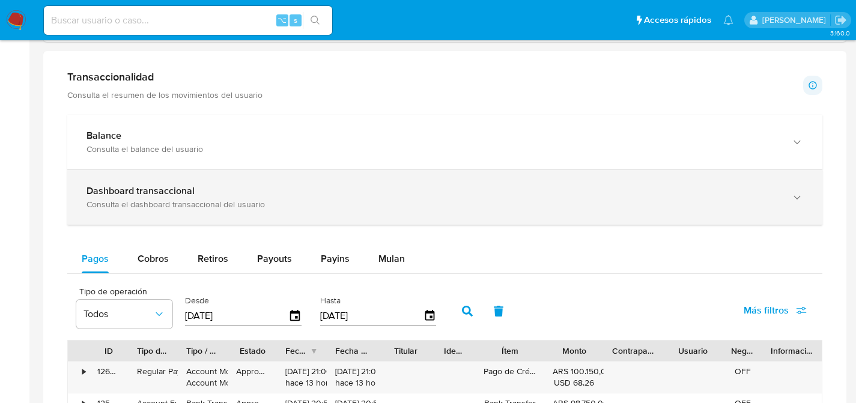
click at [138, 179] on div "Dashboard transaccional Consulta el dashboard transaccional del usuario" at bounding box center [444, 197] width 755 height 55
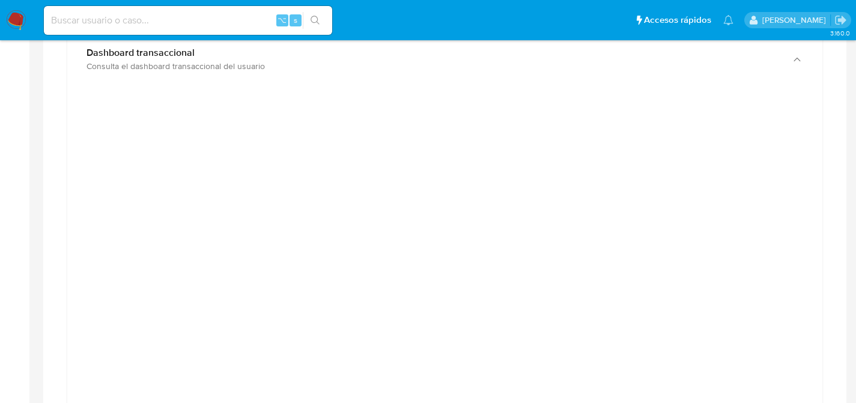
scroll to position [790, 0]
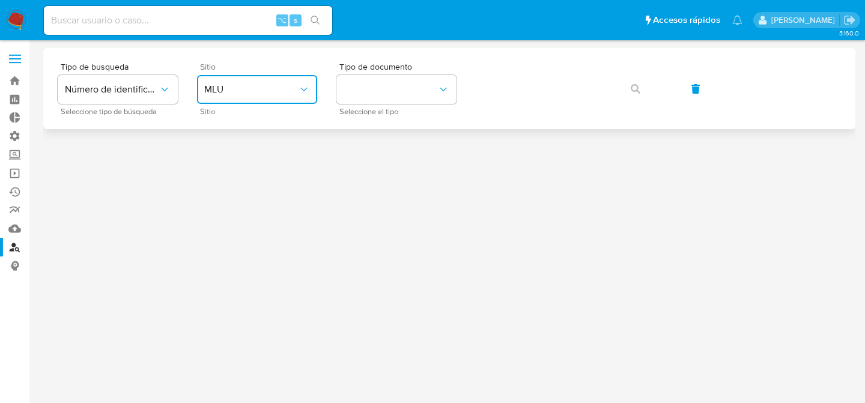
click at [235, 99] on button "MLU" at bounding box center [257, 89] width 120 height 29
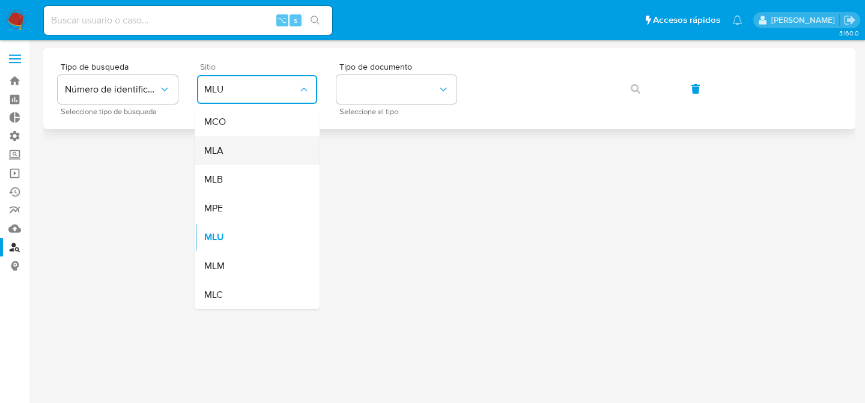
click at [250, 153] on div "MLA" at bounding box center [253, 150] width 99 height 29
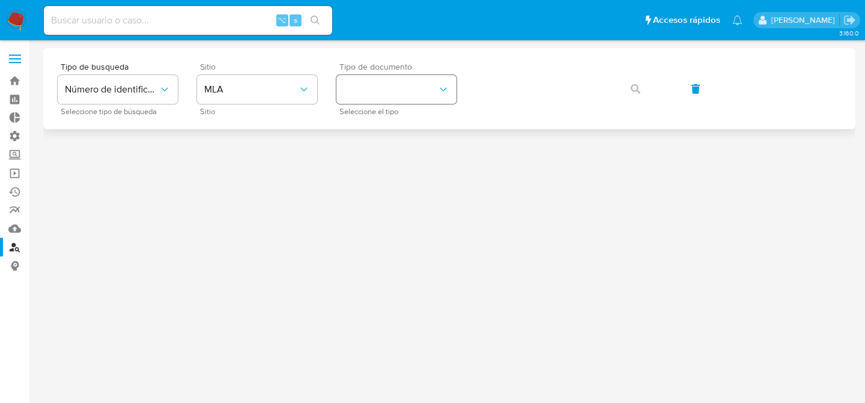
click at [347, 103] on div "Tipo de documento Seleccione el tipo" at bounding box center [396, 88] width 120 height 52
click at [356, 99] on button "identificationType" at bounding box center [396, 89] width 120 height 29
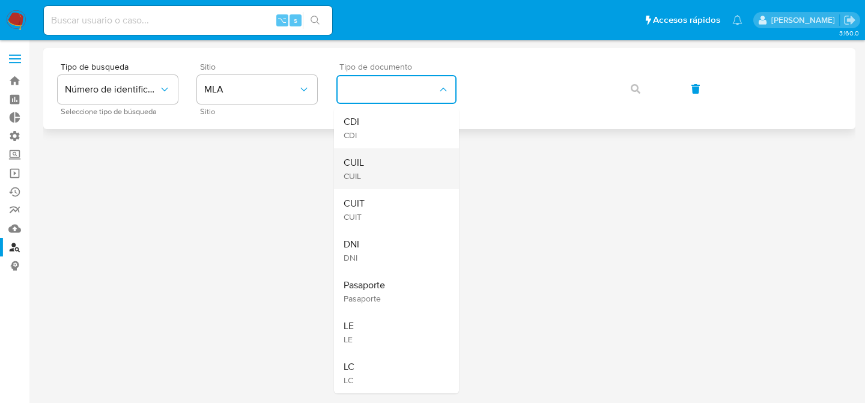
drag, startPoint x: 360, startPoint y: 144, endPoint x: 360, endPoint y: 163, distance: 19.2
click at [360, 163] on ul "CDI CDI CUIL CUIL CUIT CUIT DNI DNI Pasaporte Pasaporte LE LE LC LC" at bounding box center [396, 251] width 125 height 286
click at [360, 163] on span "CUIL" at bounding box center [354, 163] width 20 height 12
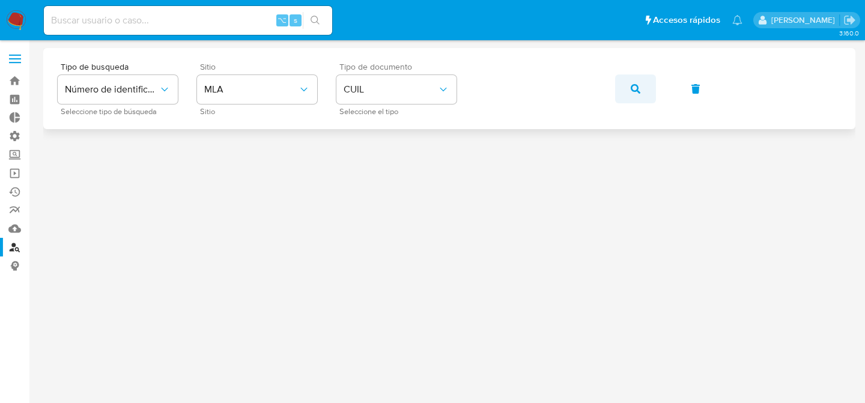
click at [629, 99] on button "button" at bounding box center [635, 88] width 41 height 29
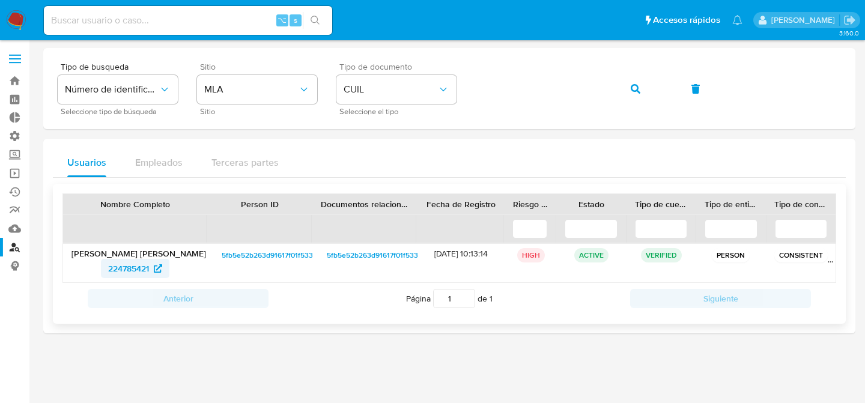
click at [115, 267] on span "224785421" at bounding box center [128, 268] width 41 height 19
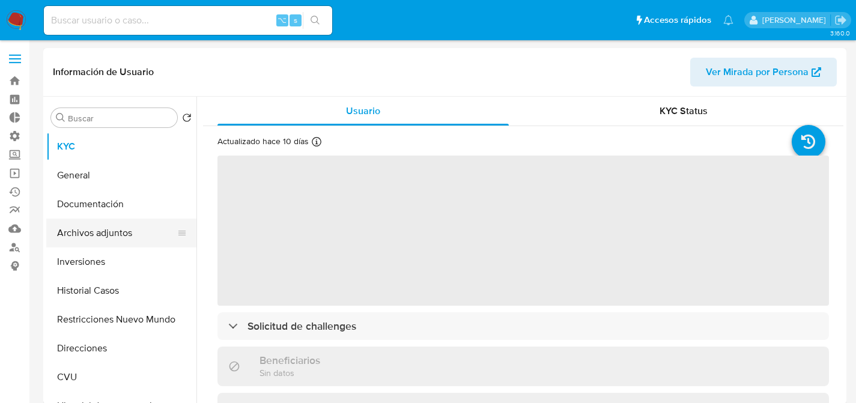
select select "10"
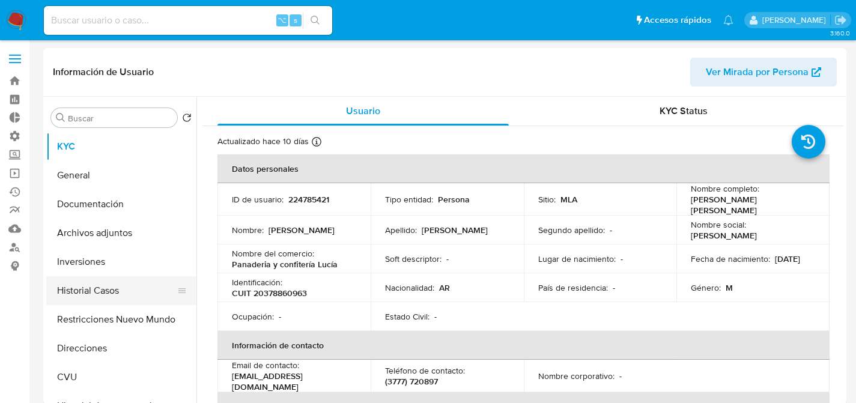
click at [88, 286] on button "Historial Casos" at bounding box center [116, 290] width 141 height 29
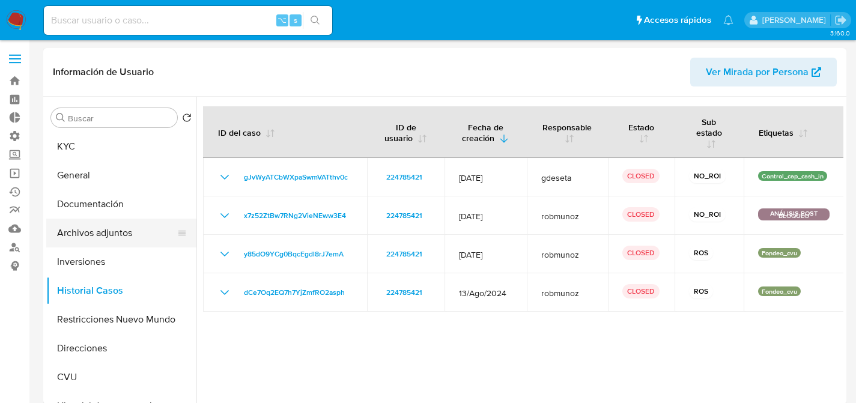
click at [95, 229] on button "Archivos adjuntos" at bounding box center [116, 233] width 141 height 29
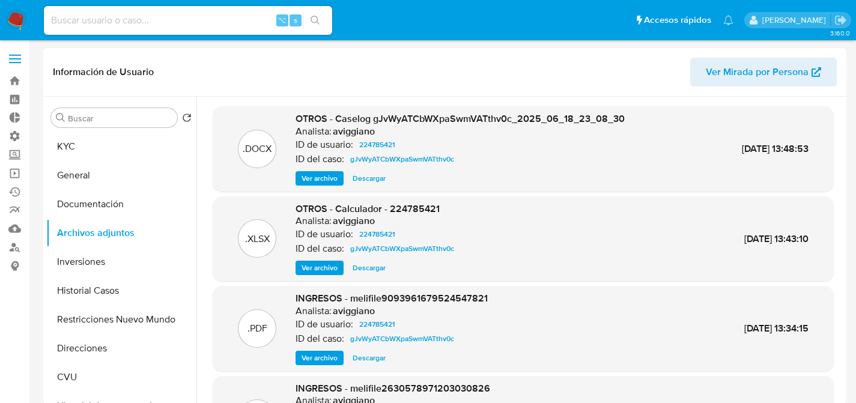
click at [322, 175] on span "Ver archivo" at bounding box center [320, 178] width 36 height 12
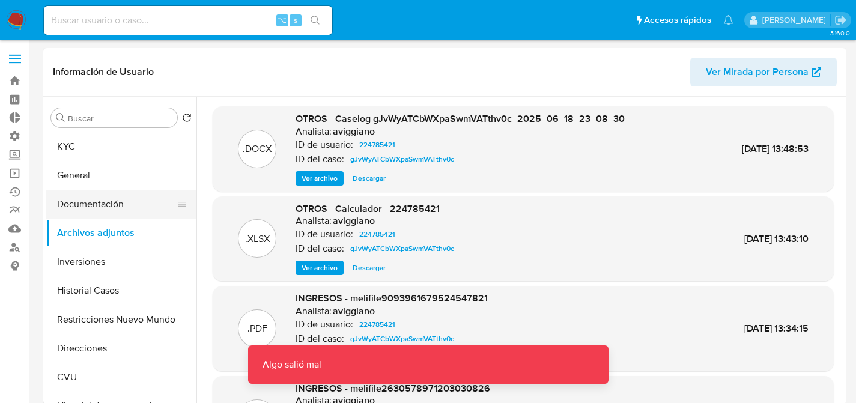
click at [99, 212] on button "Documentación" at bounding box center [116, 204] width 141 height 29
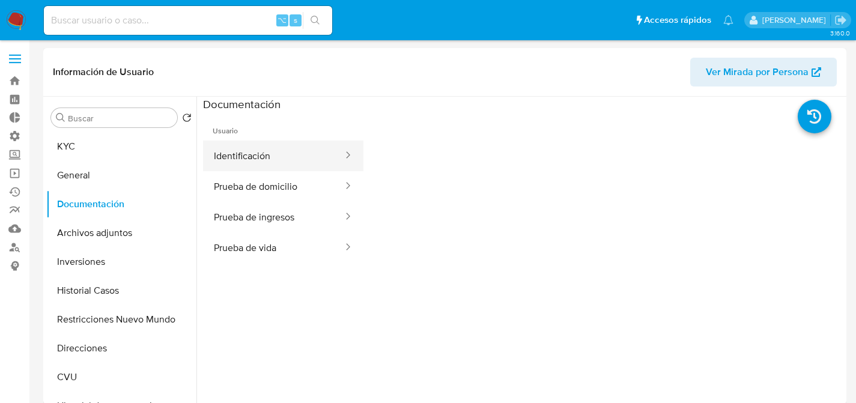
click at [226, 165] on button "Identificación" at bounding box center [273, 156] width 141 height 31
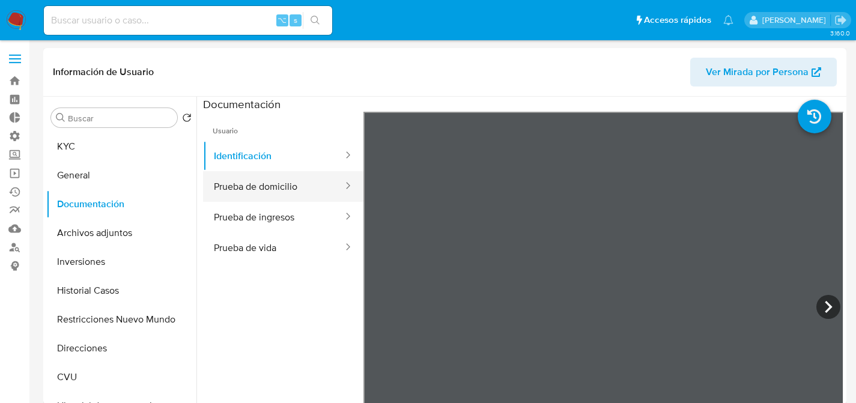
click at [241, 198] on button "Prueba de domicilio" at bounding box center [273, 186] width 141 height 31
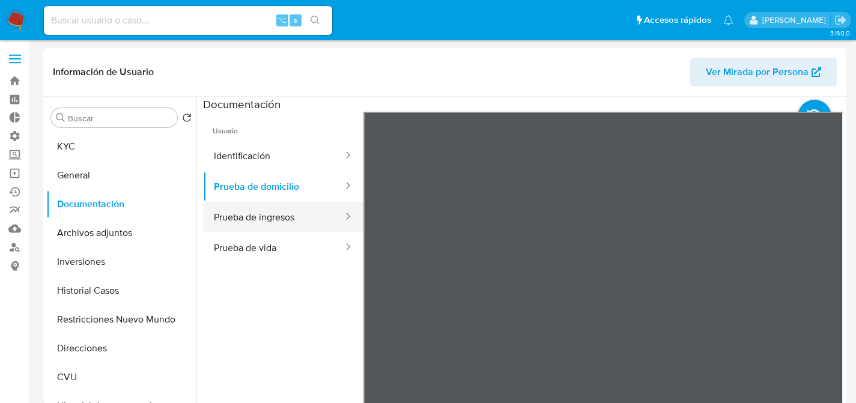
click at [241, 202] on button "Prueba de ingresos" at bounding box center [273, 217] width 141 height 31
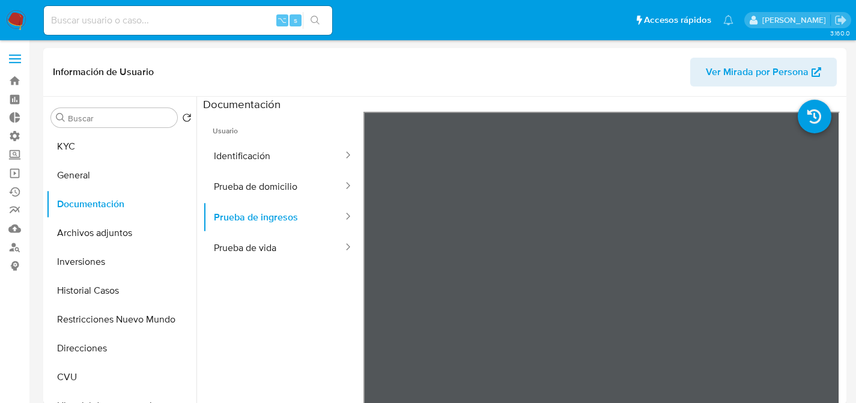
click at [246, 262] on ul "Usuario Identificación Prueba de domicilio Prueba de ingresos Prueba de vida" at bounding box center [283, 285] width 160 height 346
click at [247, 246] on button "Prueba de vida" at bounding box center [273, 247] width 141 height 31
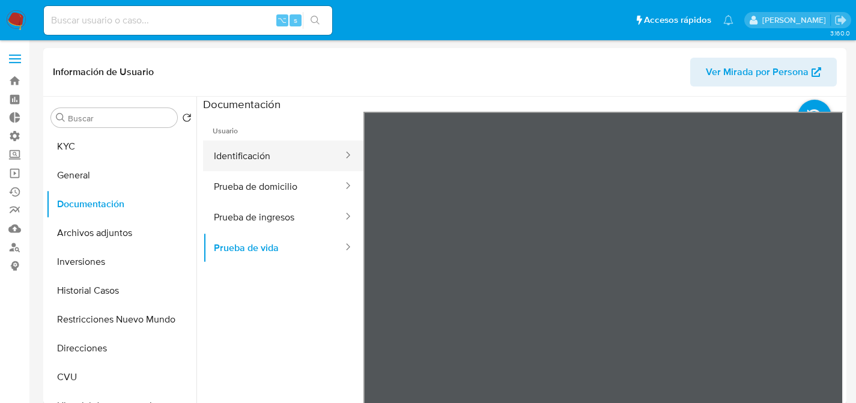
click at [262, 157] on button "Identificación" at bounding box center [273, 156] width 141 height 31
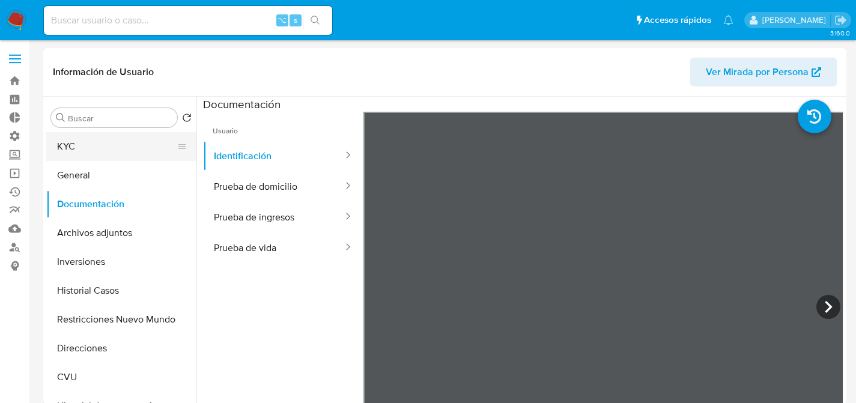
click at [61, 147] on button "KYC" at bounding box center [116, 146] width 141 height 29
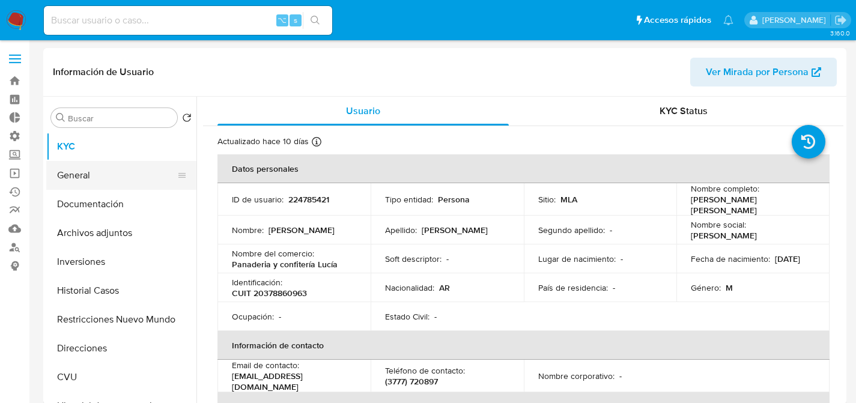
click at [74, 165] on button "General" at bounding box center [116, 175] width 141 height 29
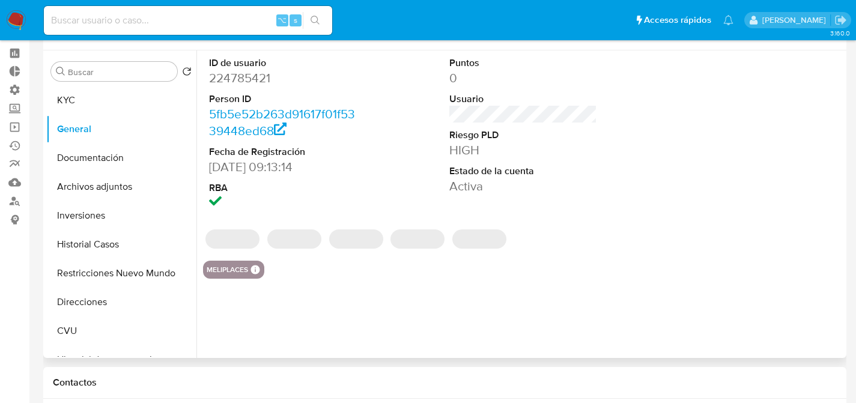
scroll to position [92, 0]
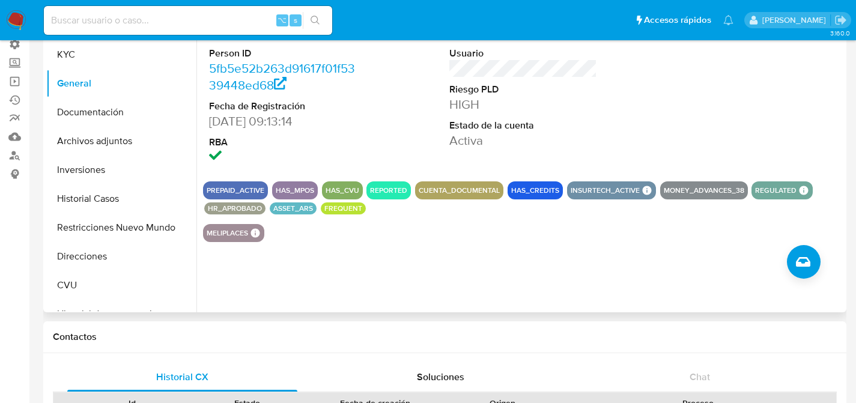
click at [240, 210] on button "HR_APROBADO" at bounding box center [235, 208] width 54 height 5
click at [213, 206] on button "HR_APROBADO" at bounding box center [235, 208] width 54 height 5
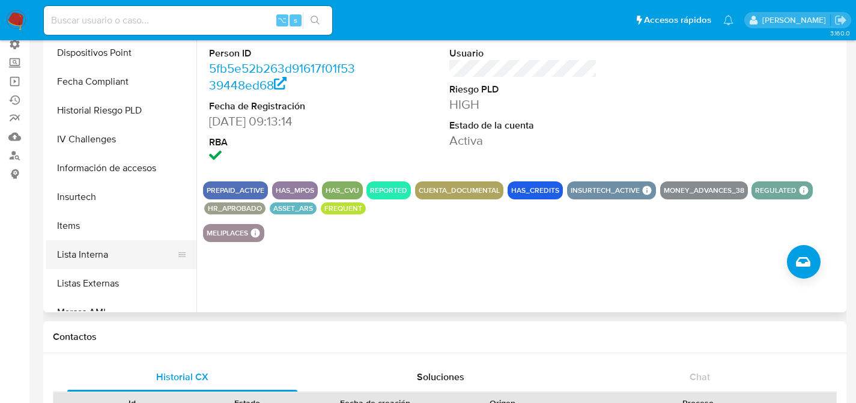
scroll to position [480, 0]
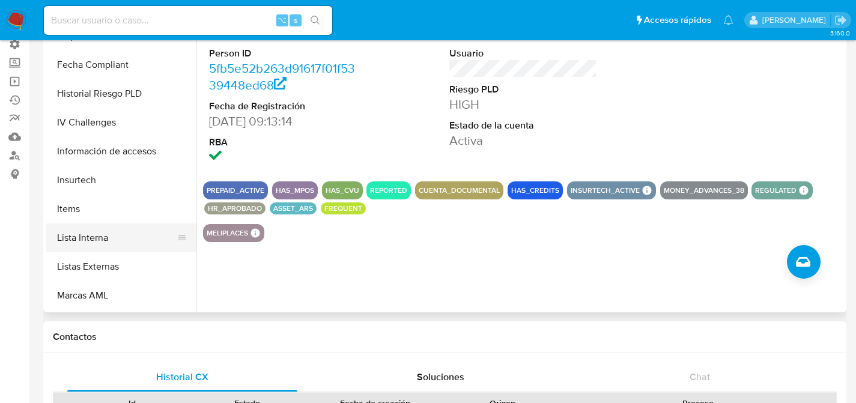
click at [99, 235] on button "Lista Interna" at bounding box center [116, 237] width 141 height 29
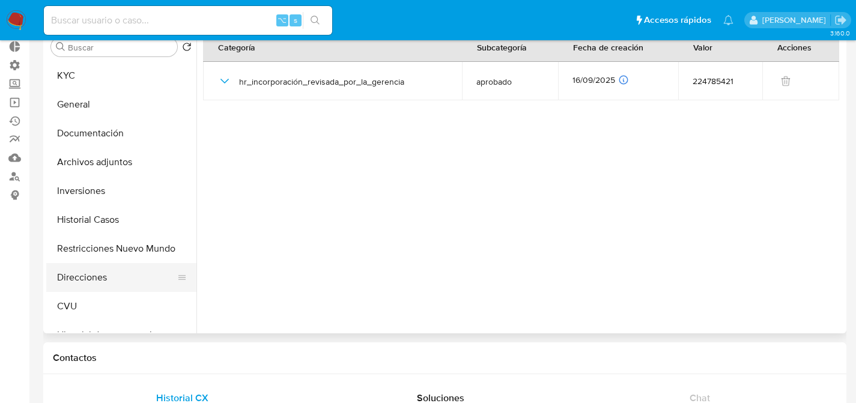
scroll to position [6, 0]
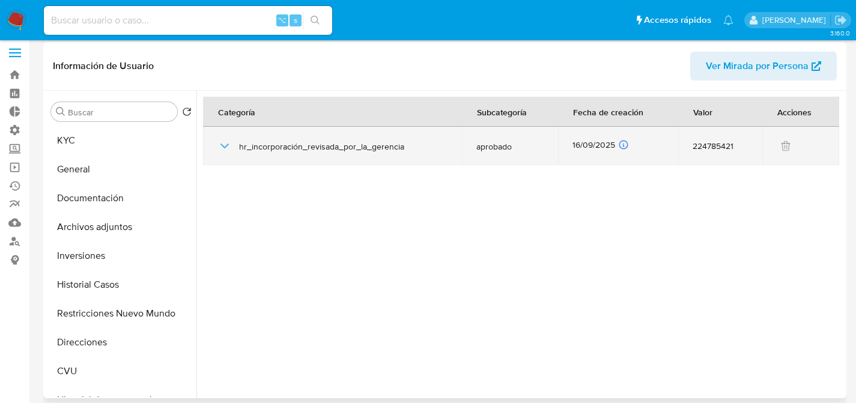
click at [225, 143] on icon "button" at bounding box center [224, 146] width 14 height 14
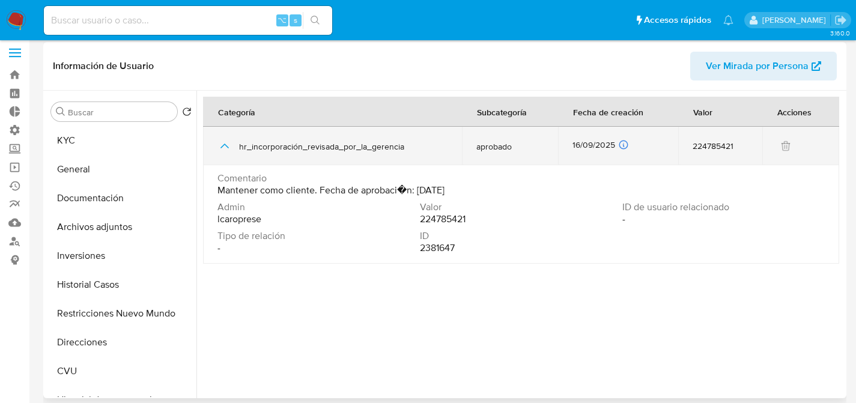
click at [225, 143] on icon "button" at bounding box center [224, 146] width 14 height 14
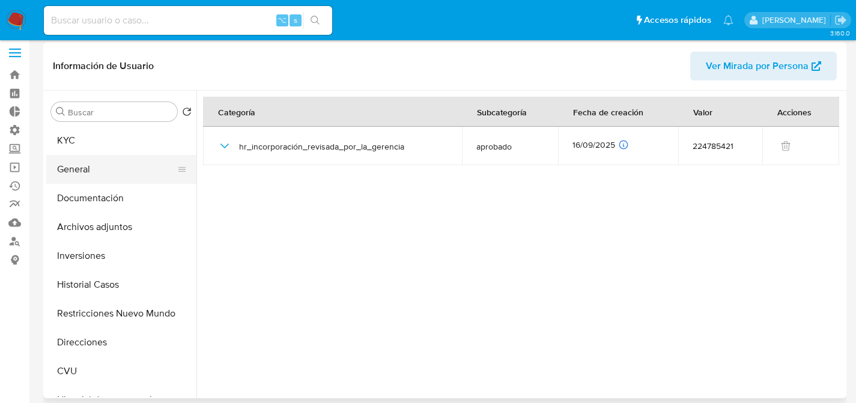
click at [104, 155] on button "General" at bounding box center [116, 169] width 141 height 29
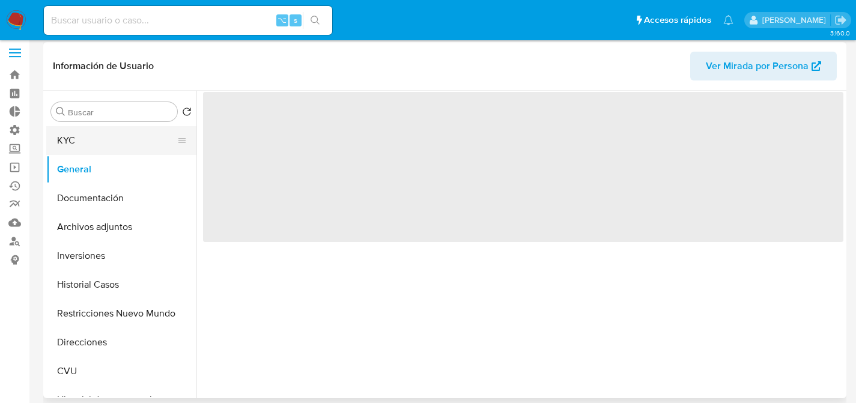
click at [104, 153] on button "KYC" at bounding box center [116, 140] width 141 height 29
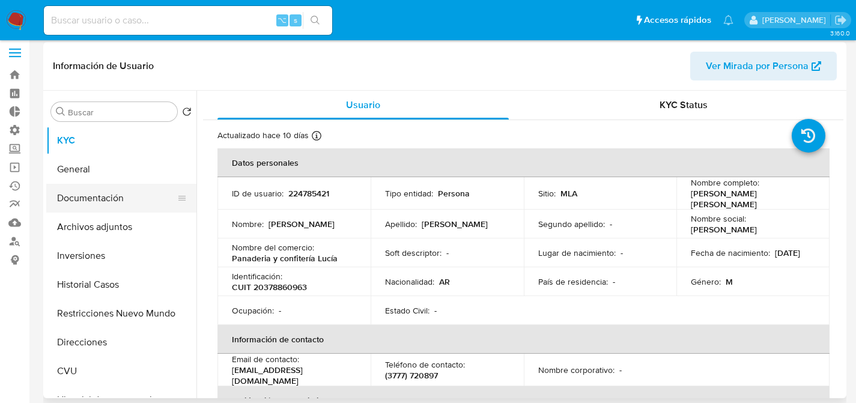
click at [111, 198] on button "Documentación" at bounding box center [116, 198] width 141 height 29
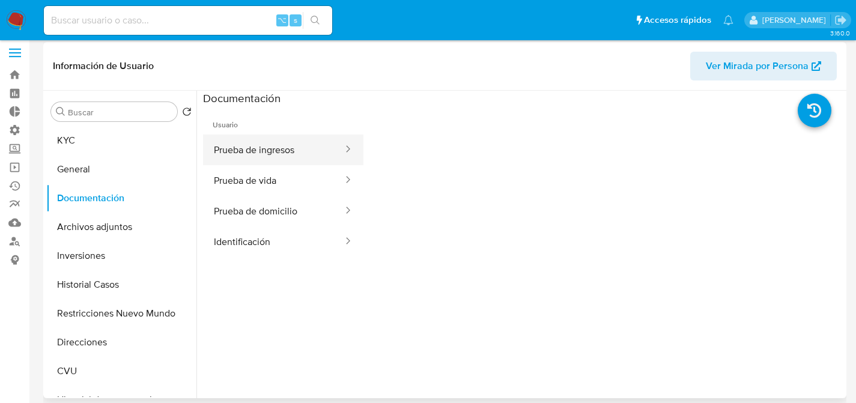
click at [274, 147] on button "Prueba de ingresos" at bounding box center [273, 150] width 141 height 31
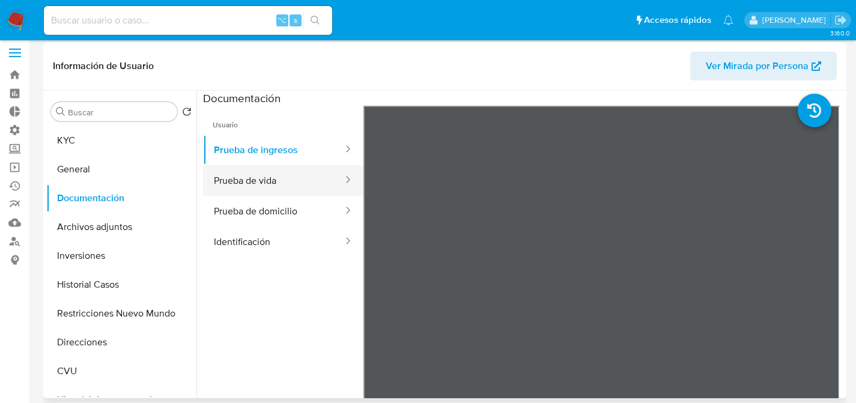
click at [235, 168] on button "Prueba de vida" at bounding box center [273, 180] width 141 height 31
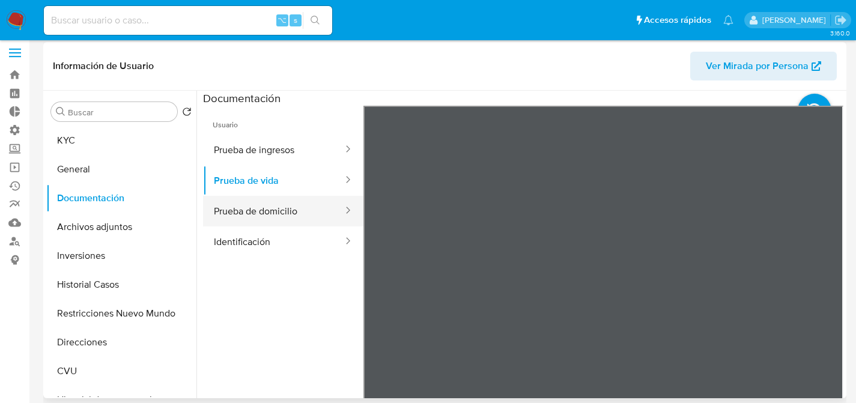
click at [255, 212] on button "Prueba de domicilio" at bounding box center [273, 211] width 141 height 31
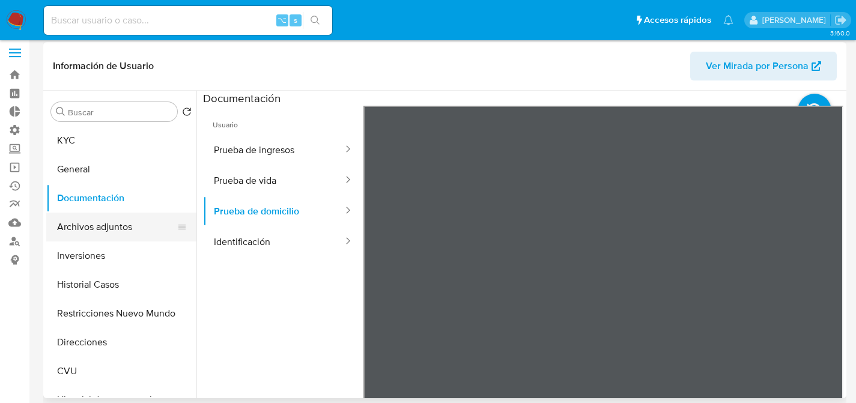
click at [101, 239] on button "Archivos adjuntos" at bounding box center [116, 227] width 141 height 29
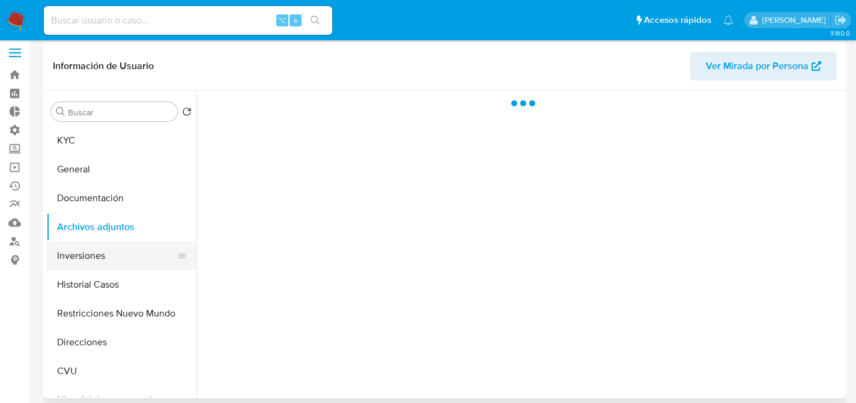
click at [95, 248] on button "Inversiones" at bounding box center [116, 255] width 141 height 29
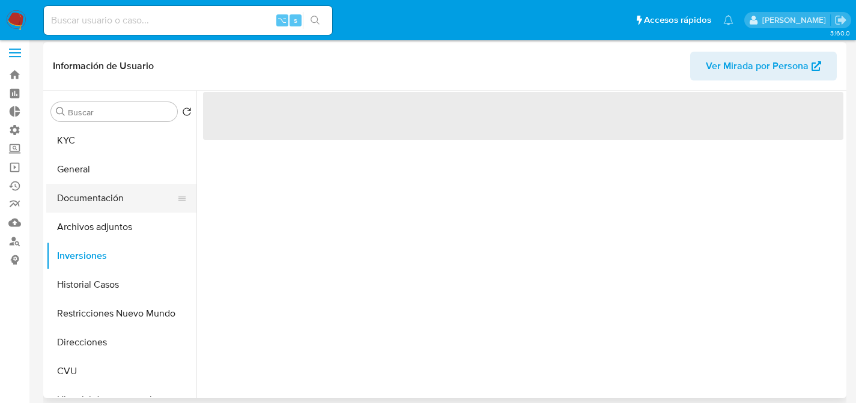
click at [92, 187] on button "Documentación" at bounding box center [116, 198] width 141 height 29
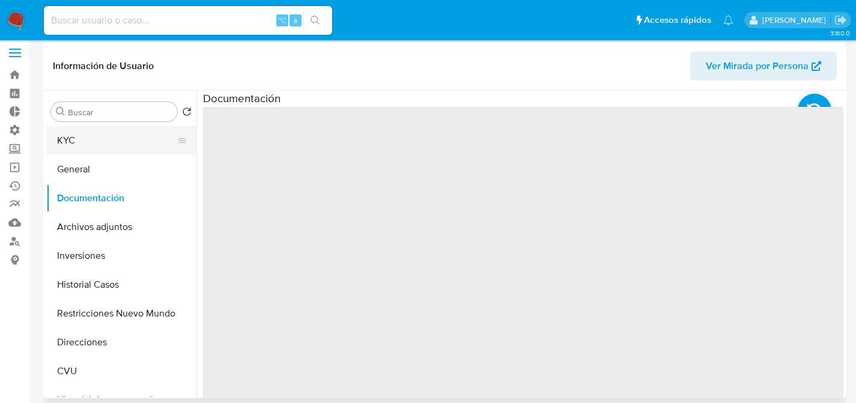
click at [77, 148] on button "KYC" at bounding box center [116, 140] width 141 height 29
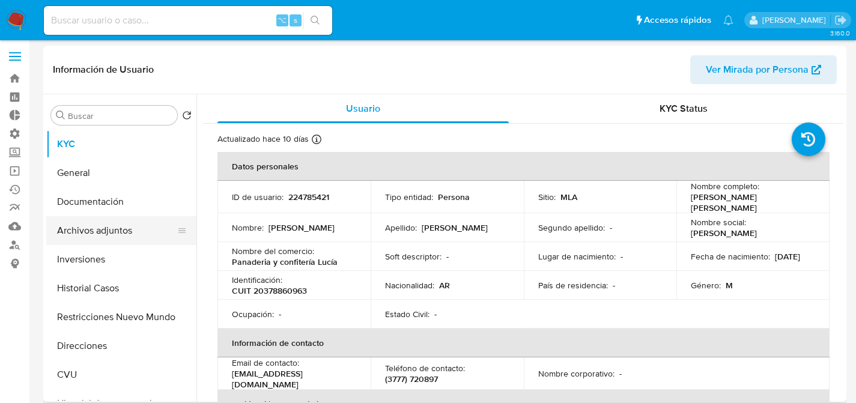
scroll to position [0, 0]
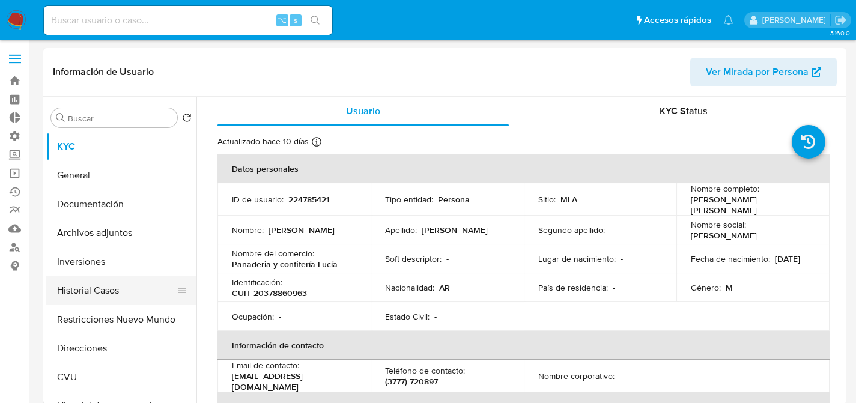
click at [102, 289] on button "Historial Casos" at bounding box center [116, 290] width 141 height 29
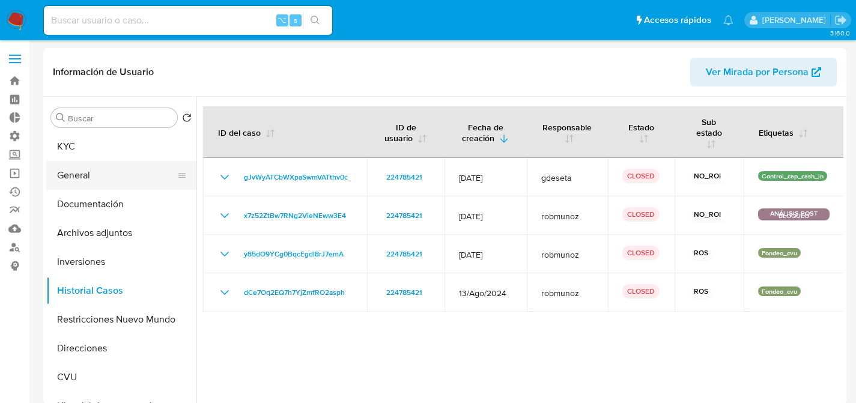
click at [110, 164] on button "General" at bounding box center [116, 175] width 141 height 29
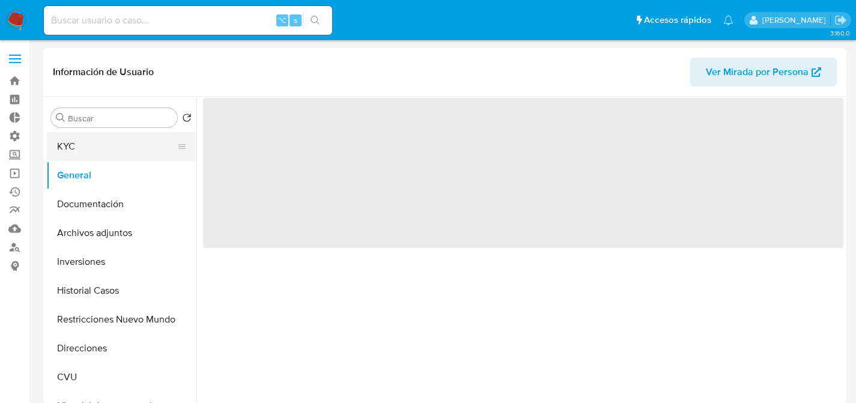
click at [111, 159] on button "KYC" at bounding box center [116, 146] width 141 height 29
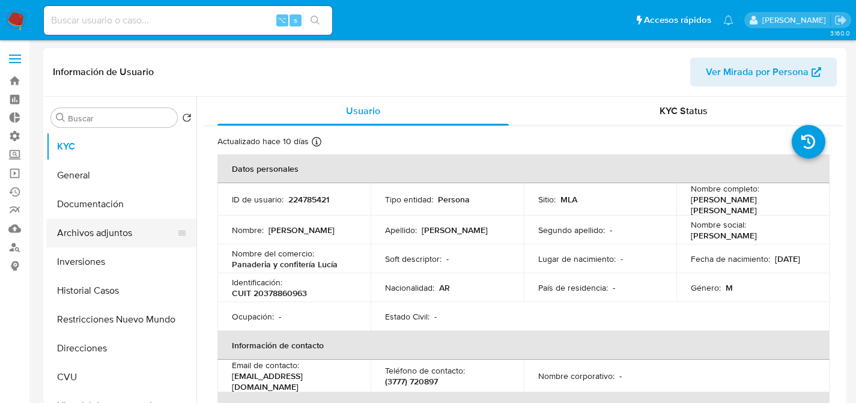
click at [88, 235] on button "Archivos adjuntos" at bounding box center [116, 233] width 141 height 29
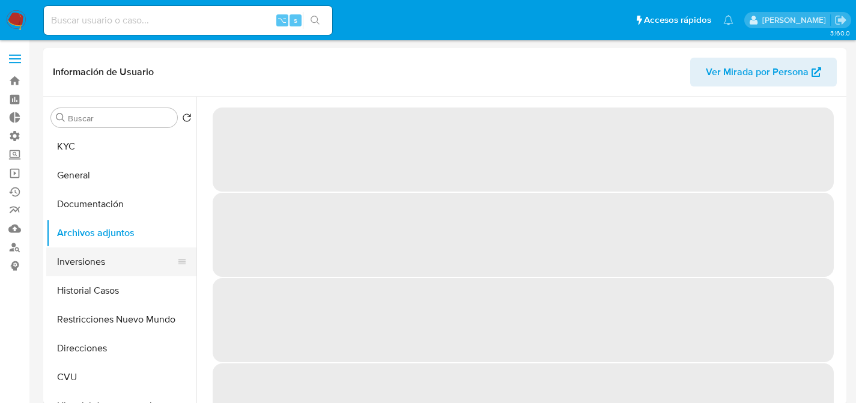
click at [86, 274] on button "Inversiones" at bounding box center [116, 261] width 141 height 29
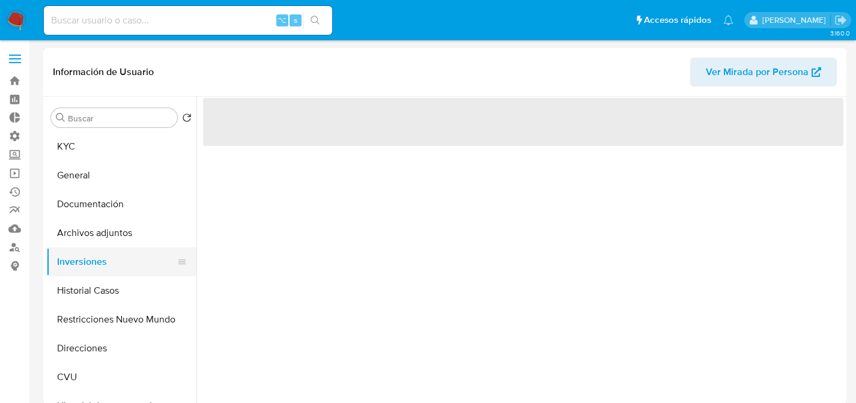
click at [84, 276] on button "Inversiones" at bounding box center [116, 261] width 141 height 29
click at [85, 279] on button "Historial Casos" at bounding box center [116, 290] width 141 height 29
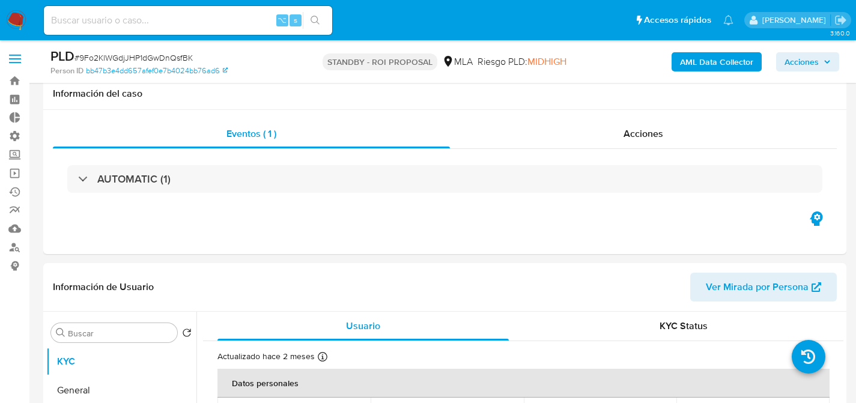
select select "10"
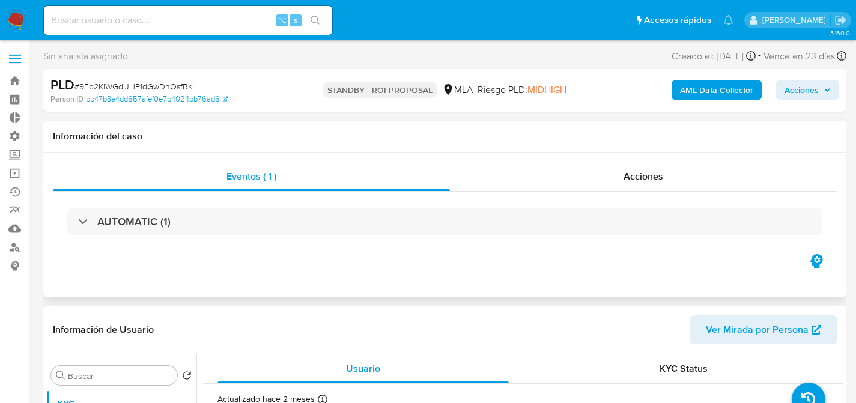
scroll to position [237, 0]
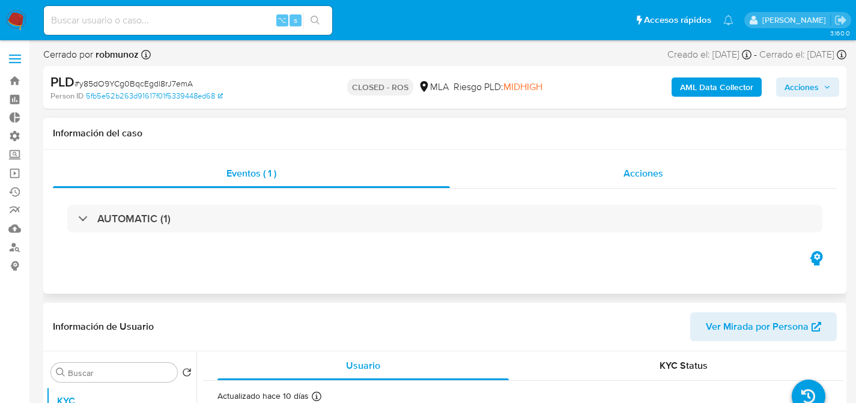
click at [674, 183] on div "Acciones" at bounding box center [643, 173] width 387 height 29
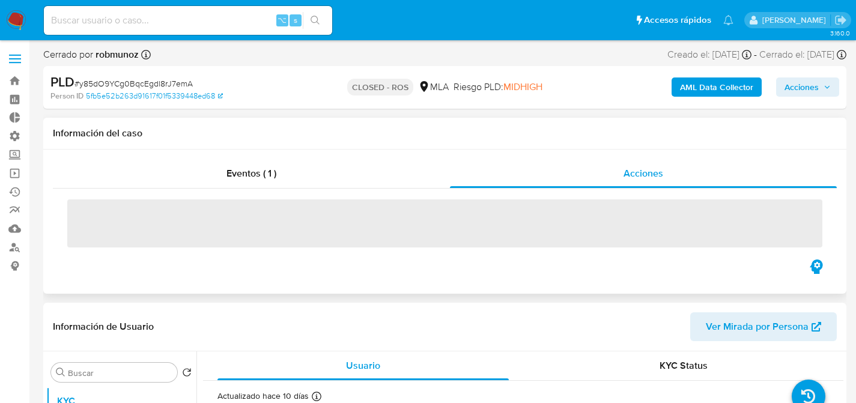
select select "10"
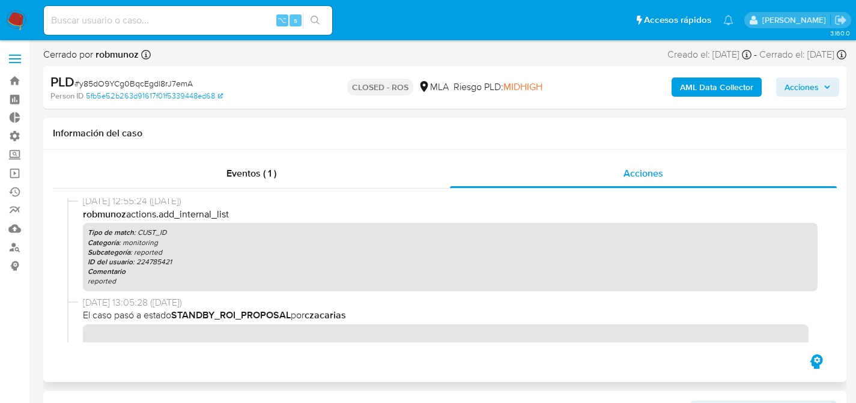
scroll to position [583, 0]
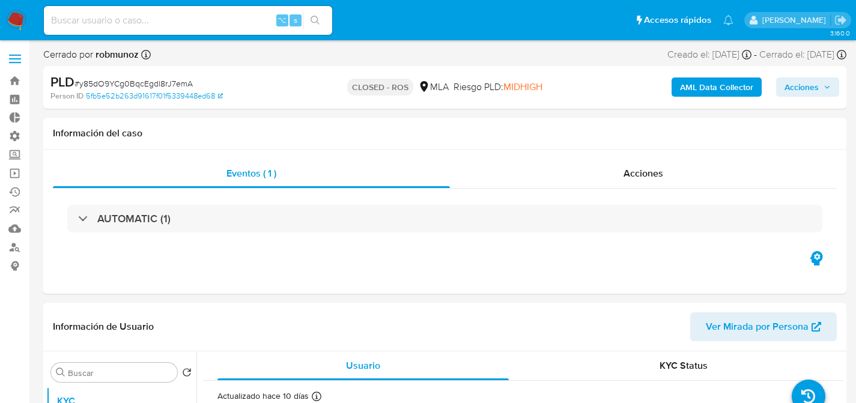
select select "10"
click at [184, 82] on span "# y85dO9YCg0BqcEgdl8rJ7emA" at bounding box center [133, 83] width 118 height 12
click at [184, 83] on span "# y85dO9YCg0BqcEgdl8rJ7emA" at bounding box center [133, 83] width 118 height 12
copy span "y85dO9YCg0BqcEgdl8rJ7emA"
click at [517, 194] on div "AUTOMATIC (1)" at bounding box center [445, 219] width 784 height 60
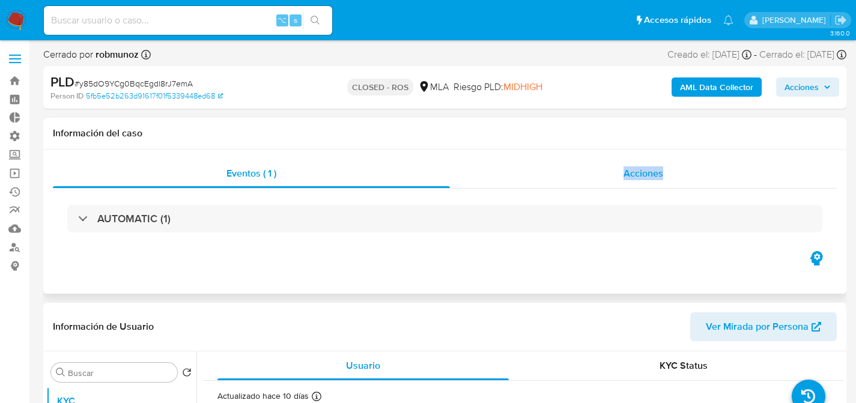
drag, startPoint x: 528, startPoint y: 180, endPoint x: 523, endPoint y: 171, distance: 10.5
click at [524, 173] on div "Eventos ( 1 ) Acciones AUTOMATIC (1)" at bounding box center [445, 203] width 784 height 89
click at [518, 172] on div "Acciones" at bounding box center [643, 173] width 387 height 29
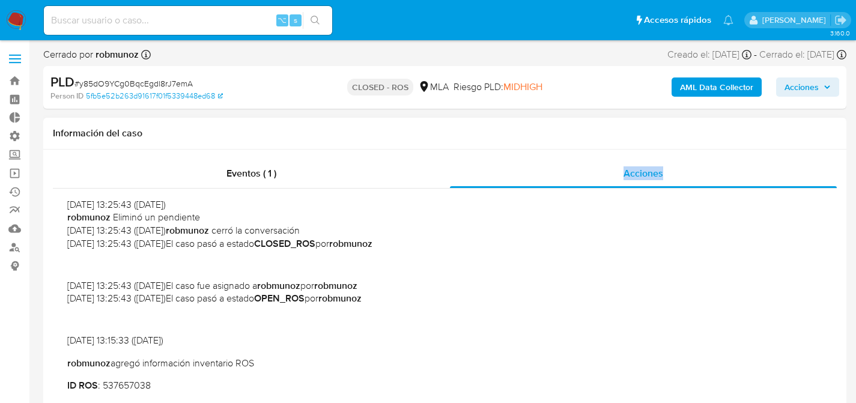
scroll to position [1184, 0]
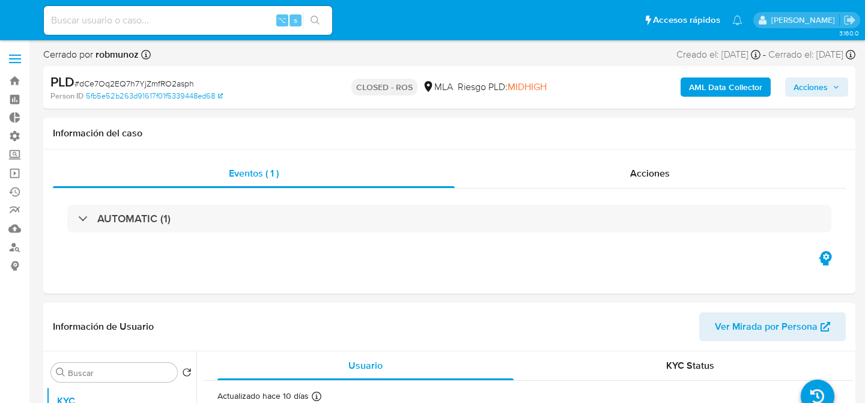
select select "10"
click at [117, 87] on span "# dCe7Oq2EQ7h7YjZmfRO2asph" at bounding box center [134, 83] width 120 height 12
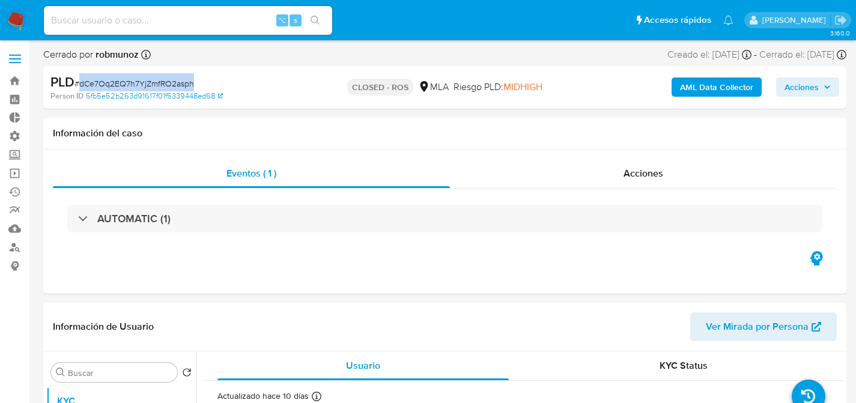
click at [117, 87] on span "# dCe7Oq2EQ7h7YjZmfRO2asph" at bounding box center [134, 83] width 120 height 12
click at [470, 142] on div "Información del caso" at bounding box center [444, 134] width 803 height 32
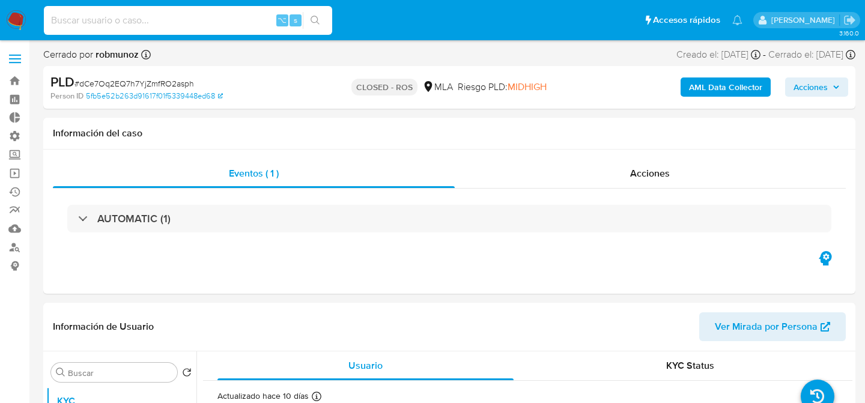
click at [153, 15] on input at bounding box center [188, 21] width 288 height 16
paste input "502174592"
type input "502174592"
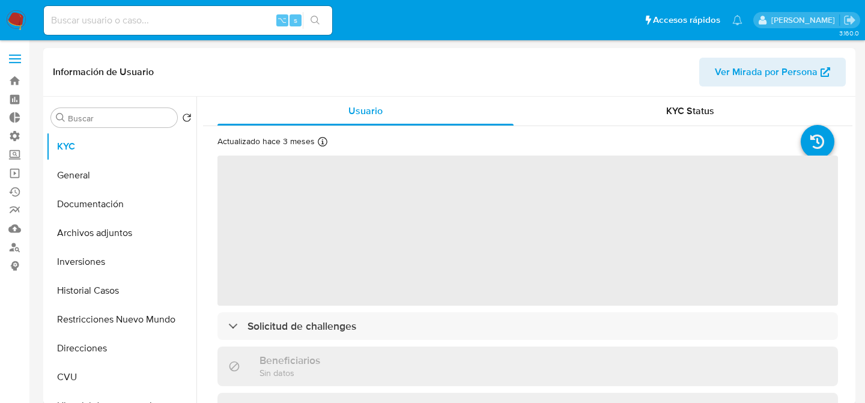
select select "10"
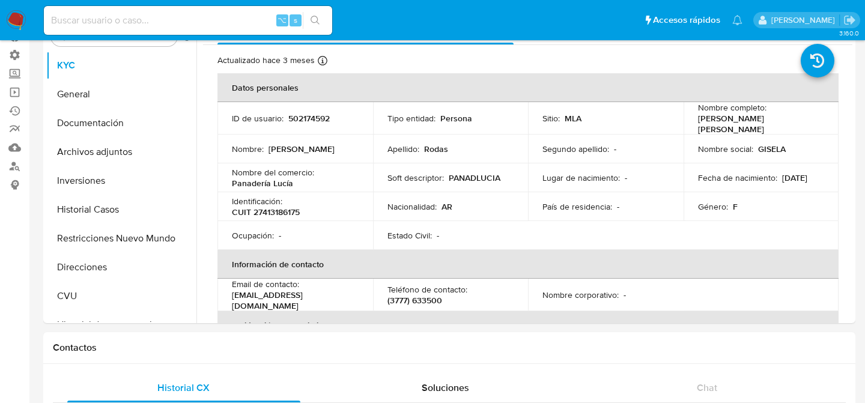
scroll to position [67, 0]
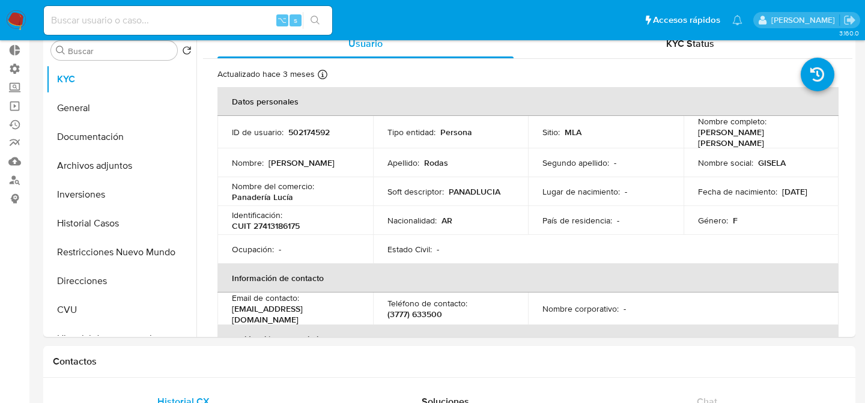
drag, startPoint x: 153, startPoint y: 15, endPoint x: 108, endPoint y: 4, distance: 46.3
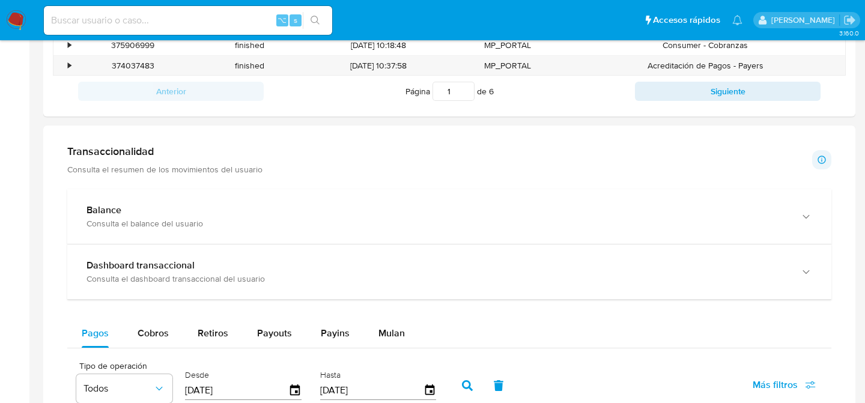
scroll to position [539, 0]
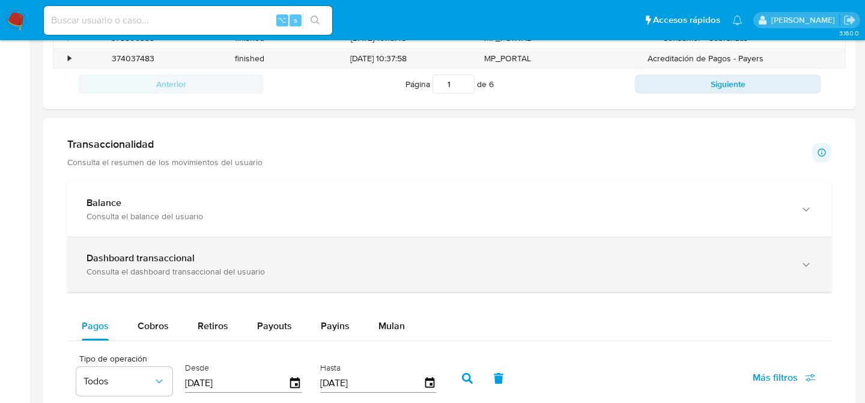
click at [140, 271] on div "Consulta el dashboard transaccional del usuario" at bounding box center [437, 271] width 702 height 11
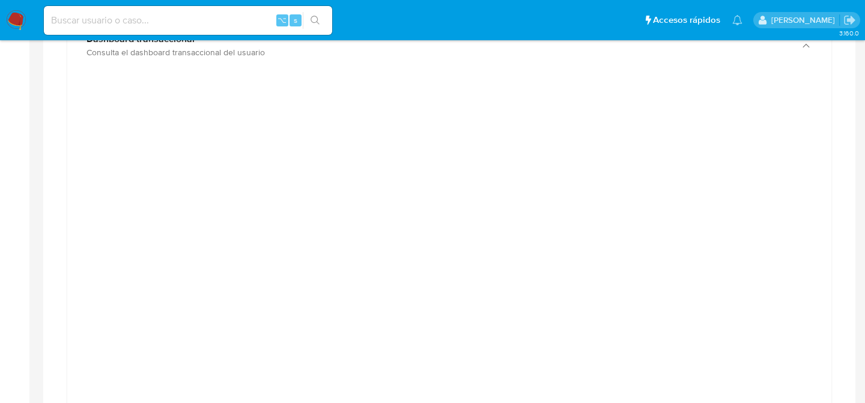
scroll to position [0, 0]
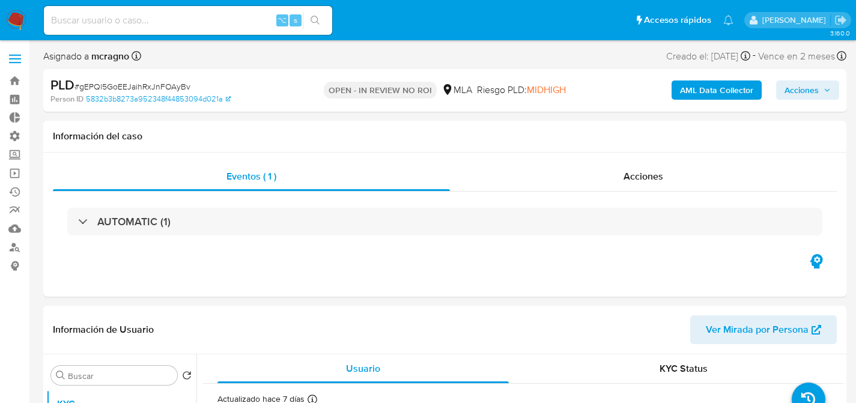
select select "10"
click at [10, 244] on link "Buscador de personas" at bounding box center [71, 247] width 143 height 19
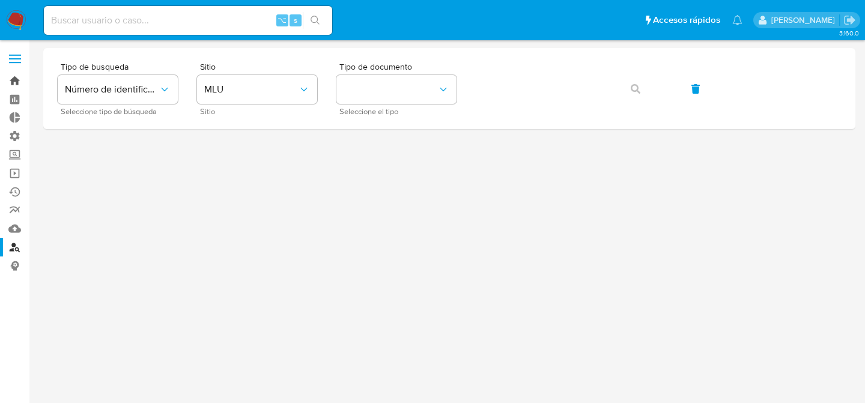
click at [14, 72] on link "Bandeja" at bounding box center [71, 80] width 143 height 19
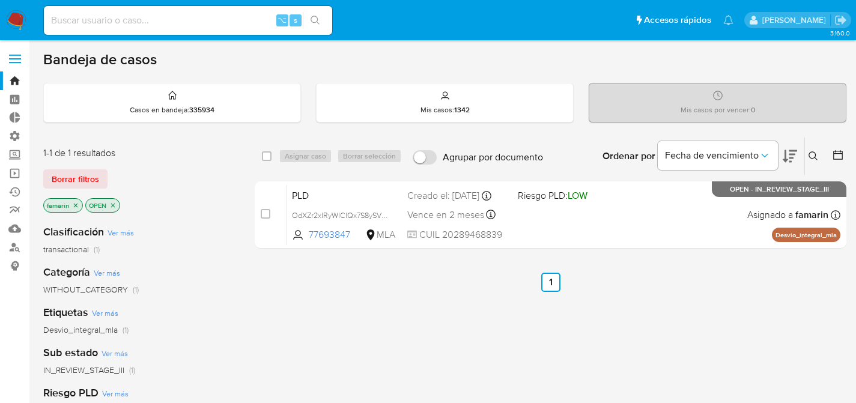
click at [815, 159] on icon at bounding box center [813, 156] width 10 height 10
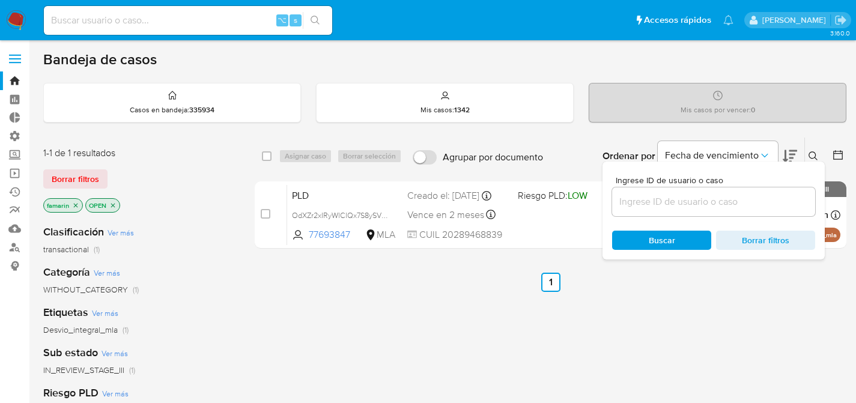
click at [684, 201] on input at bounding box center [713, 202] width 203 height 16
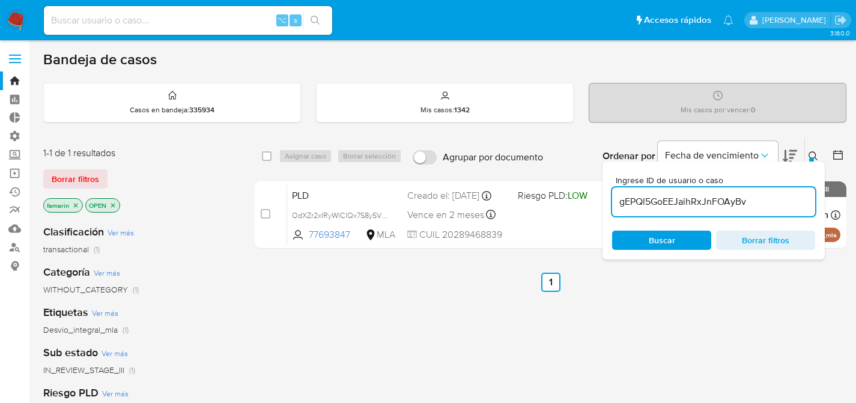
type input "gEPQl5GoEEJaihRxJnFOAyBv"
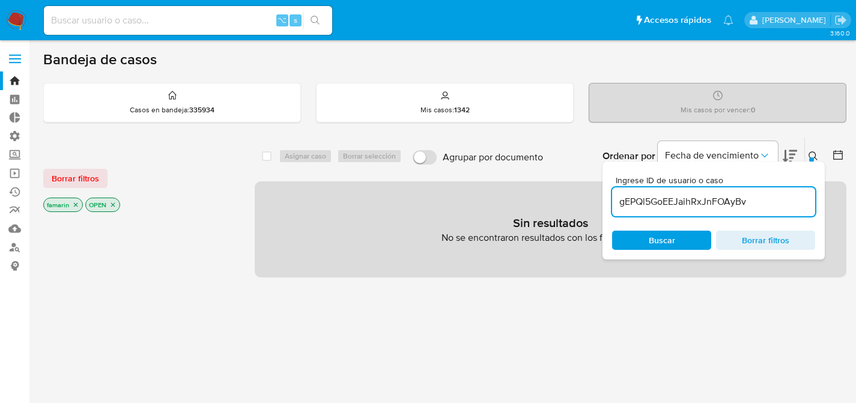
click at [68, 165] on div "Borrar filtros famarin OPEN" at bounding box center [139, 181] width 192 height 68
click at [67, 174] on span "Borrar filtros" at bounding box center [75, 178] width 47 height 17
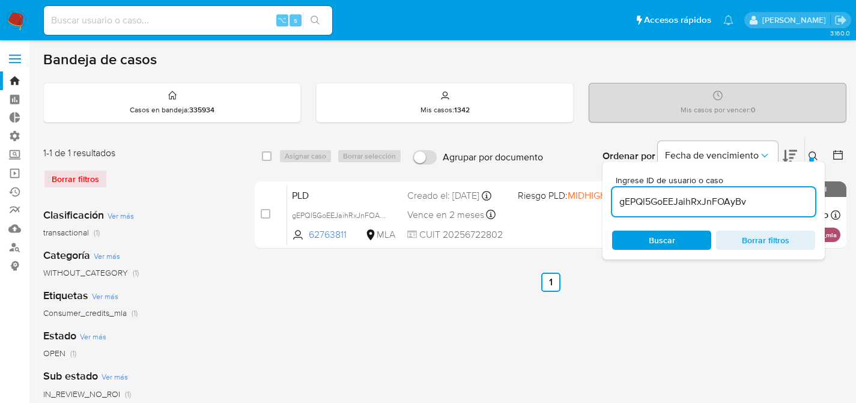
click at [256, 157] on div "select-all-cases-checkbox Asignar caso Borrar selección Agrupar por documento O…" at bounding box center [551, 156] width 592 height 37
click at [273, 156] on div "select-all-cases-checkbox" at bounding box center [269, 156] width 14 height 14
click at [261, 155] on div "select-all-cases-checkbox Asignar caso Borrar selección Agrupar por documento O…" at bounding box center [551, 156] width 592 height 37
click at [264, 155] on input "checkbox" at bounding box center [267, 156] width 10 height 10
checkbox input "true"
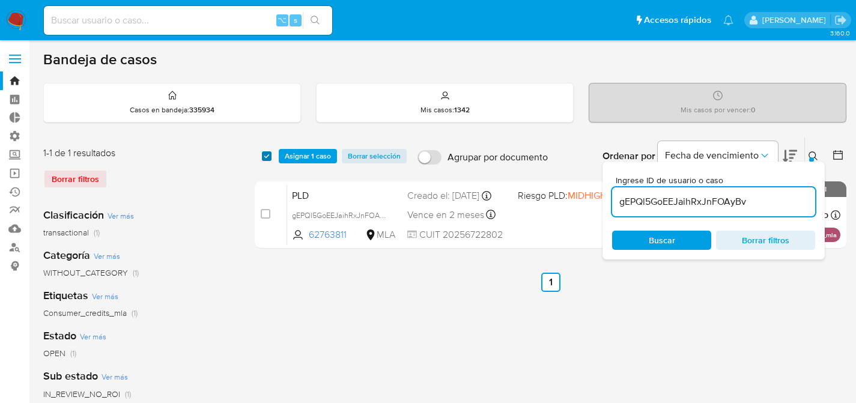
checkbox input "true"
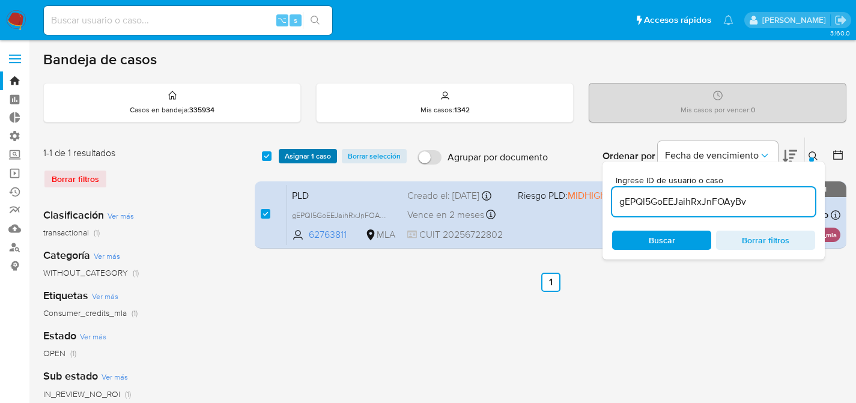
click at [286, 159] on span "Asignar 1 caso" at bounding box center [308, 156] width 46 height 12
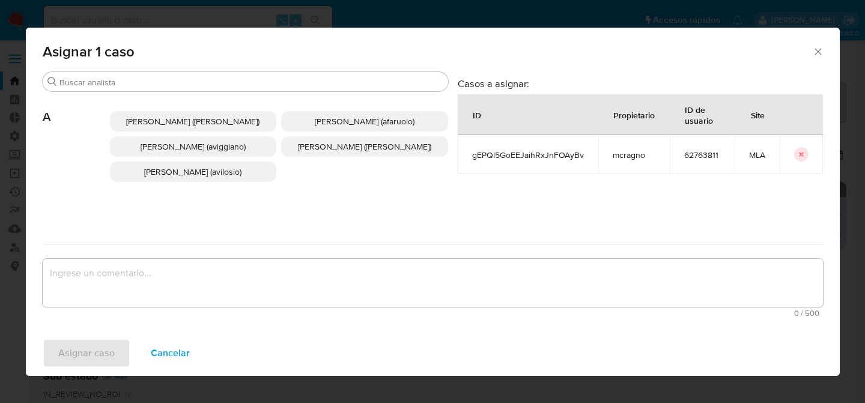
click at [264, 92] on div "[PERSON_NAME] ([PERSON_NAME]) [PERSON_NAME] (afaruolo) [PERSON_NAME] (aviggiano…" at bounding box center [279, 147] width 338 height 110
click at [243, 74] on div "Buscar" at bounding box center [245, 81] width 405 height 19
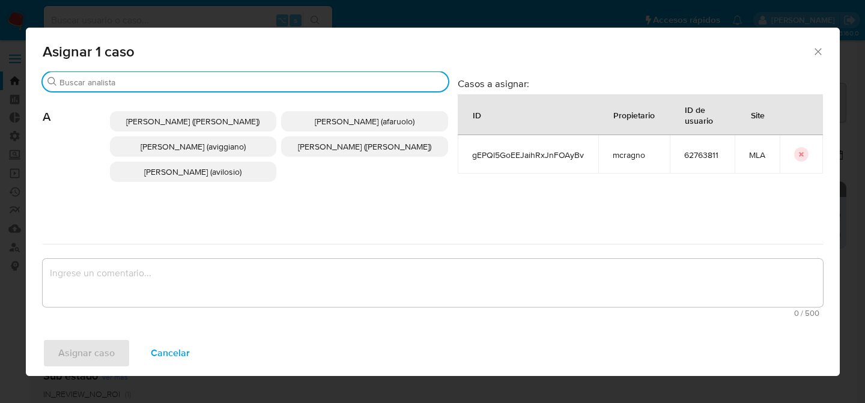
click at [252, 85] on input "Buscar" at bounding box center [251, 82] width 384 height 11
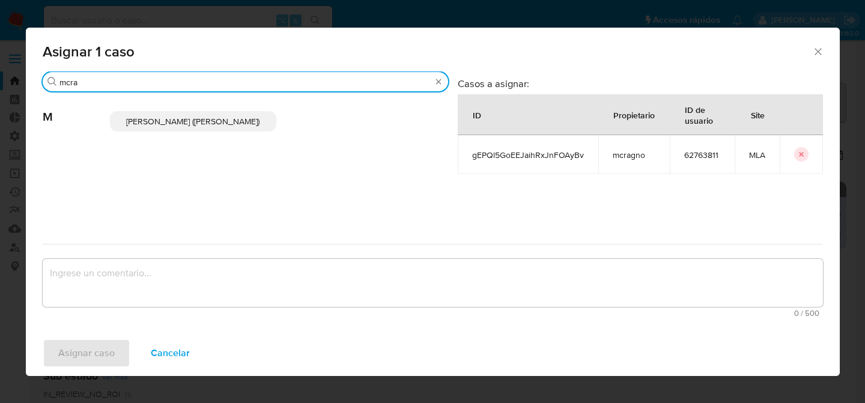
type input "mcra"
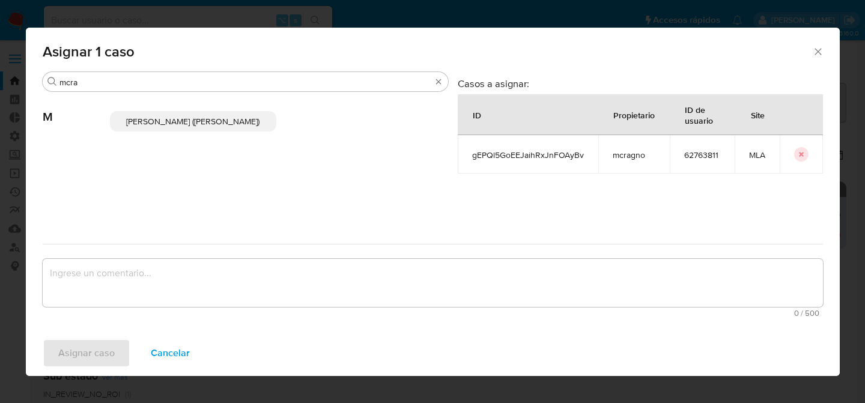
click at [231, 123] on span "[PERSON_NAME] ([PERSON_NAME])" at bounding box center [192, 121] width 133 height 12
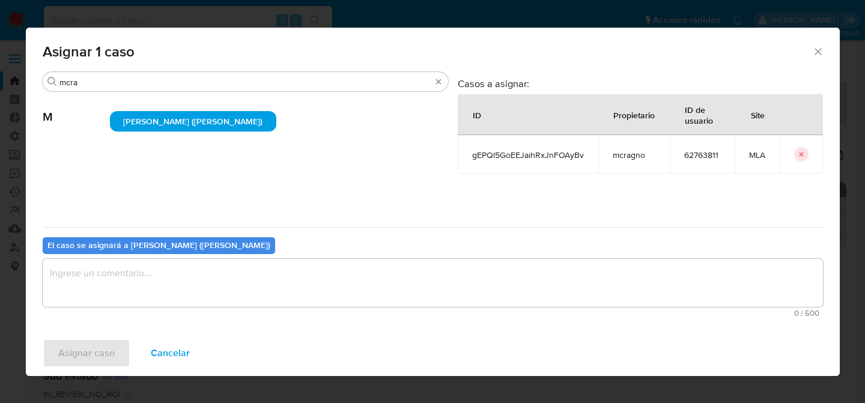
click at [150, 278] on textarea "assign-modal" at bounding box center [433, 283] width 780 height 48
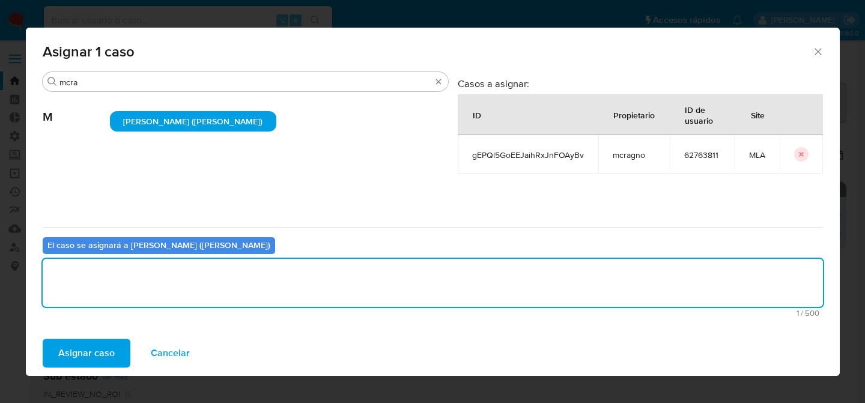
click at [106, 351] on span "Asignar caso" at bounding box center [86, 353] width 56 height 26
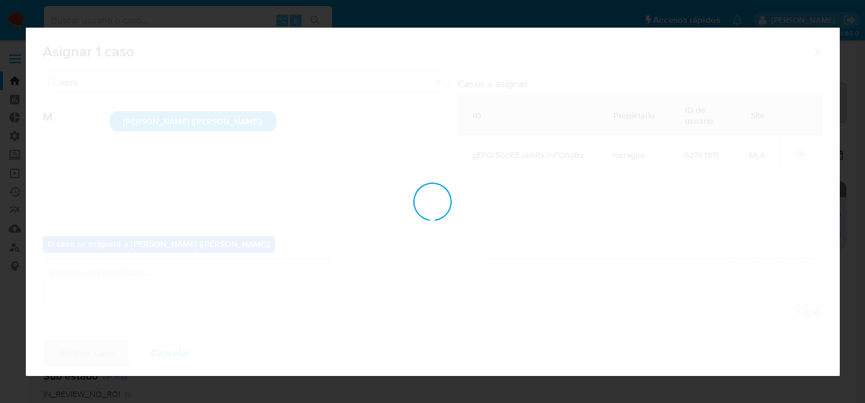
checkbox input "false"
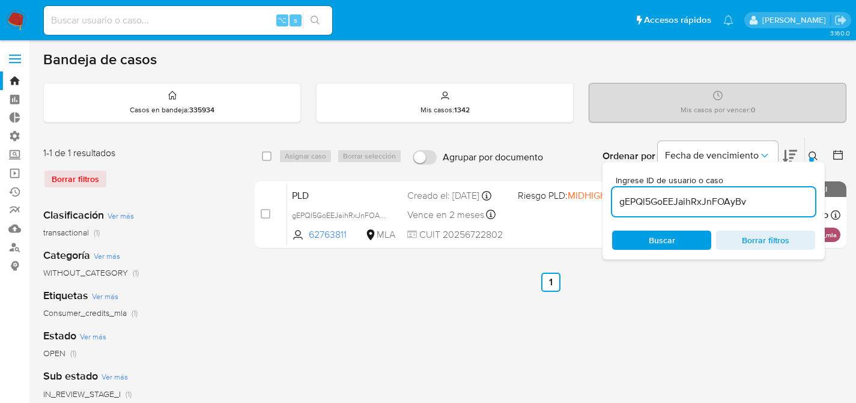
click at [712, 333] on div "select-all-cases-checkbox Asignar caso Borrar selección Agrupar por documento O…" at bounding box center [551, 400] width 592 height 527
click at [807, 160] on button at bounding box center [815, 156] width 20 height 14
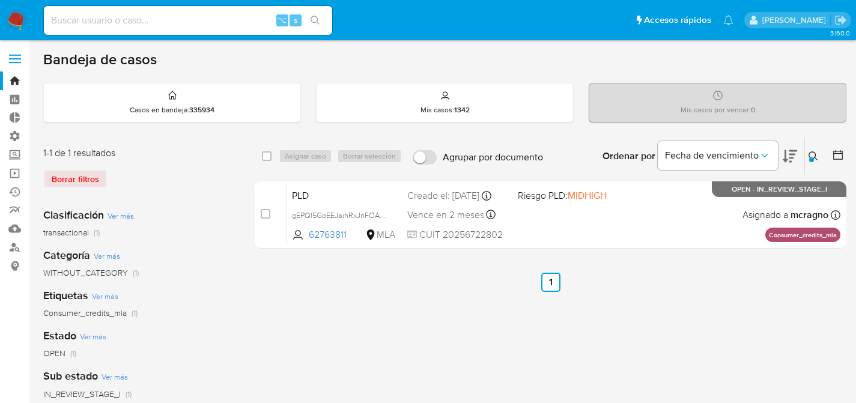
click at [808, 160] on button at bounding box center [815, 156] width 20 height 14
